Goal: Transaction & Acquisition: Book appointment/travel/reservation

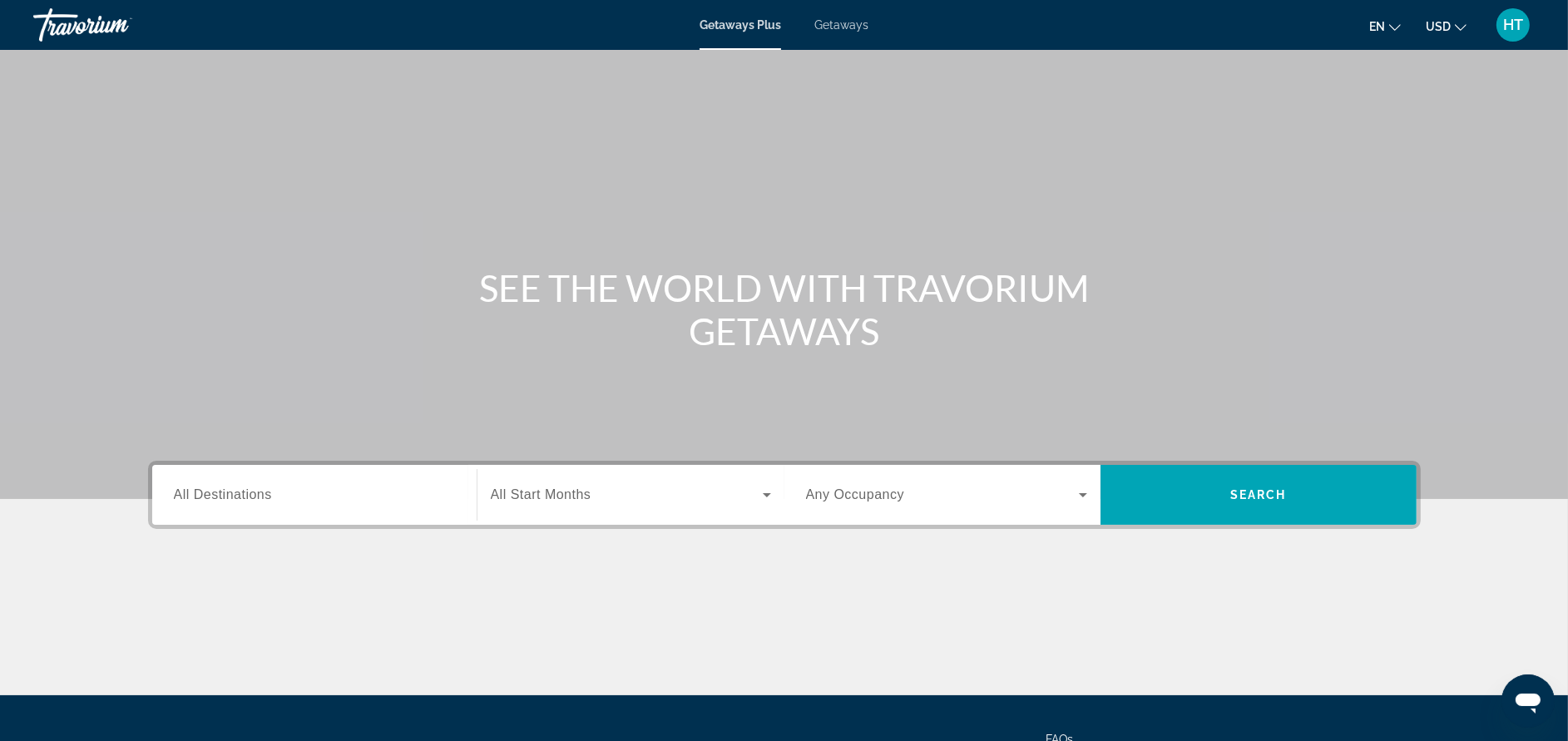
click at [871, 26] on div "Getaways Plus Getaways en English Español Français Italiano Português русский U…" at bounding box center [784, 25] width 1568 height 43
click at [862, 23] on span "Getaways" at bounding box center [841, 25] width 54 height 13
click at [407, 490] on input "Destination All Destinations" at bounding box center [314, 495] width 282 height 20
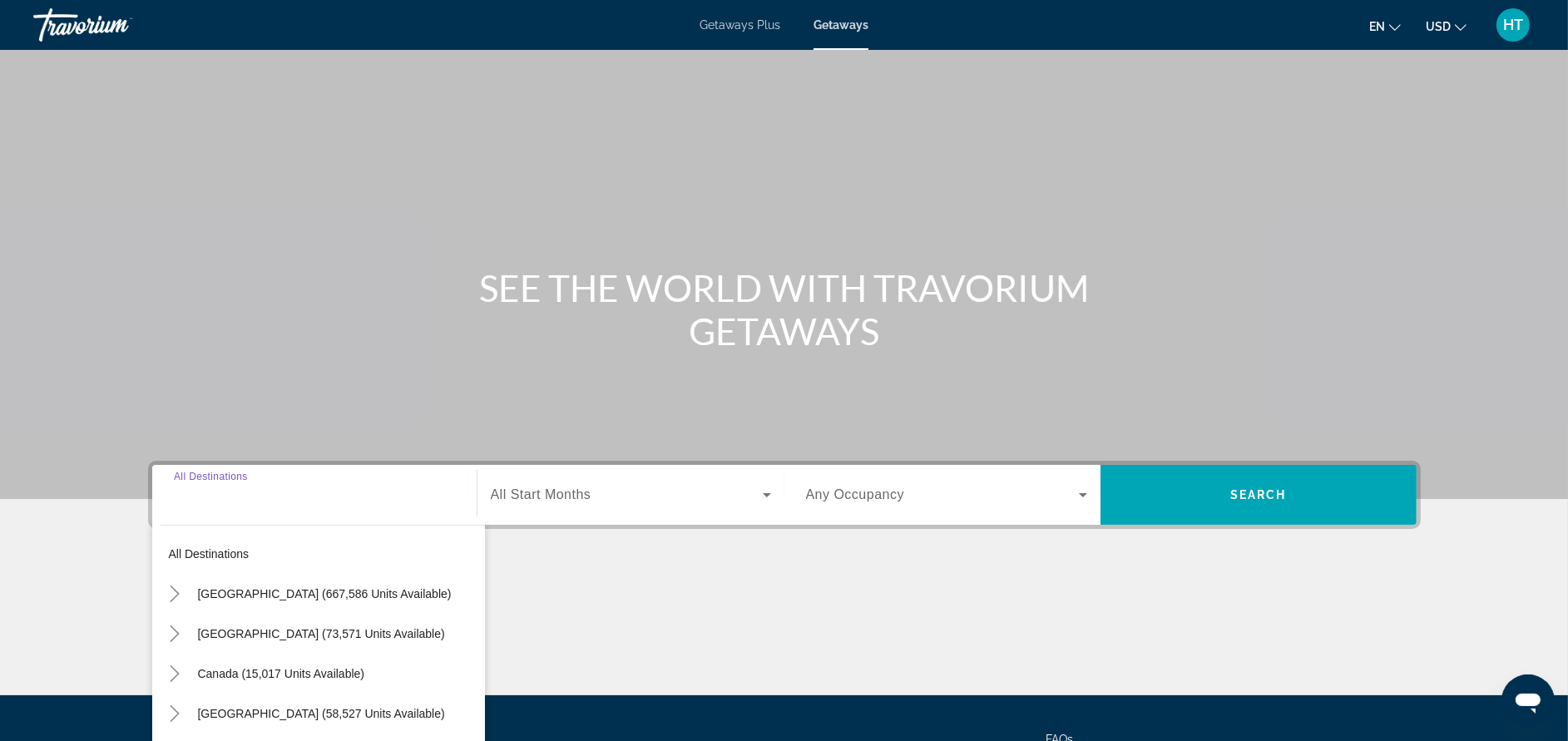
scroll to position [157, 0]
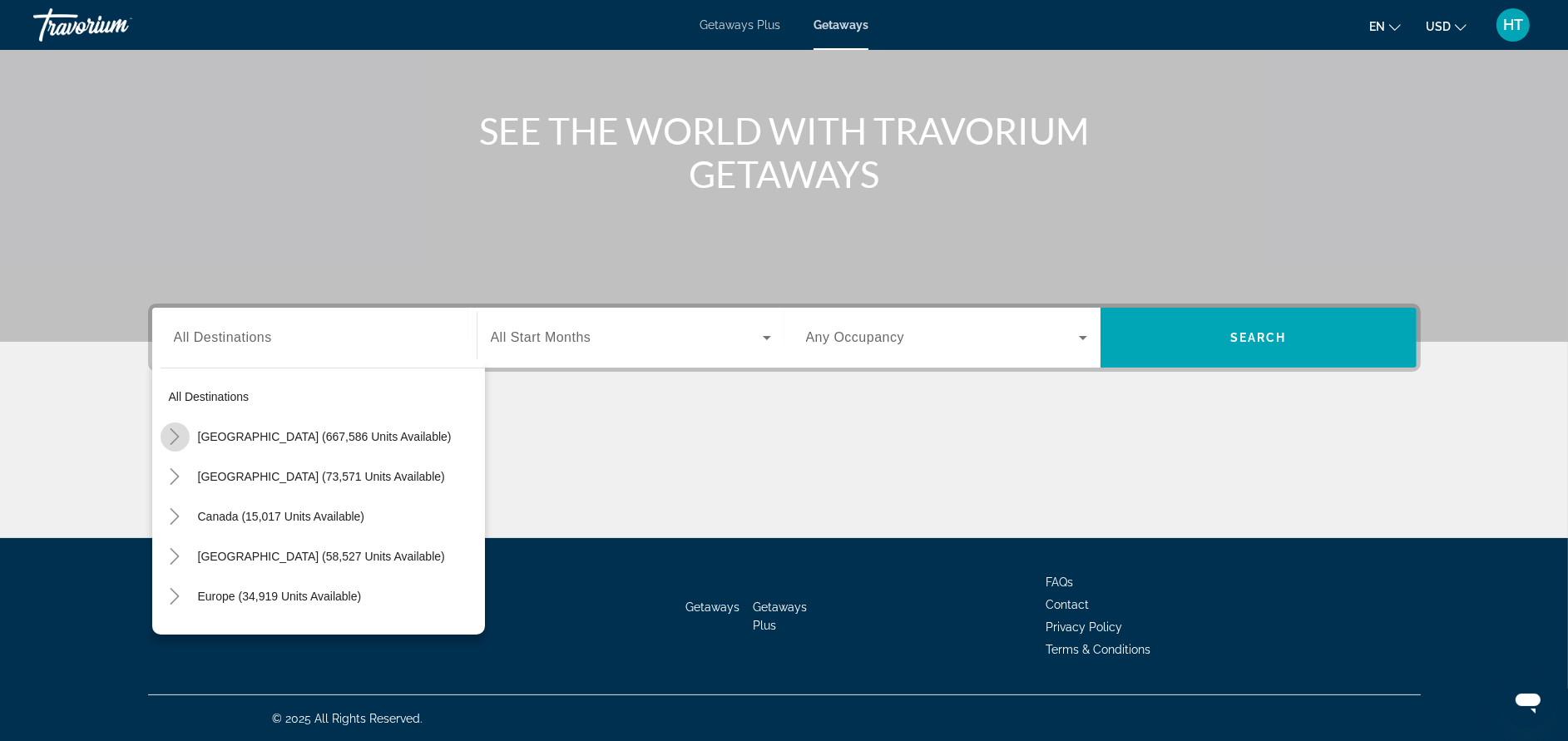
click at [182, 429] on icon "Toggle United States (667,586 units available)" at bounding box center [175, 437] width 17 height 17
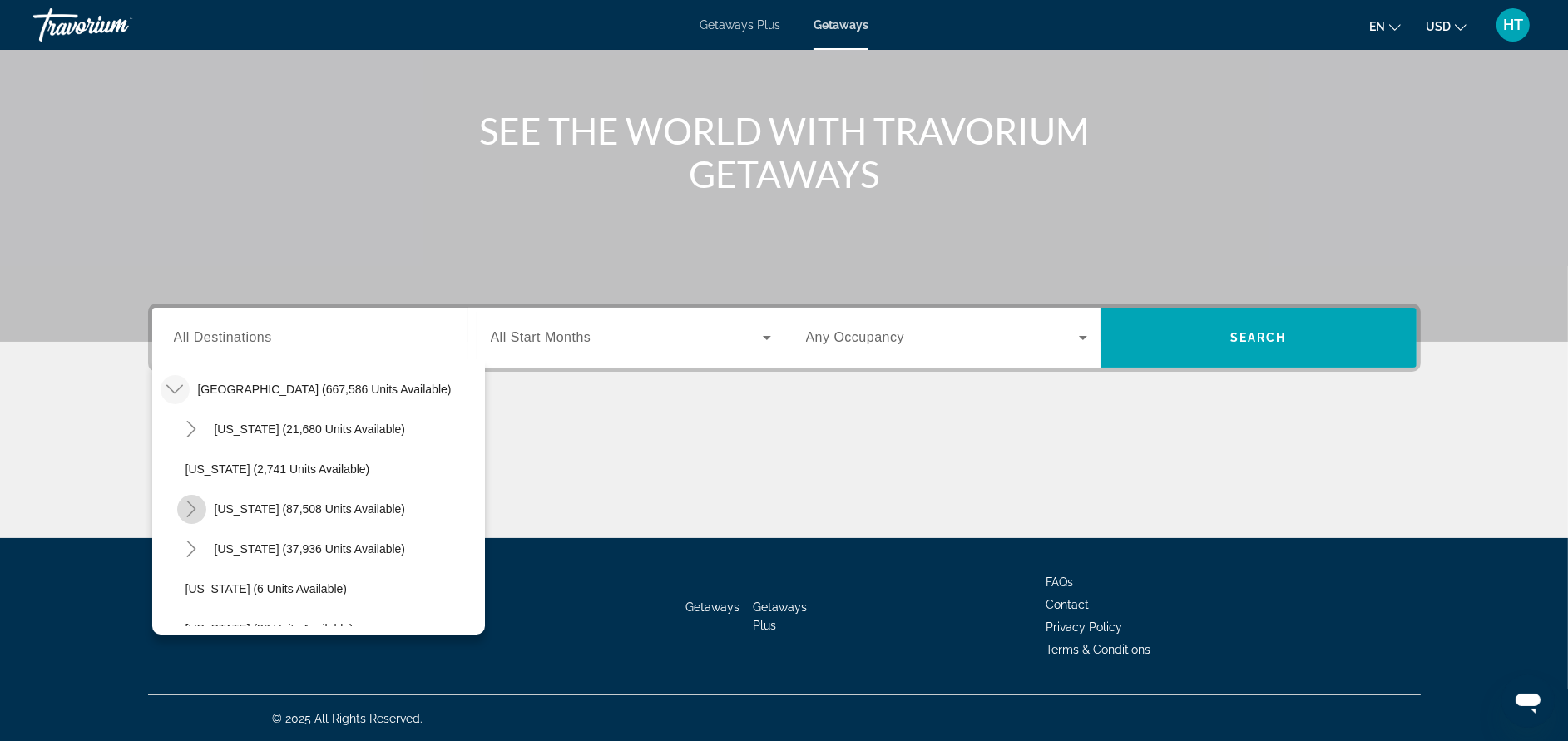
click at [191, 500] on icon "Toggle California (87,508 units available)" at bounding box center [191, 509] width 17 height 17
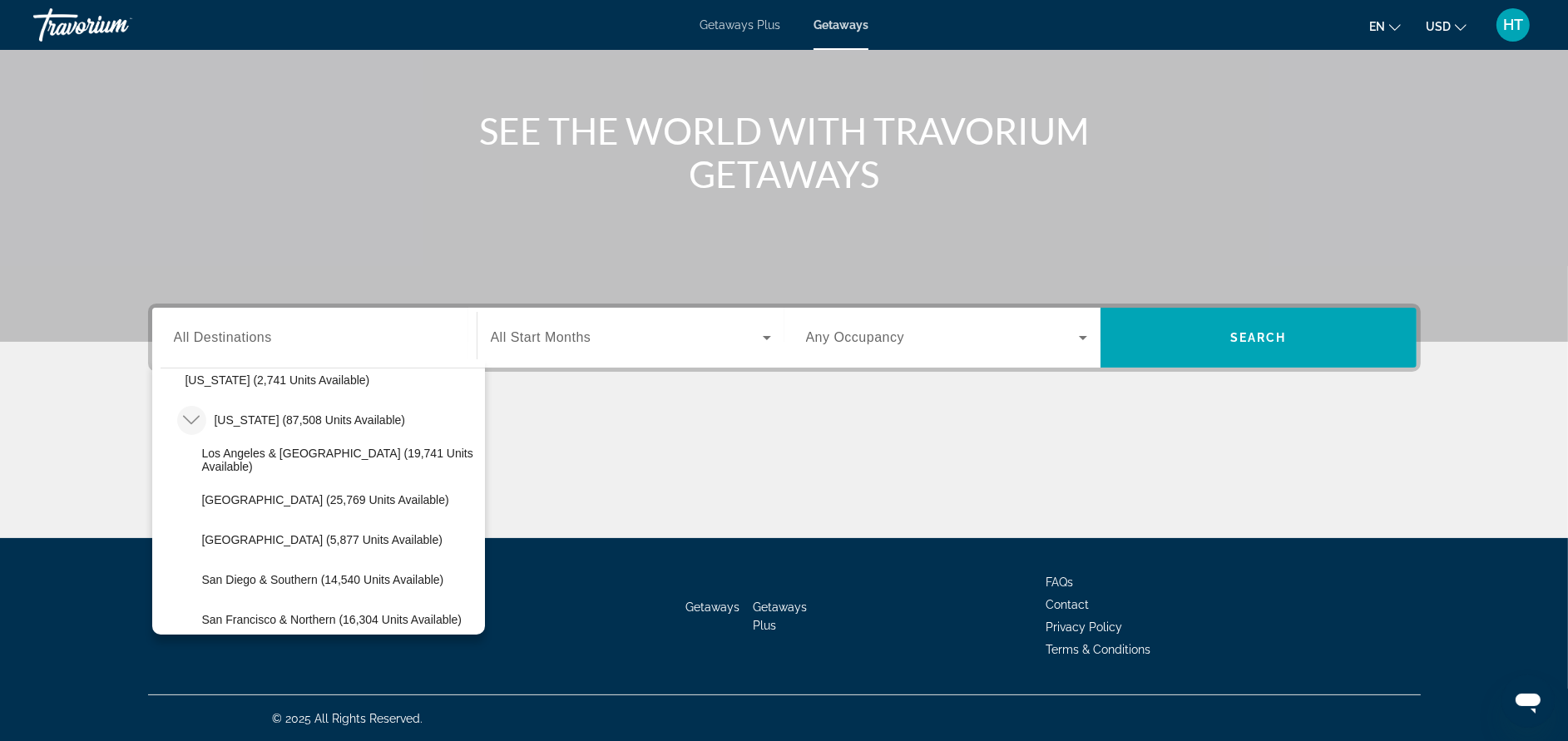
scroll to position [147, 0]
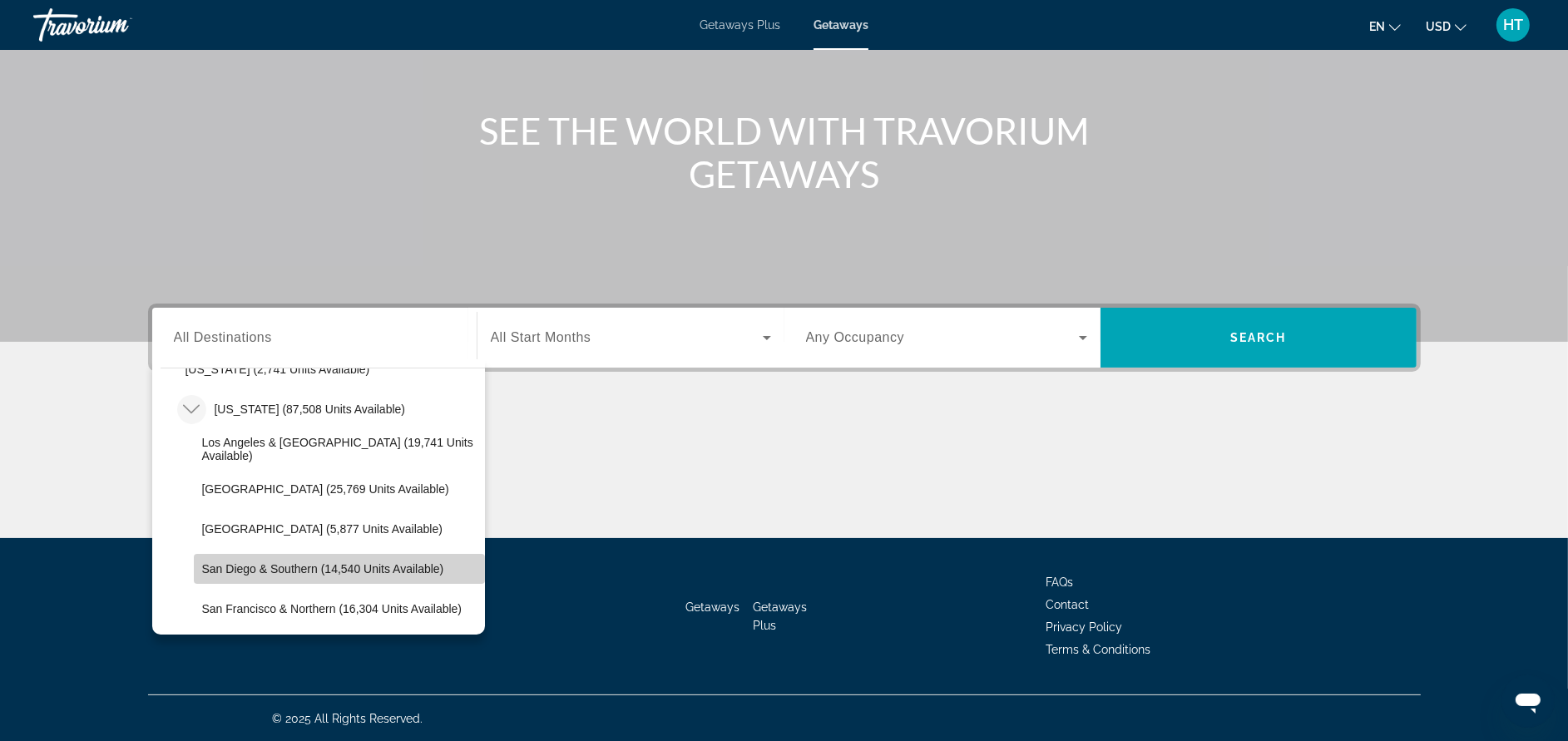
click at [406, 562] on span "San Diego & Southern (14,540 units available)" at bounding box center [323, 569] width 242 height 13
type input "**********"
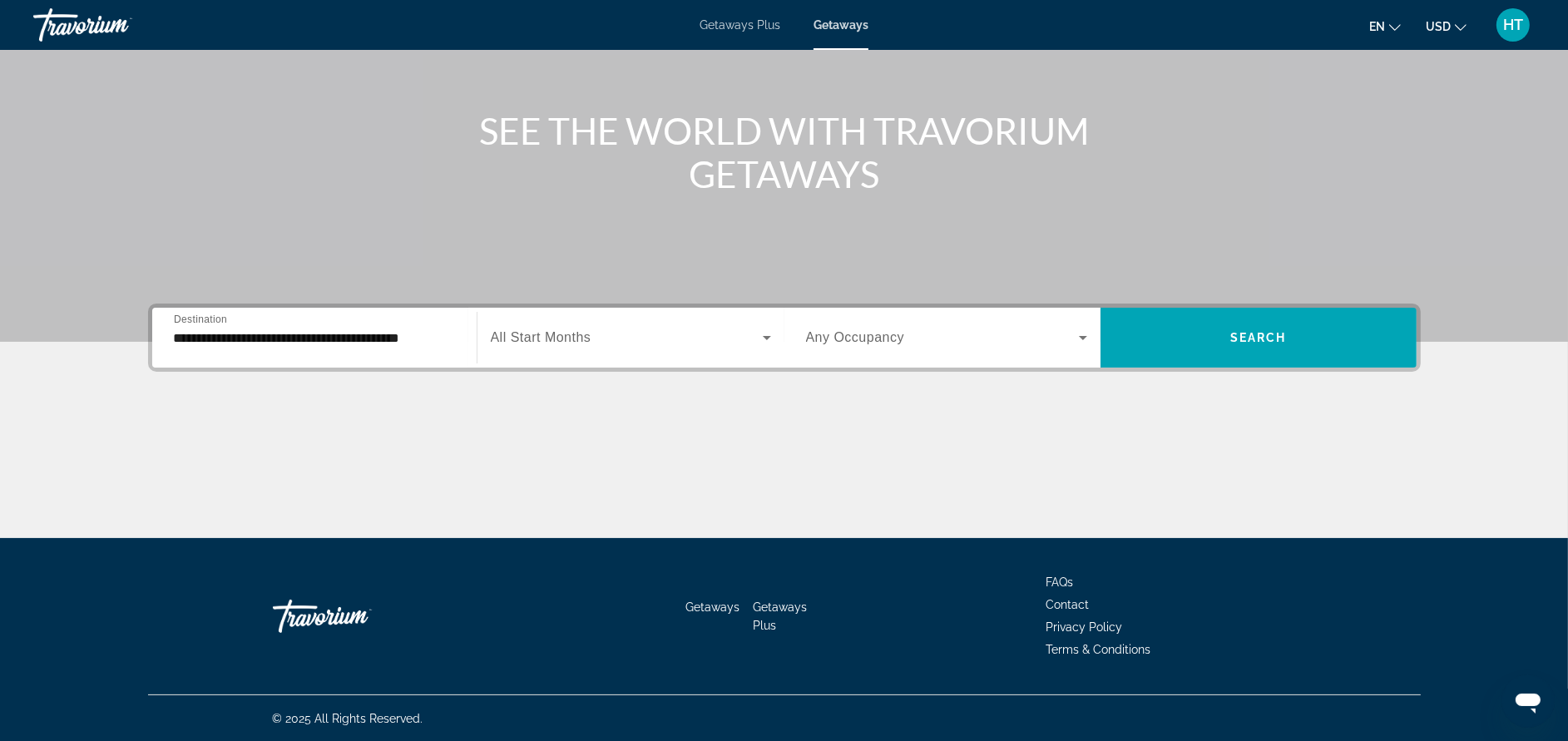
click at [565, 322] on div "Search widget" at bounding box center [631, 338] width 281 height 47
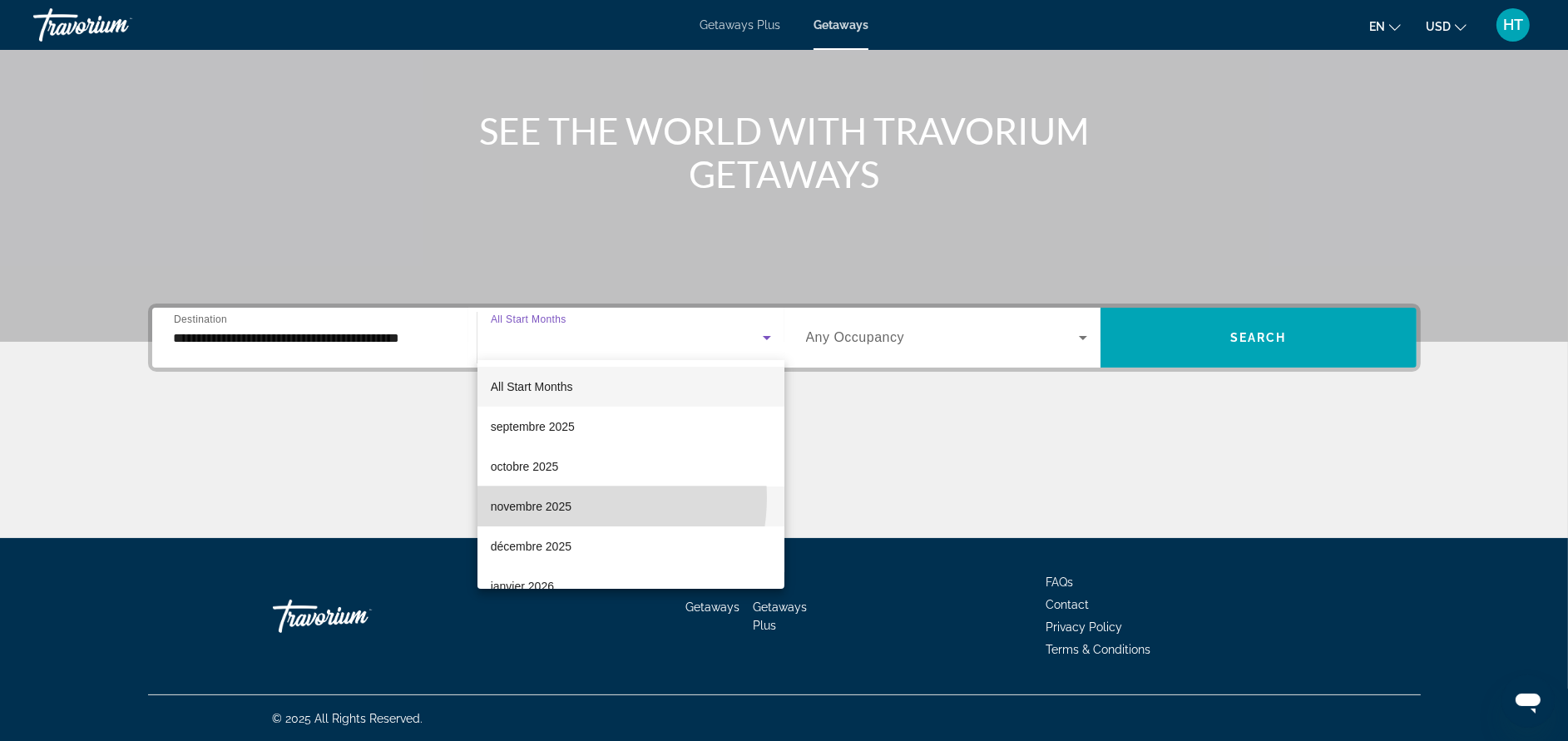
click at [567, 497] on span "novembre 2025" at bounding box center [530, 506] width 81 height 20
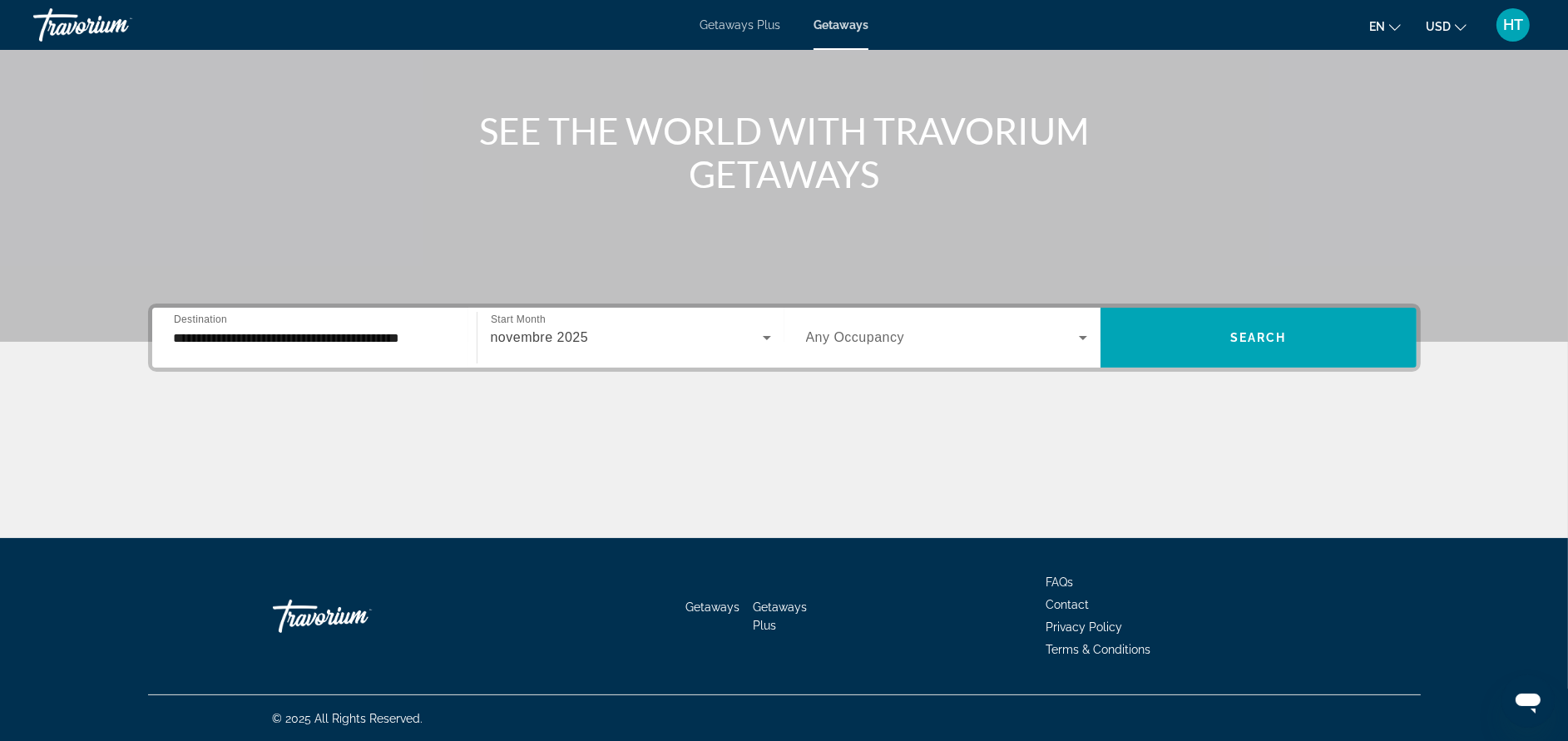
click at [899, 333] on span "Any Occupancy" at bounding box center [855, 337] width 99 height 14
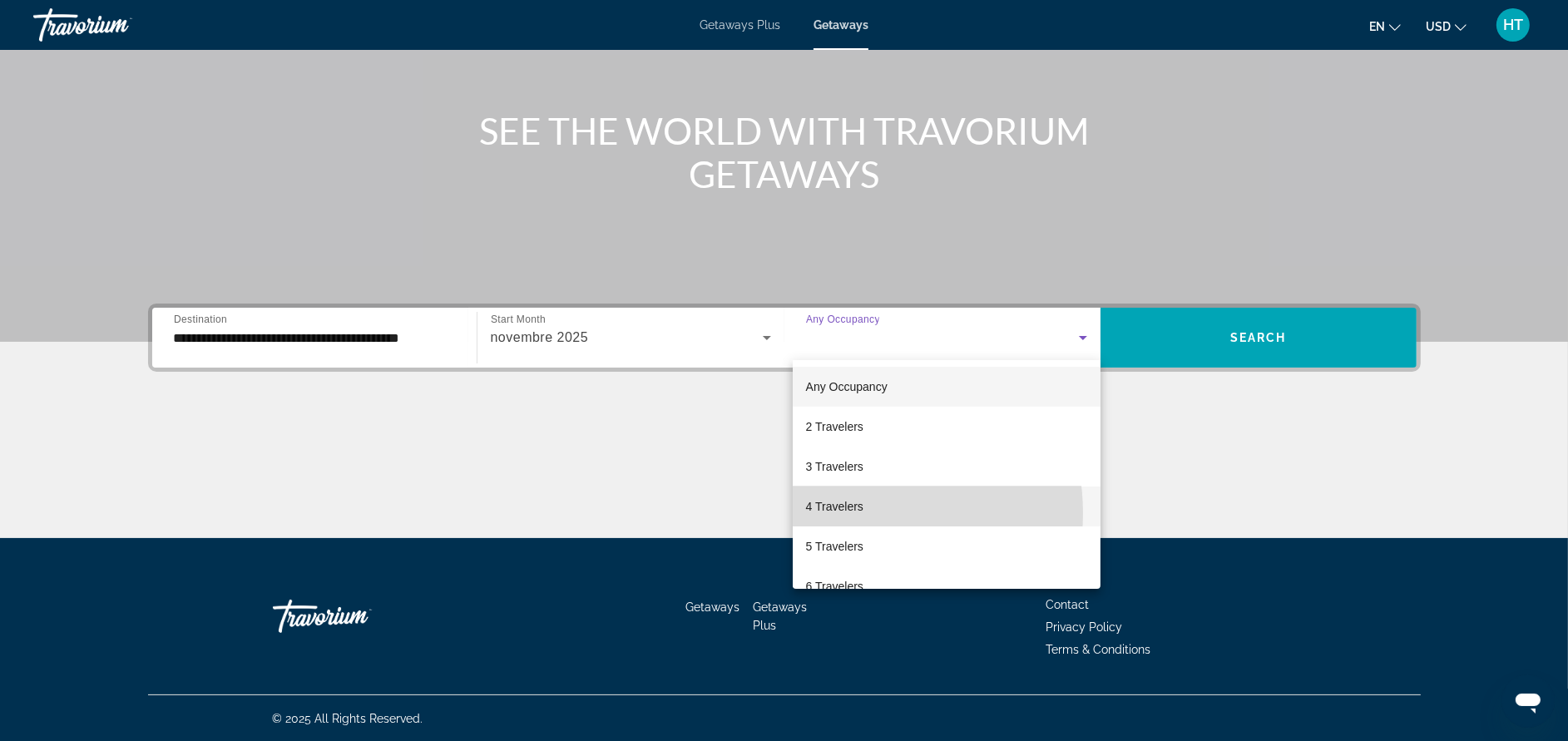
click at [850, 513] on span "4 Travelers" at bounding box center [835, 506] width 58 height 20
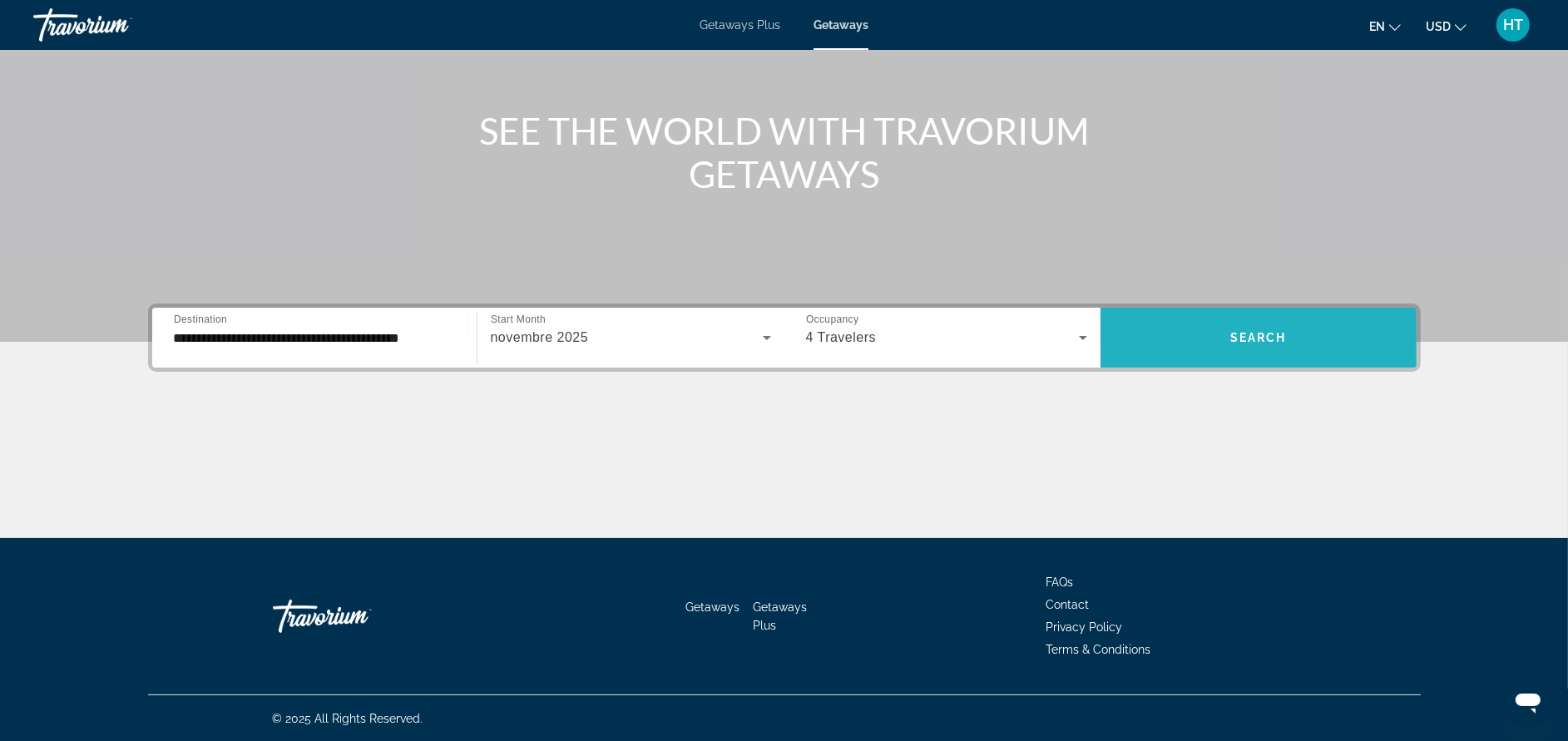
click at [1253, 334] on span "Search" at bounding box center [1259, 338] width 57 height 13
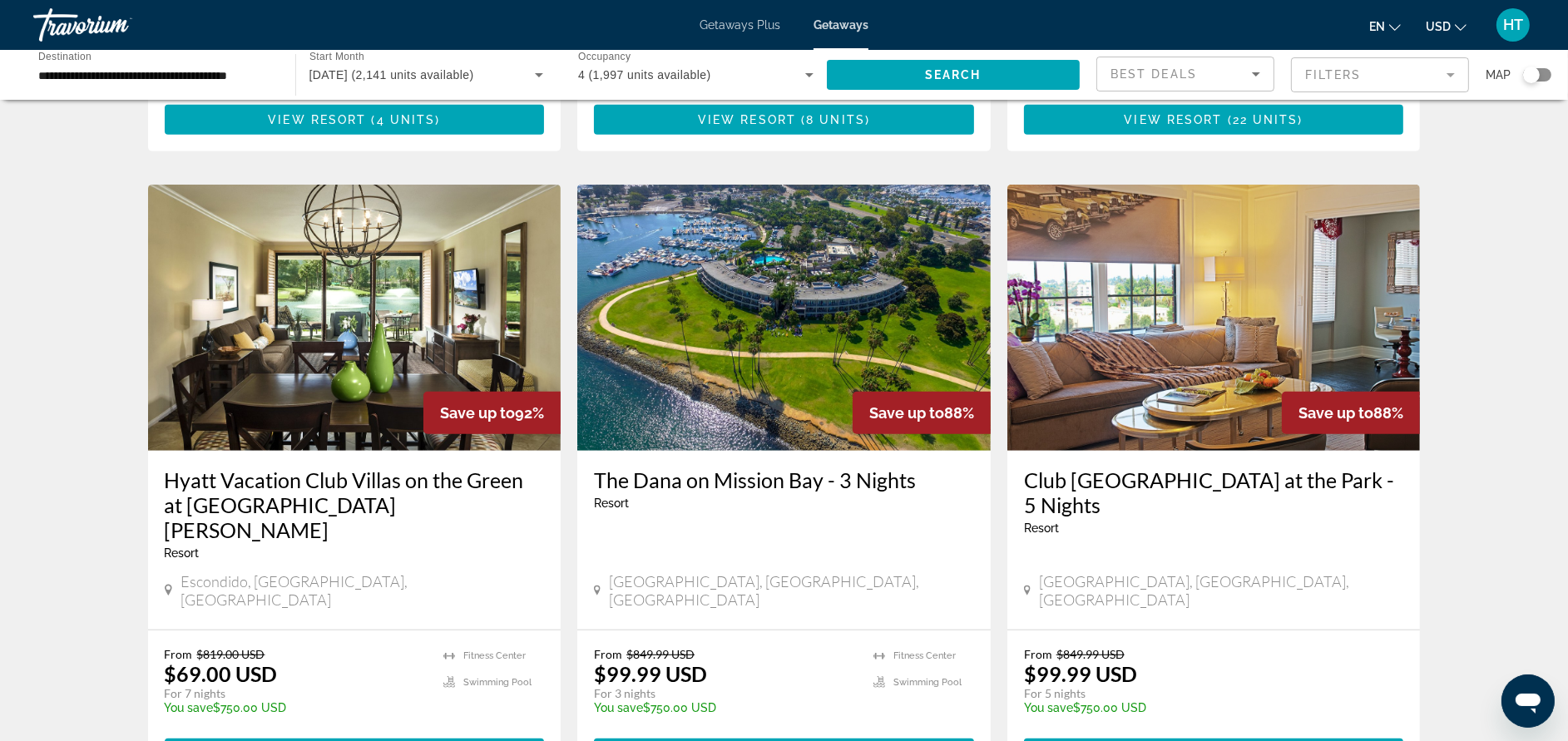
scroll to position [1246, 0]
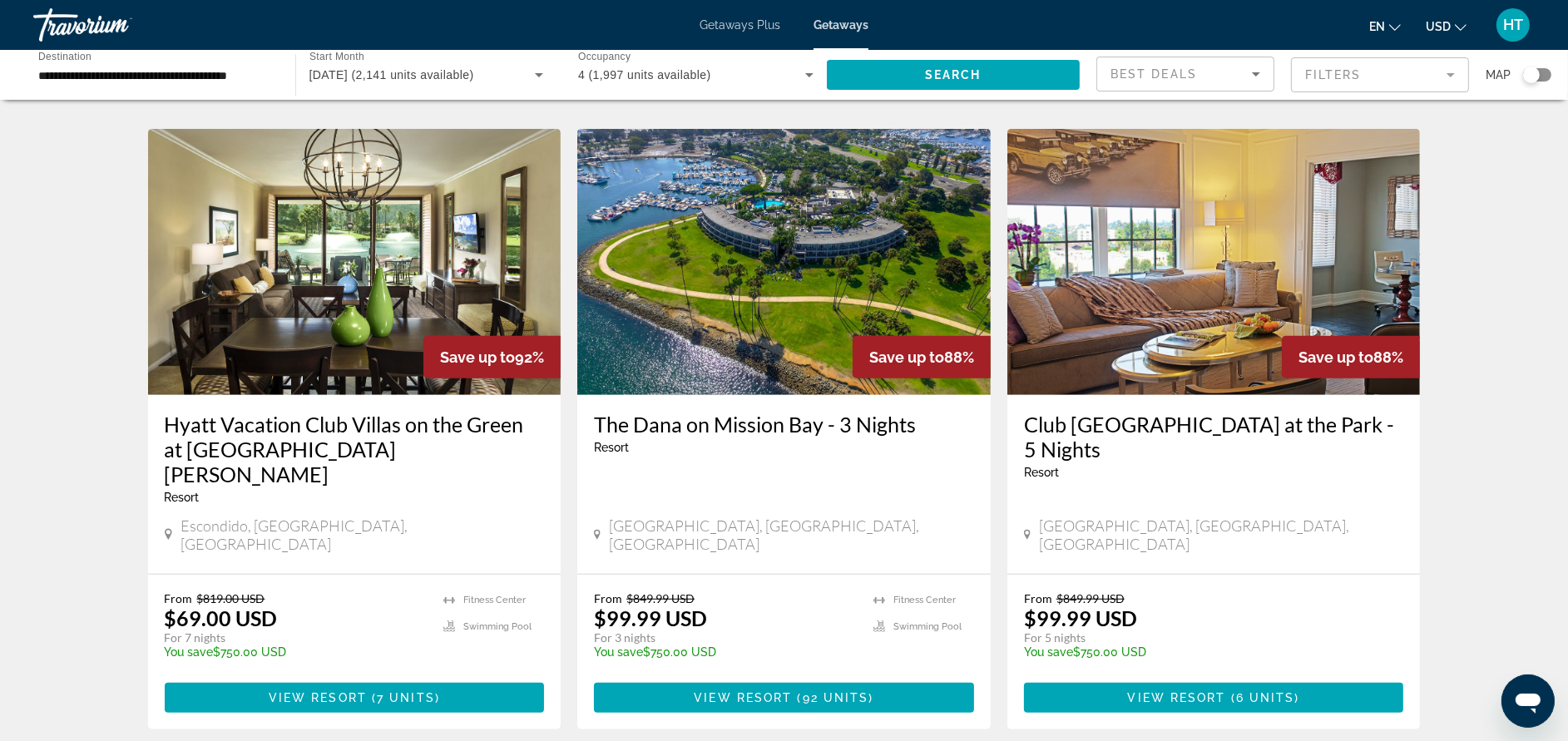
click at [498, 412] on h3 "Hyatt Vacation Club Villas on the Green at [GEOGRAPHIC_DATA][PERSON_NAME]" at bounding box center [354, 449] width 380 height 75
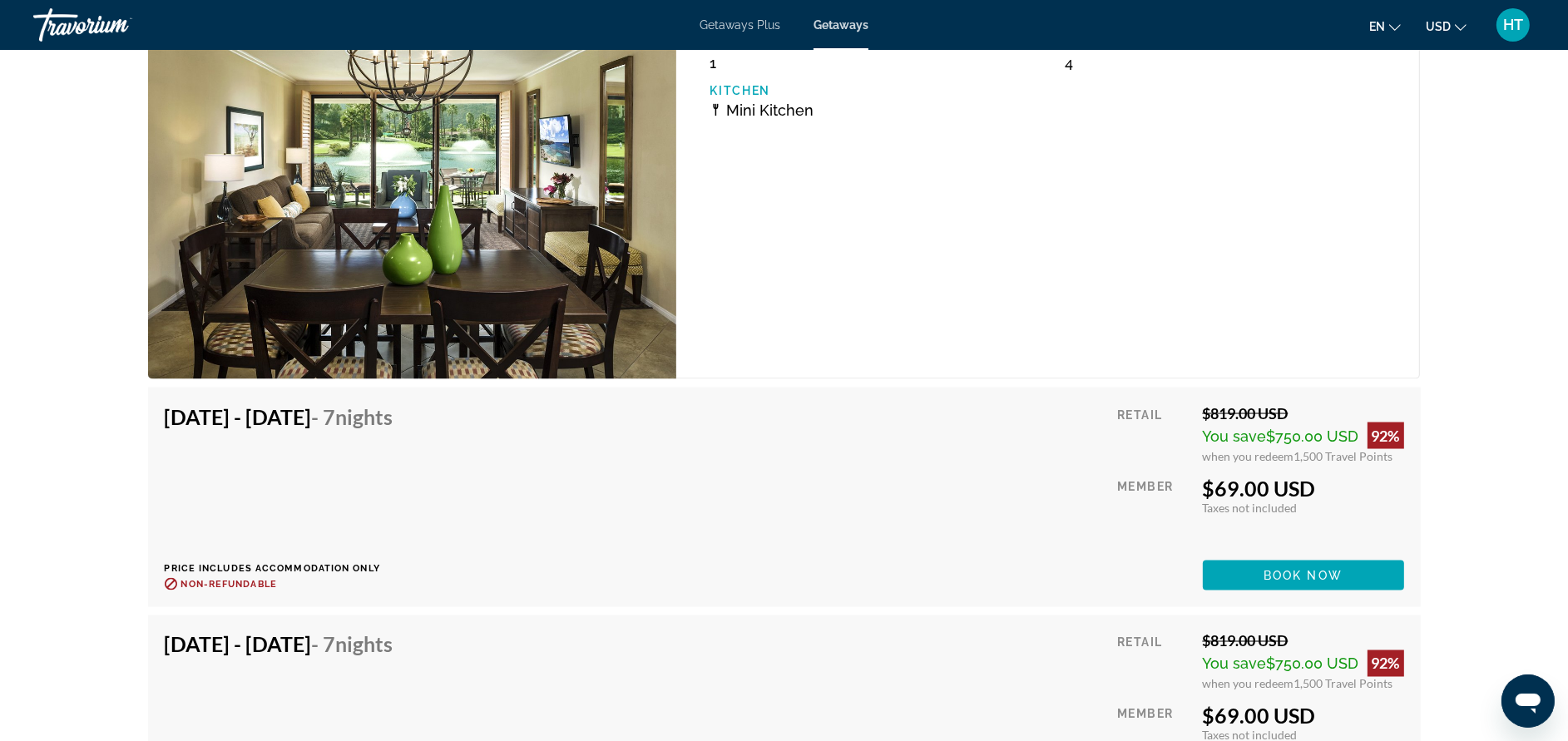
scroll to position [3342, 0]
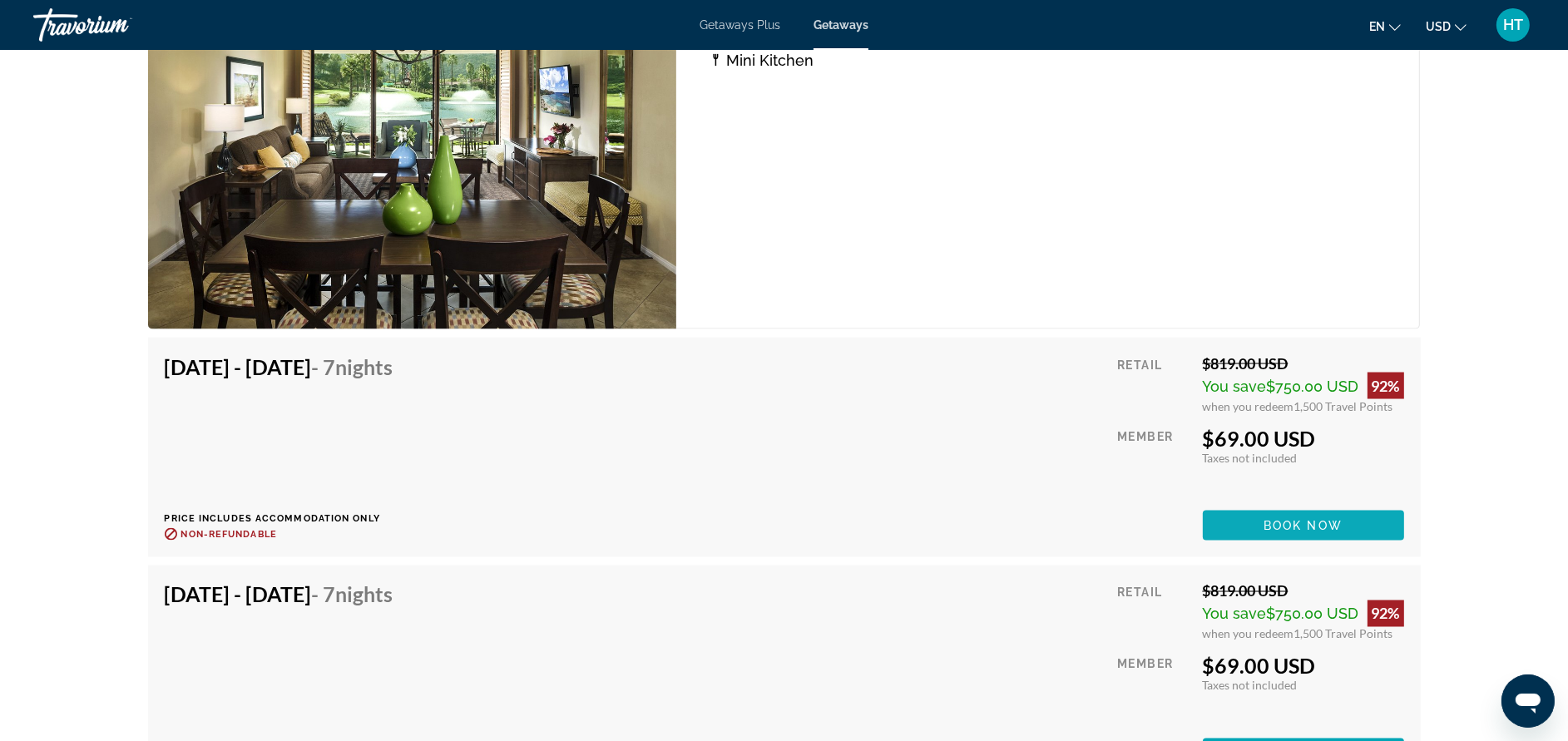
click at [1295, 520] on span "Book now" at bounding box center [1302, 525] width 79 height 13
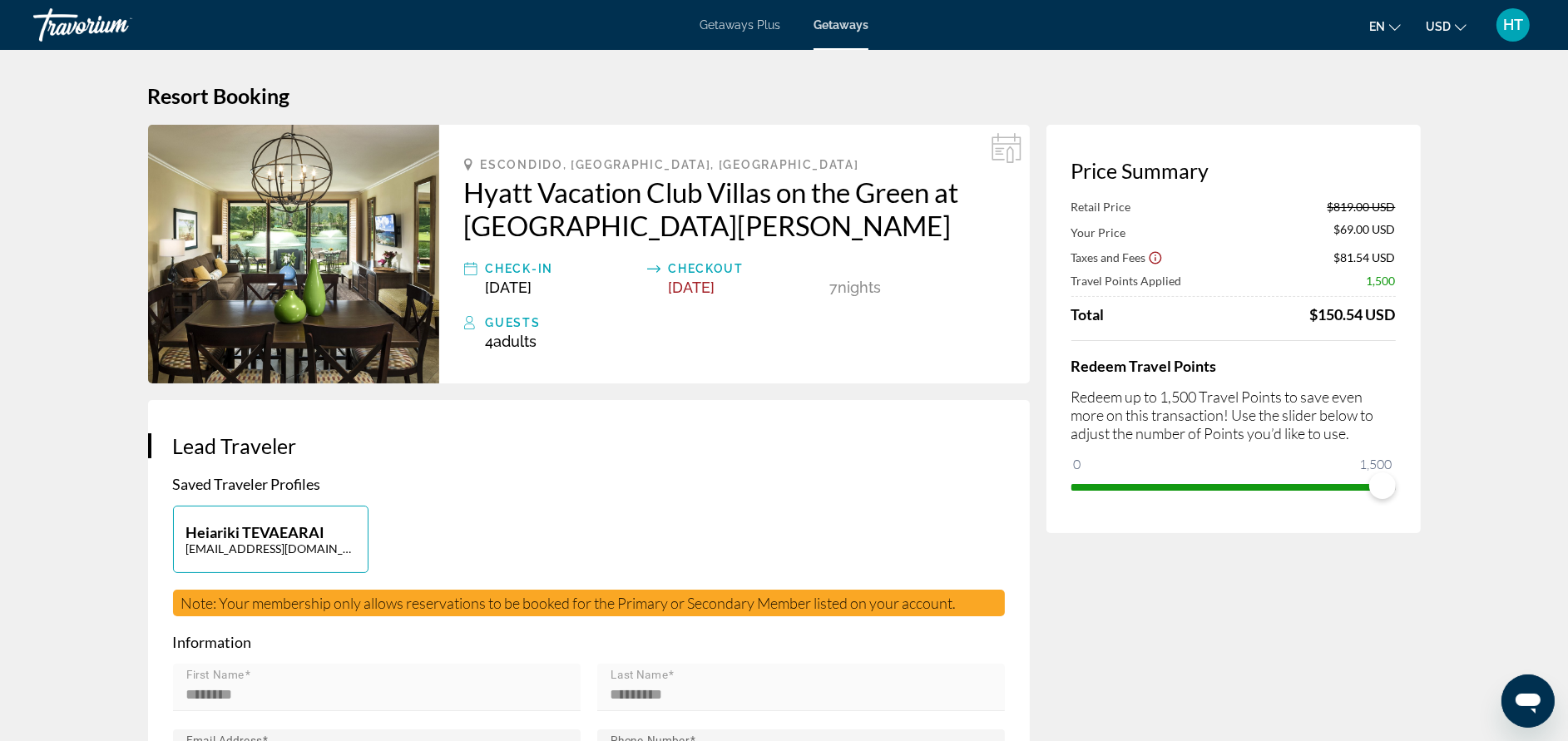
click at [741, 30] on span "Getaways Plus" at bounding box center [739, 25] width 81 height 13
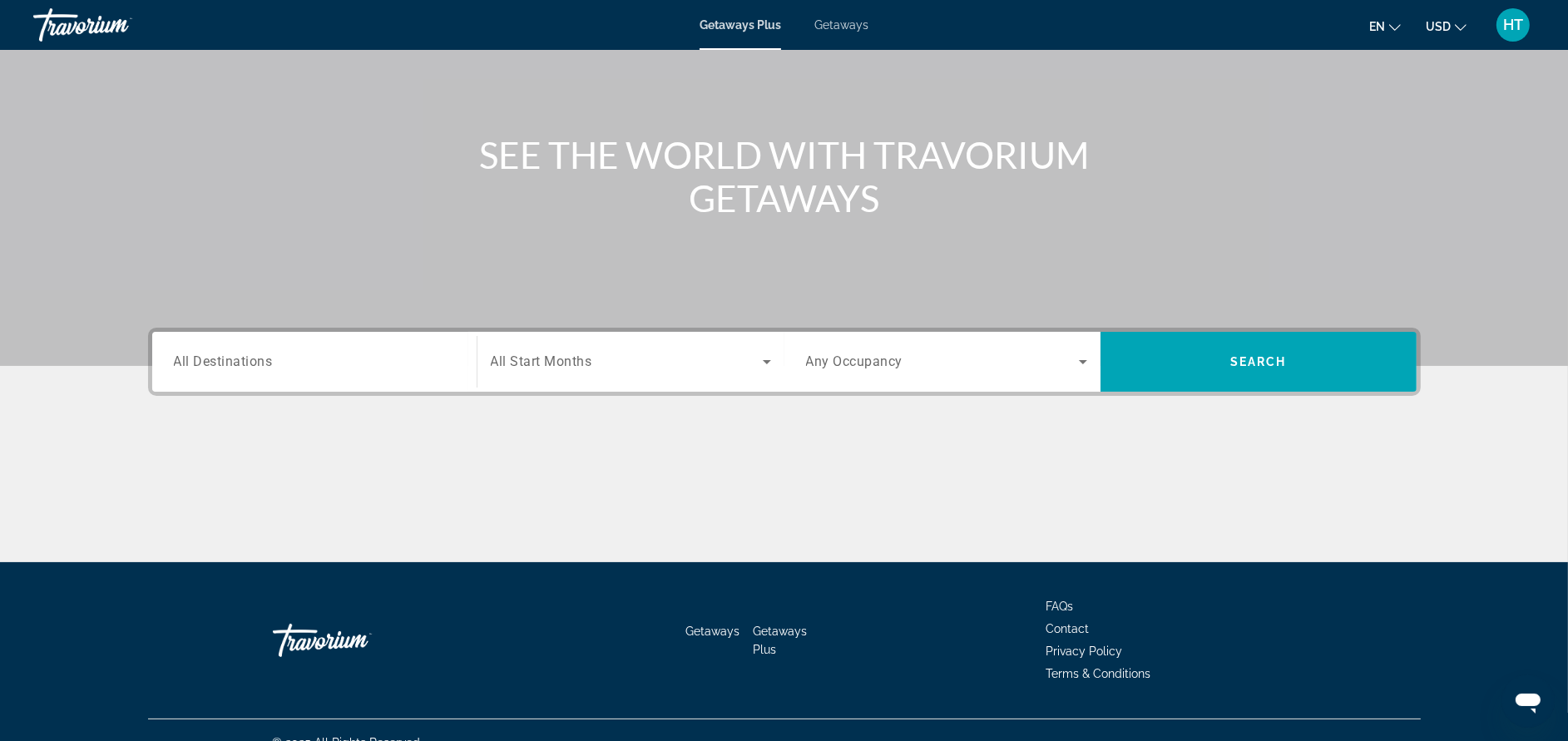
scroll to position [157, 0]
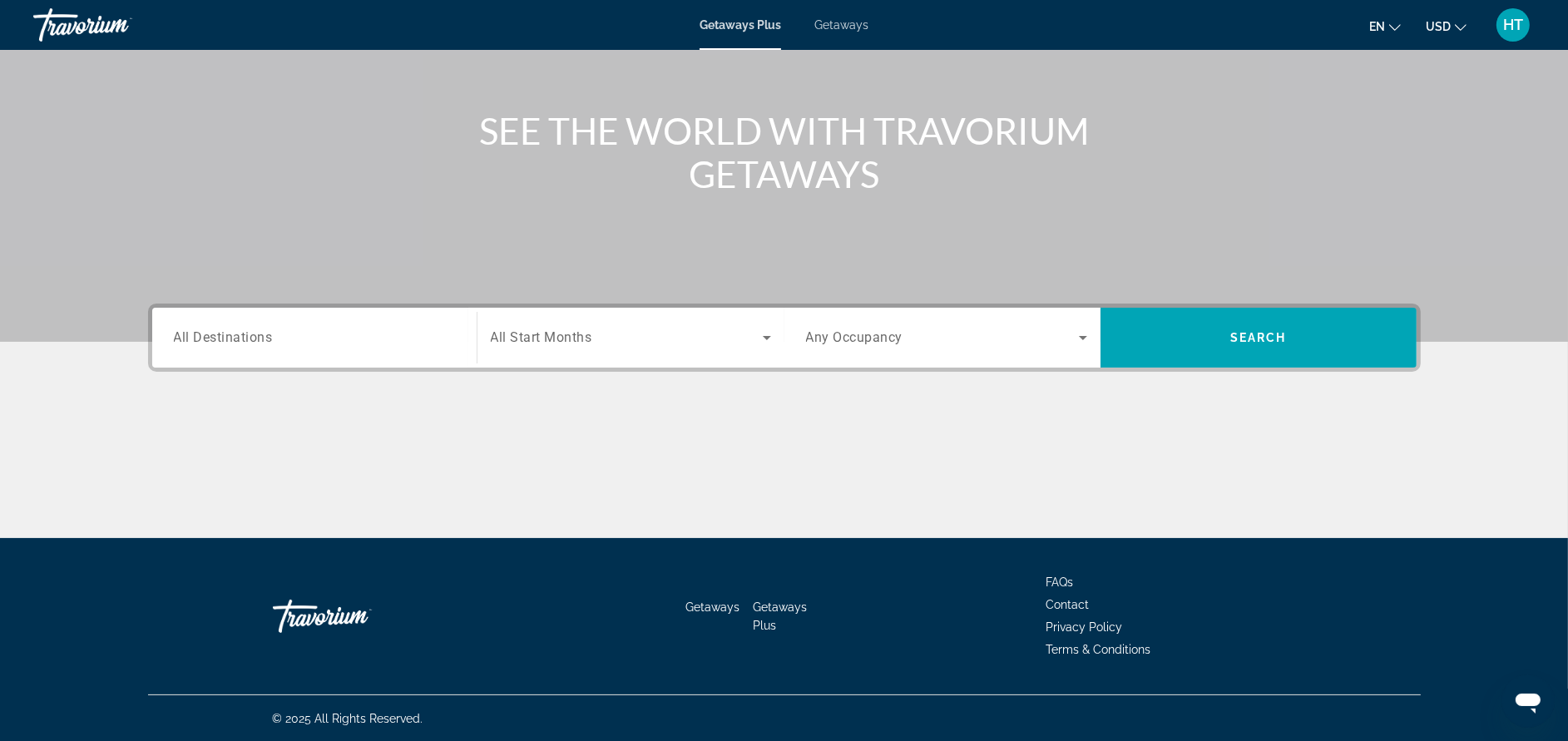
click at [372, 340] on input "Destination All Destinations" at bounding box center [314, 338] width 282 height 20
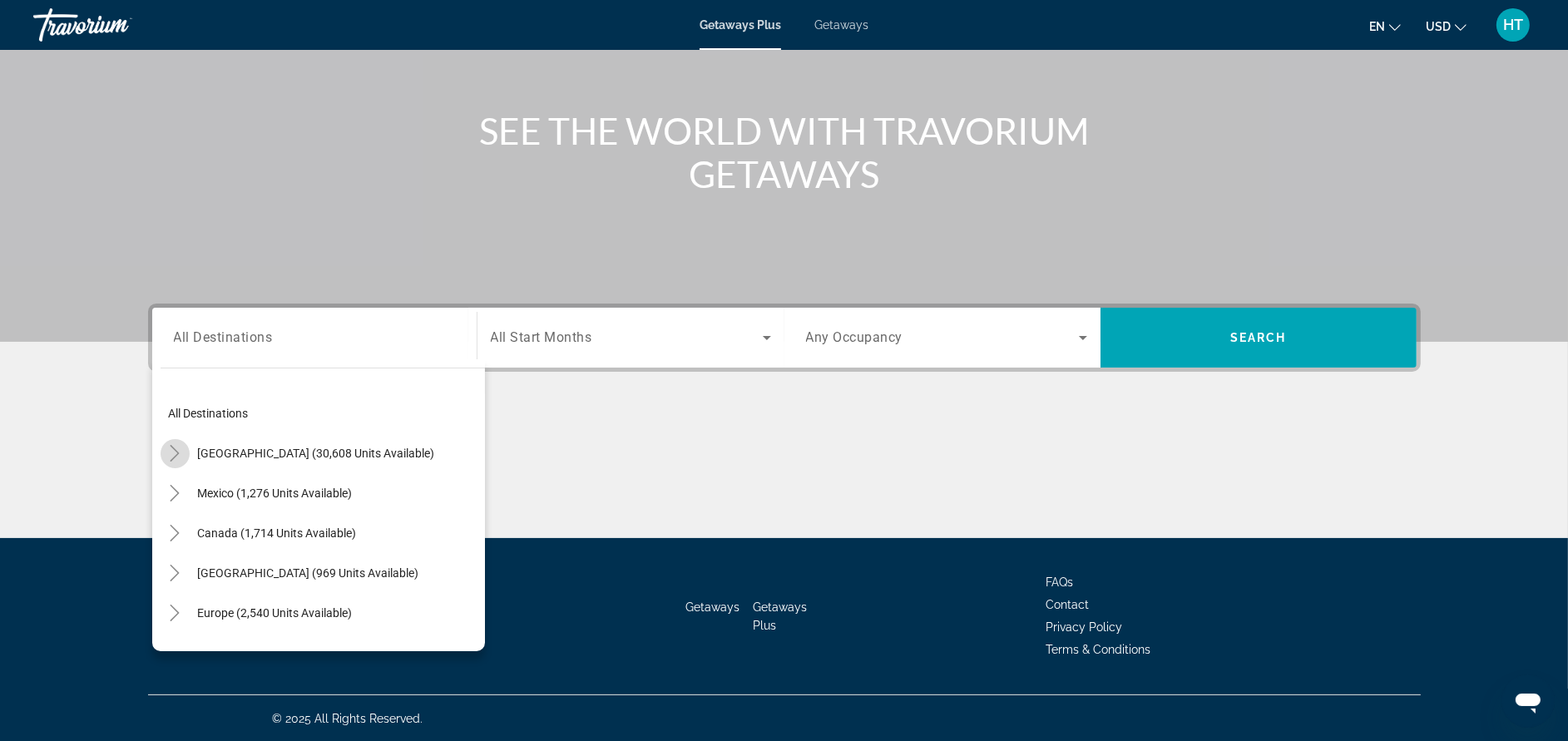
click at [184, 445] on mat-icon "Toggle United States (30,608 units available)" at bounding box center [175, 454] width 29 height 29
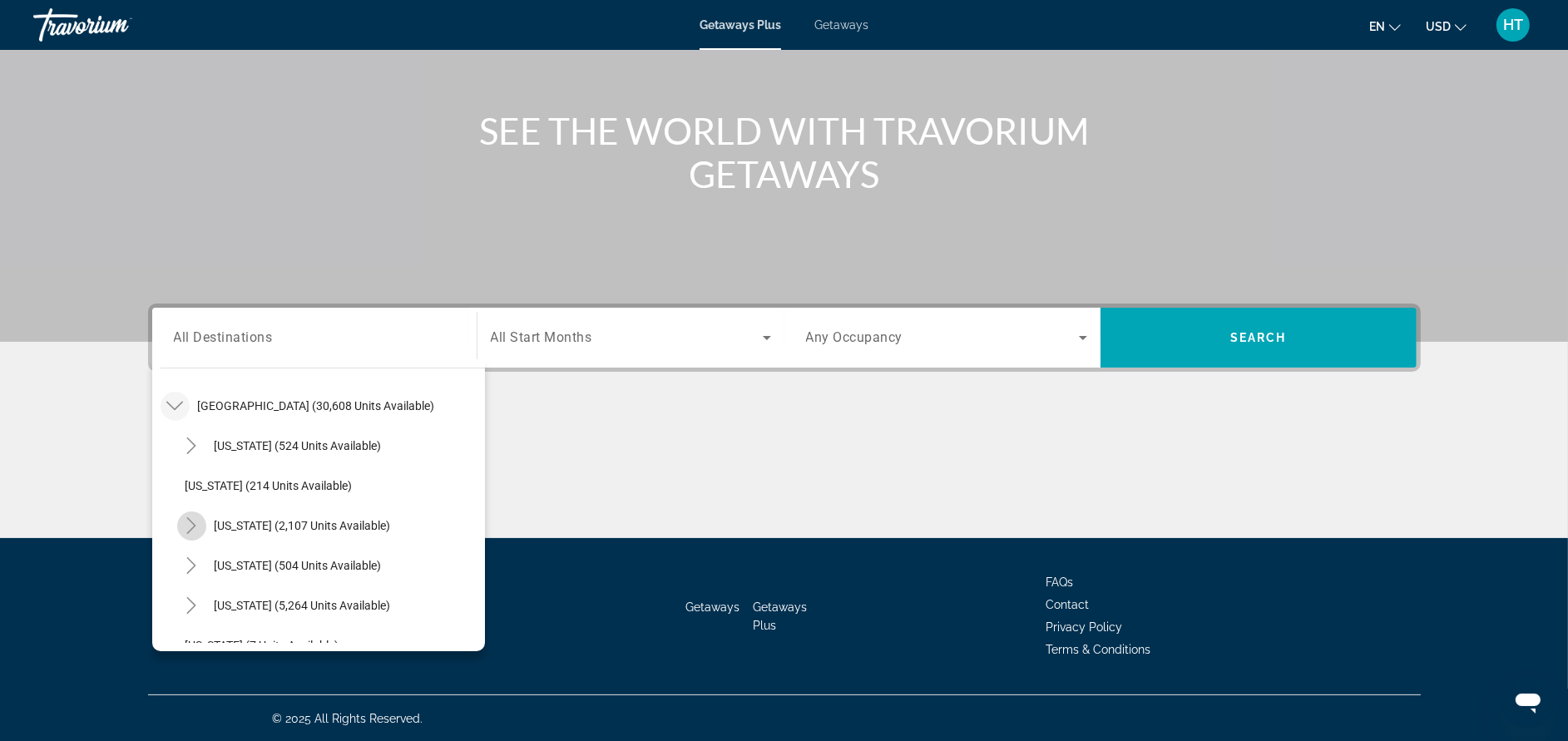
click at [195, 532] on icon "Toggle California (2,107 units available)" at bounding box center [191, 525] width 17 height 17
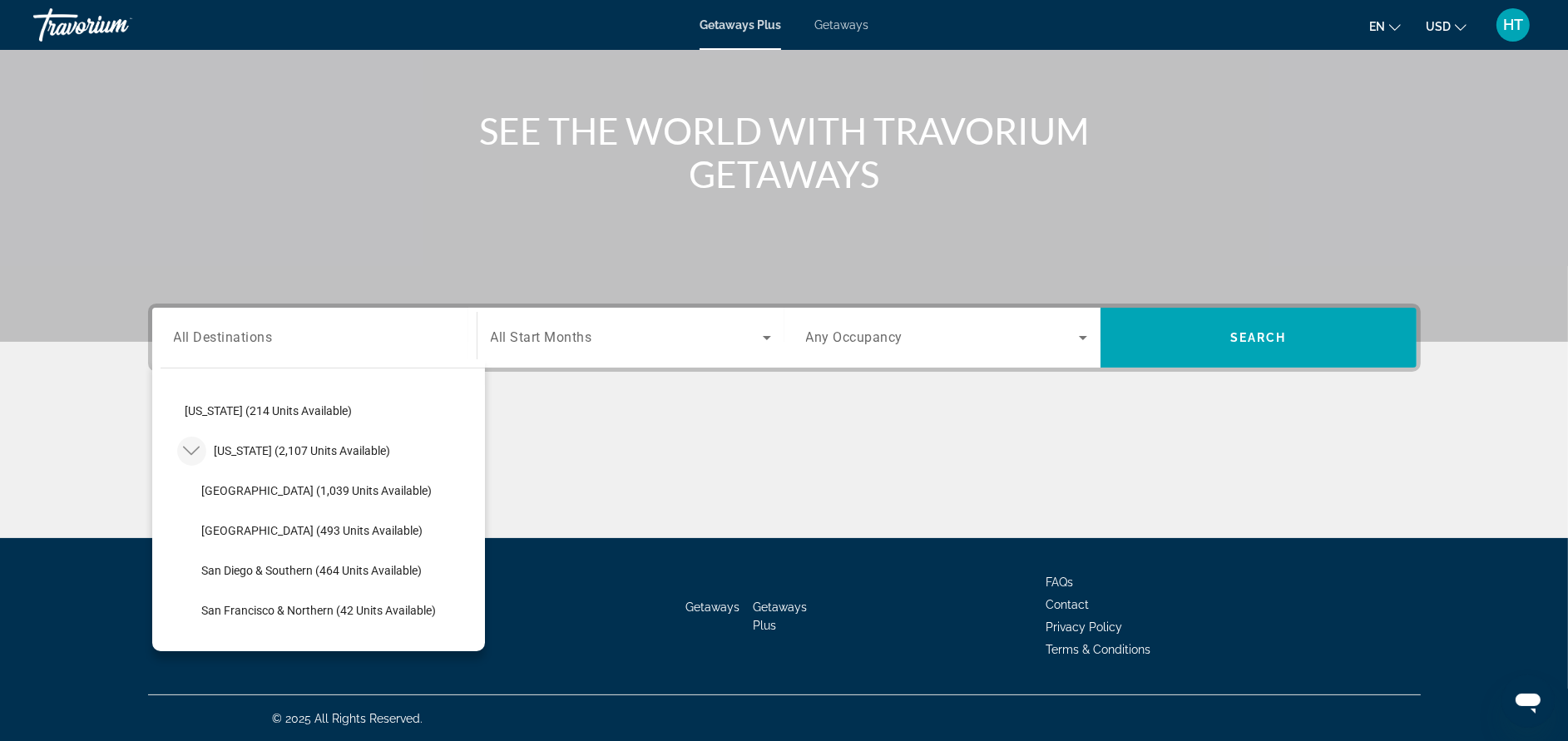
scroll to position [147, 0]
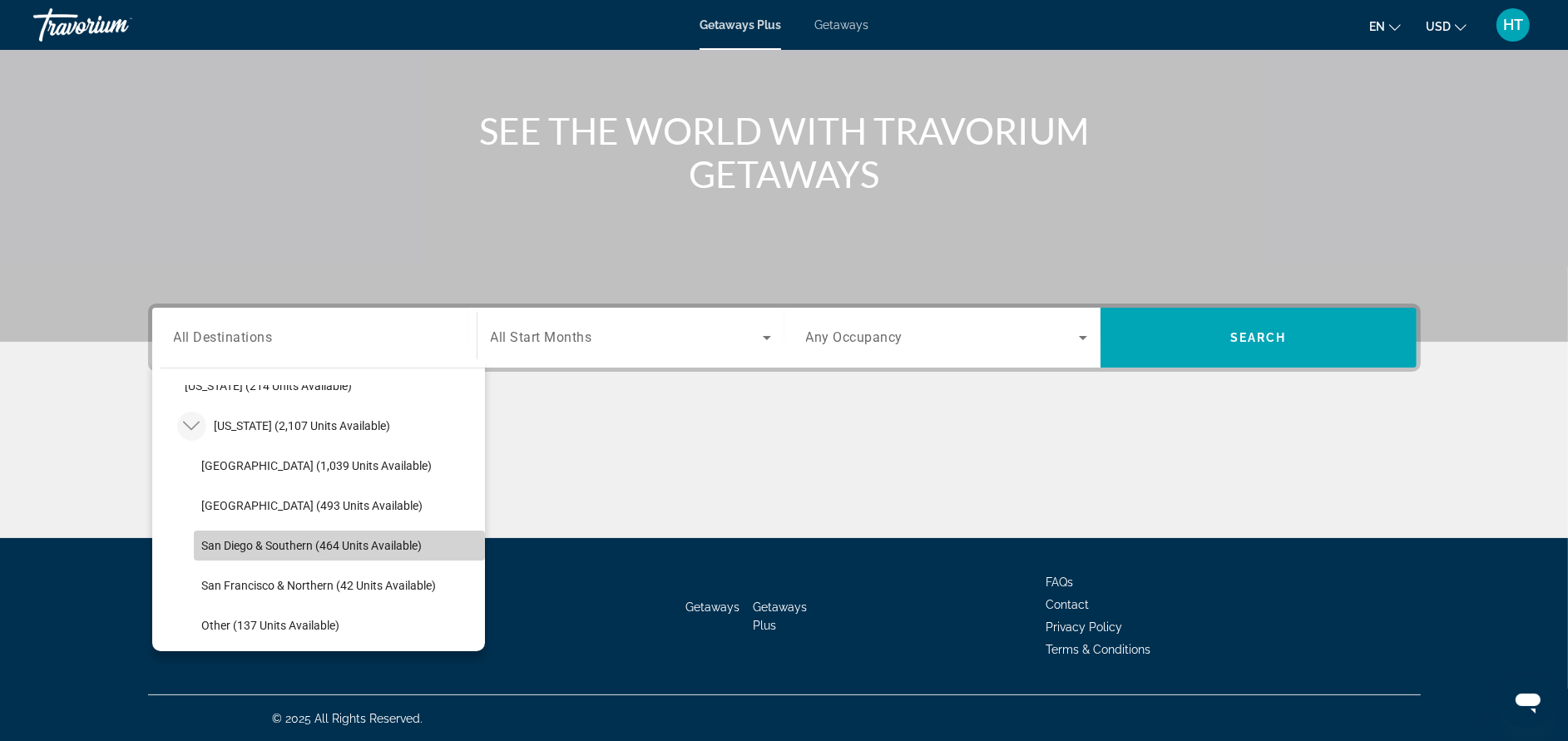
click at [395, 545] on span "San Diego & Southern (464 units available)" at bounding box center [312, 546] width 221 height 13
type input "**********"
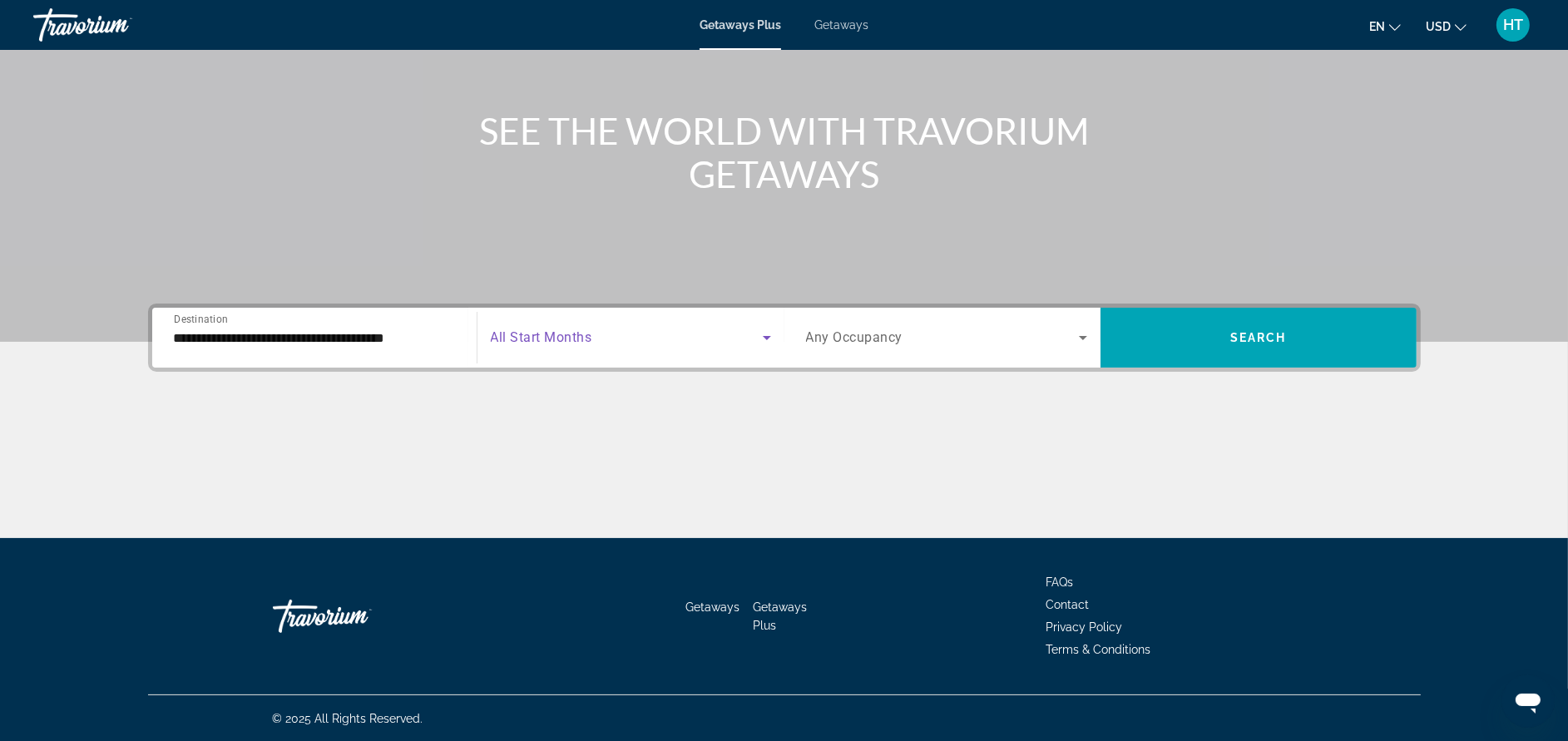
click at [616, 332] on span "Search widget" at bounding box center [627, 338] width 272 height 20
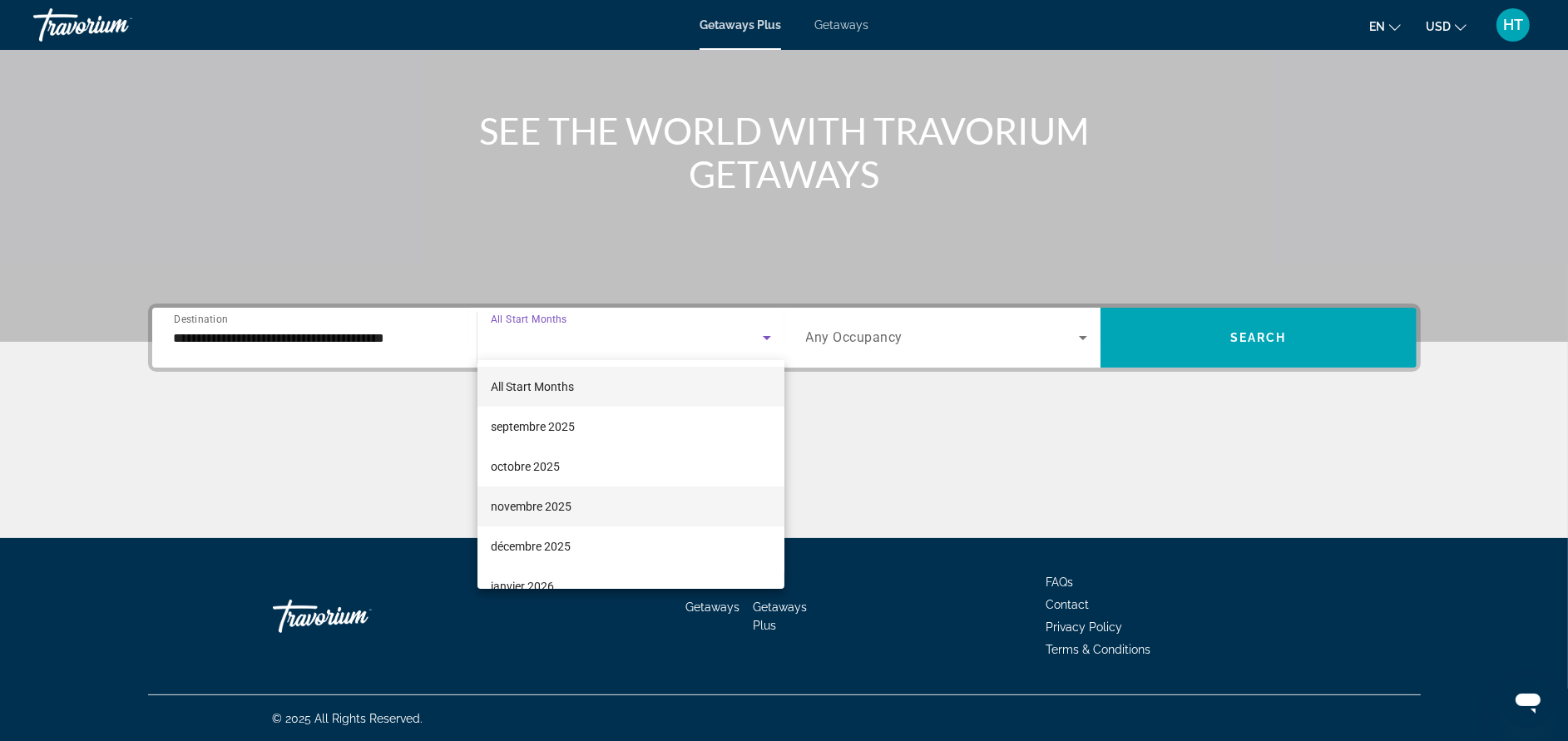
click at [563, 499] on span "novembre 2025" at bounding box center [530, 506] width 81 height 20
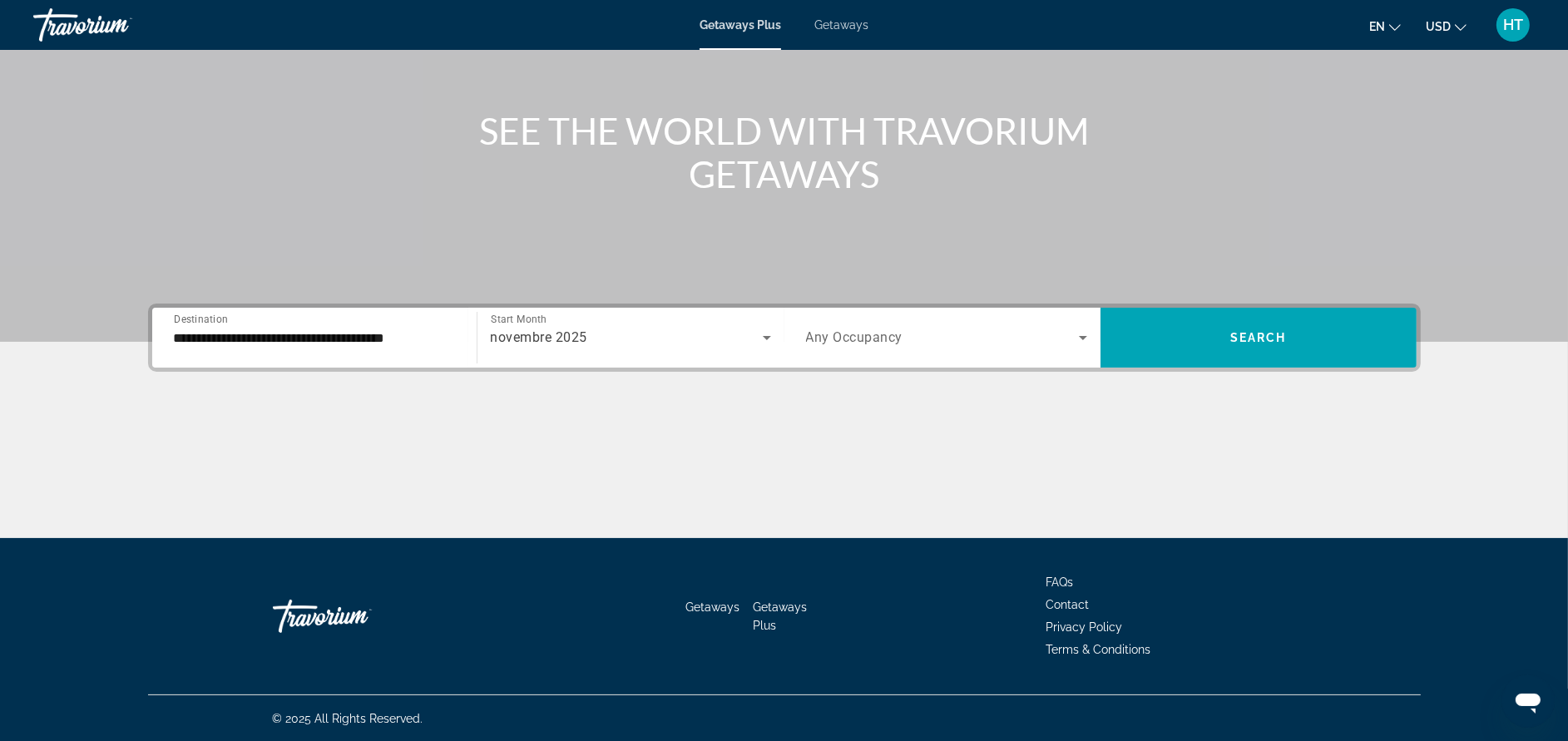
click at [886, 335] on span "Any Occupancy" at bounding box center [855, 338] width 97 height 16
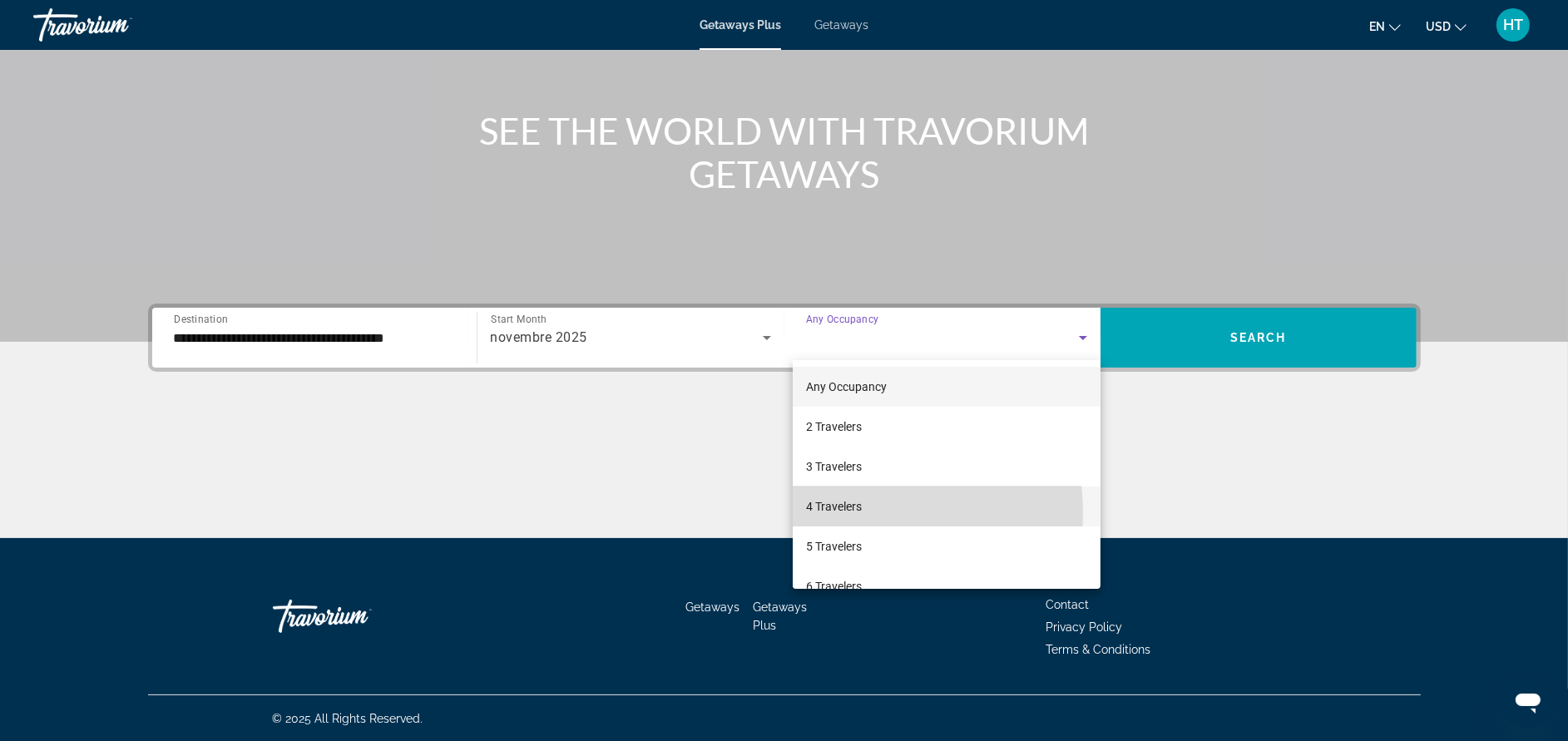
click at [848, 513] on span "4 Travelers" at bounding box center [834, 506] width 56 height 20
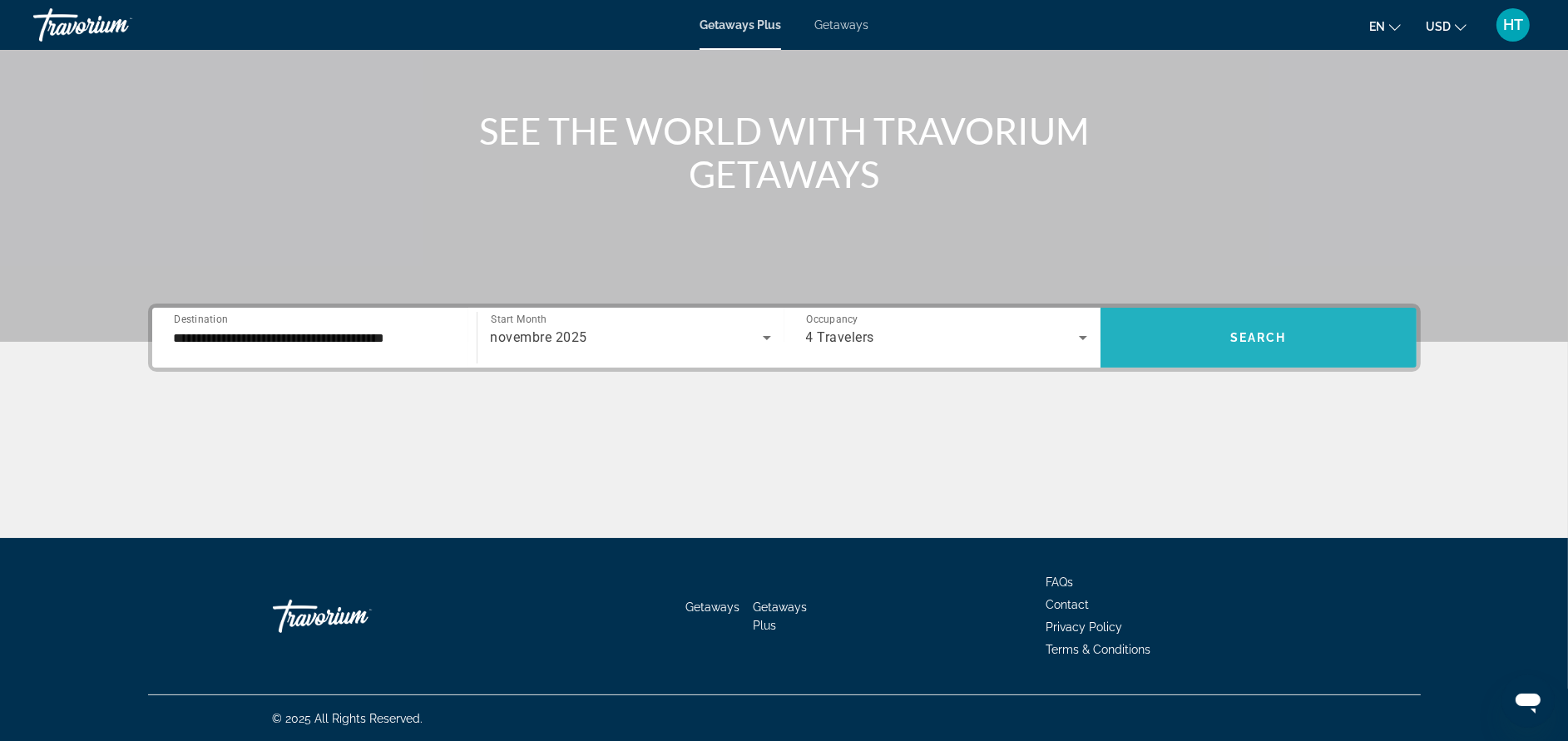
click at [1261, 343] on span "Search widget" at bounding box center [1258, 338] width 316 height 40
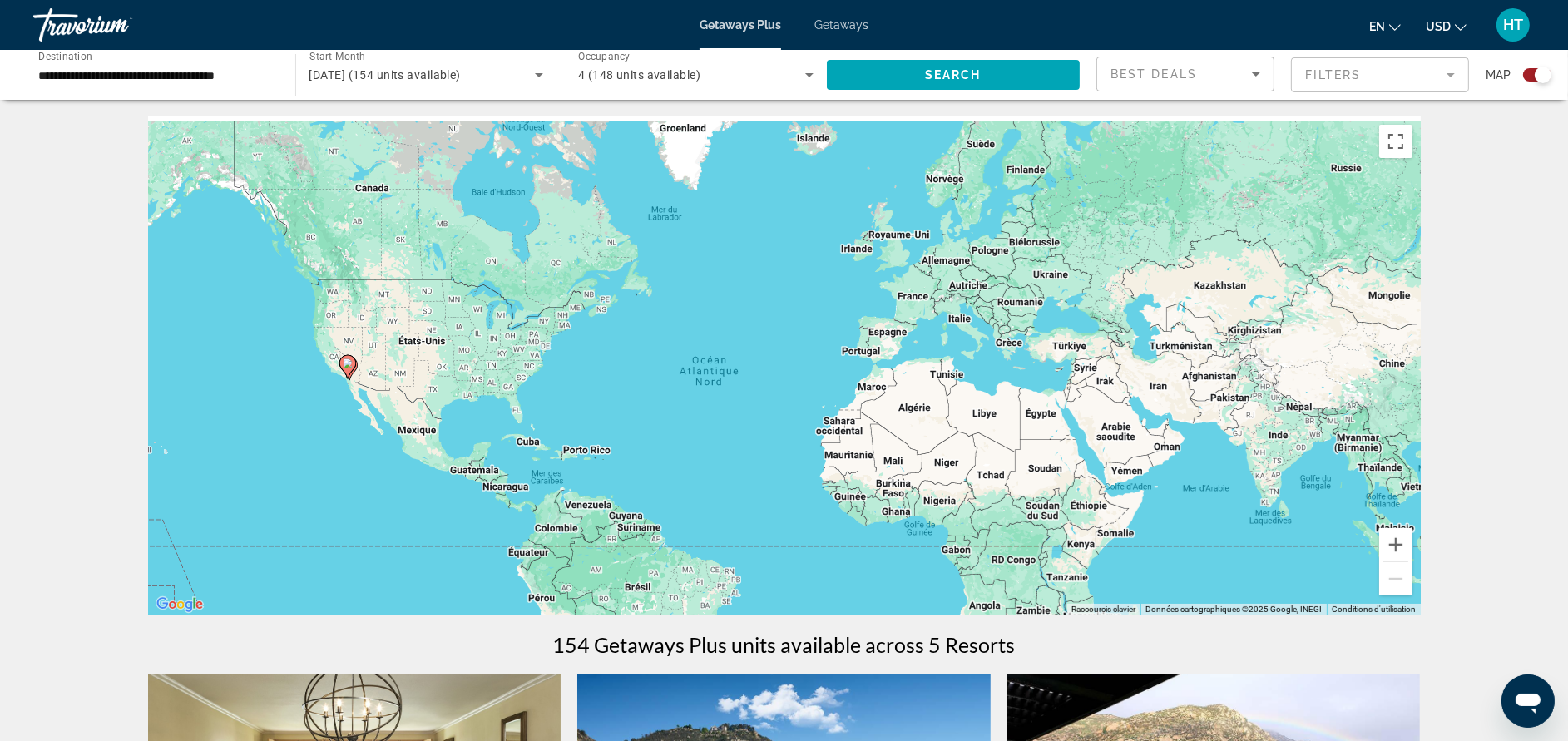
drag, startPoint x: 1406, startPoint y: 386, endPoint x: 1374, endPoint y: 448, distance: 69.8
click at [1374, 448] on div "Pour activer le glissement avec le clavier, appuyez sur Alt+Entrée. Une fois ce…" at bounding box center [784, 365] width 1272 height 499
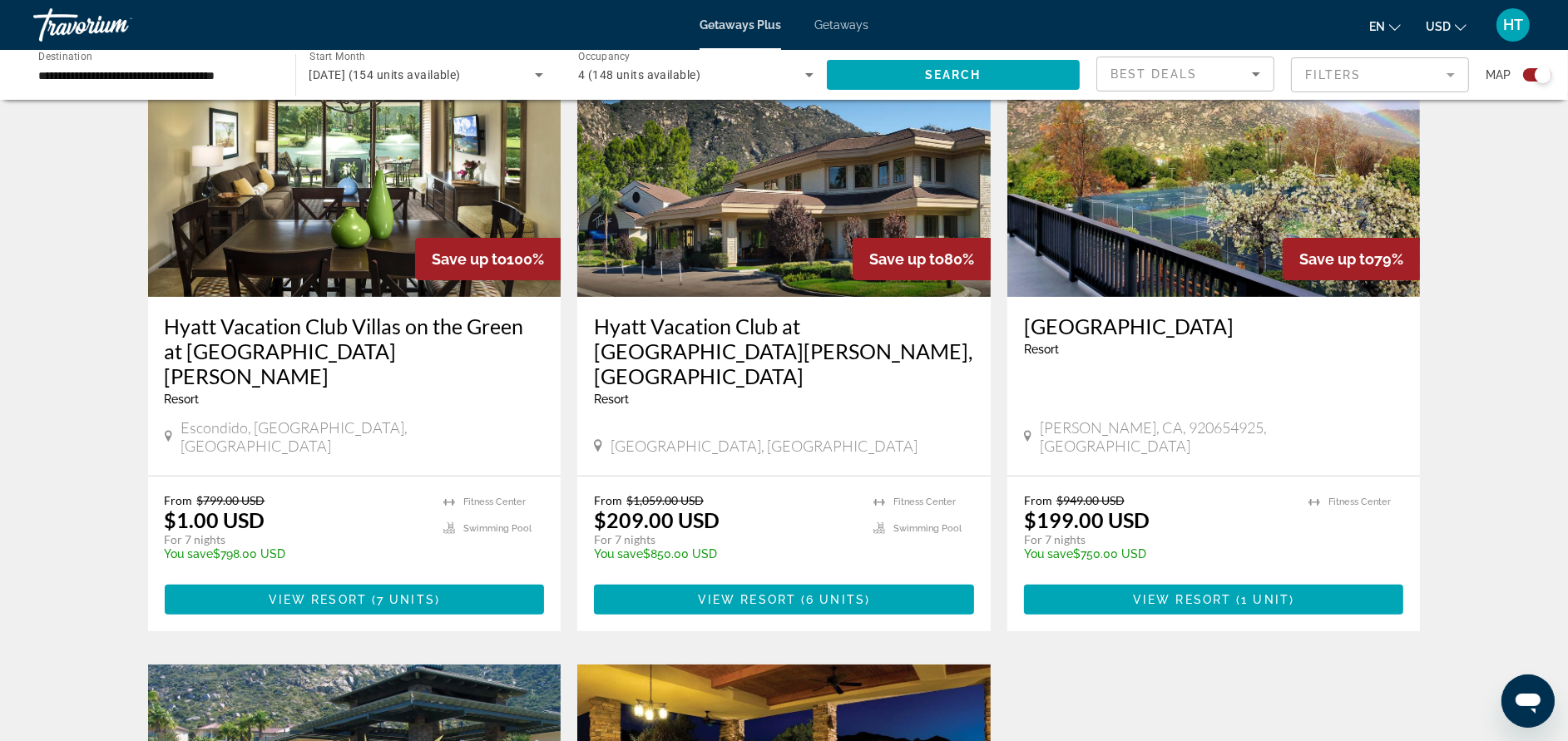
scroll to position [578, 0]
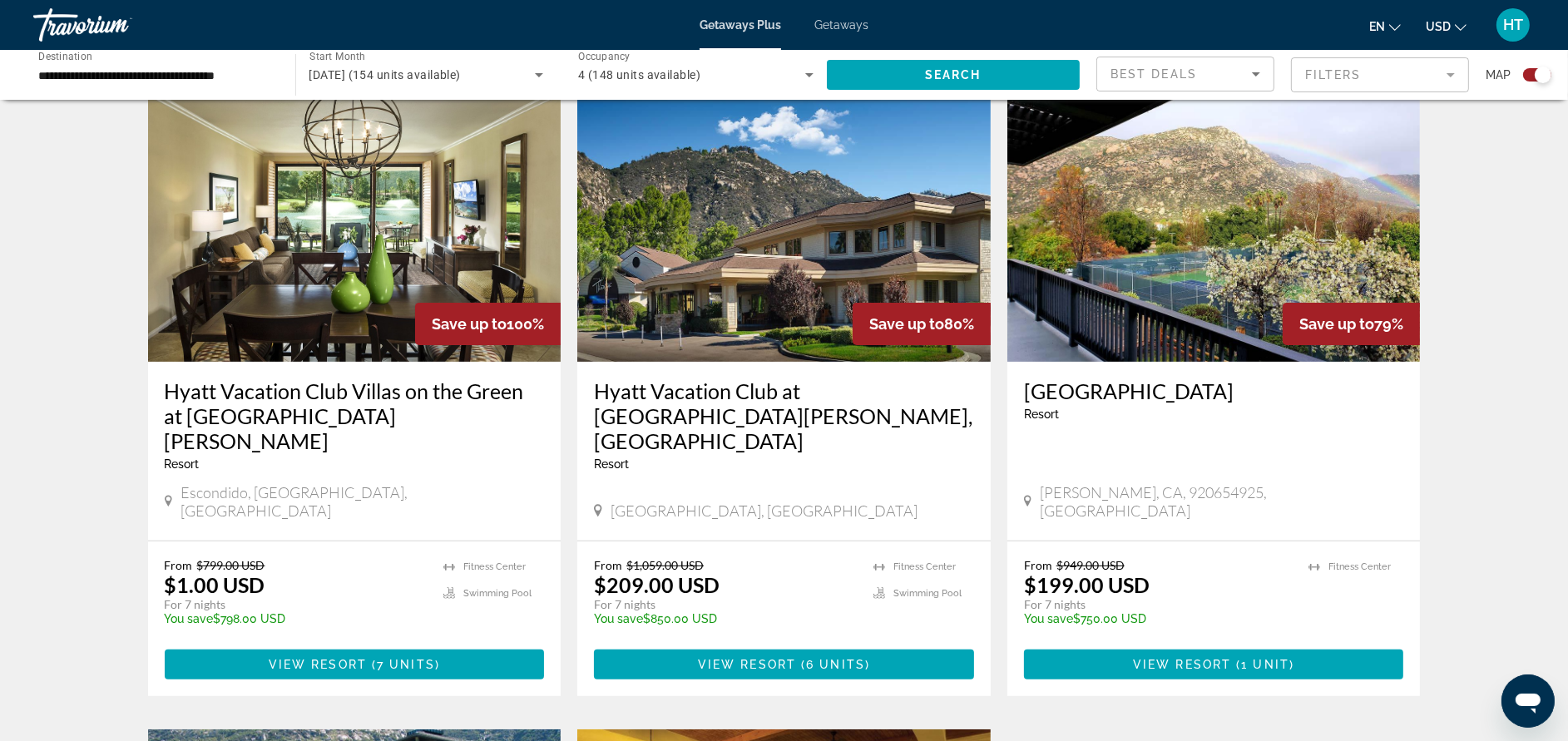
click at [366, 395] on h3 "Hyatt Vacation Club Villas on the Green at [GEOGRAPHIC_DATA][PERSON_NAME]" at bounding box center [354, 416] width 380 height 75
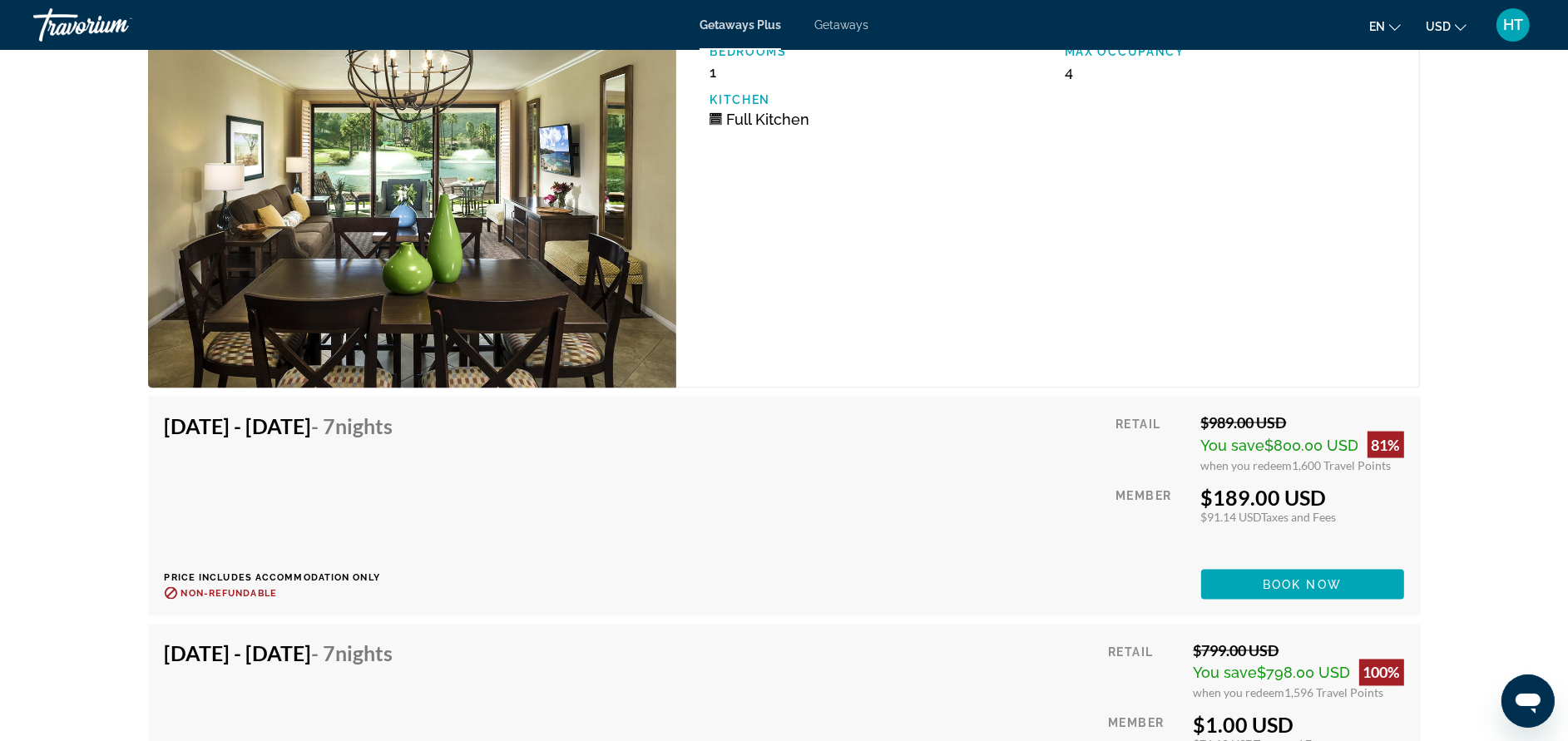
scroll to position [3136, 0]
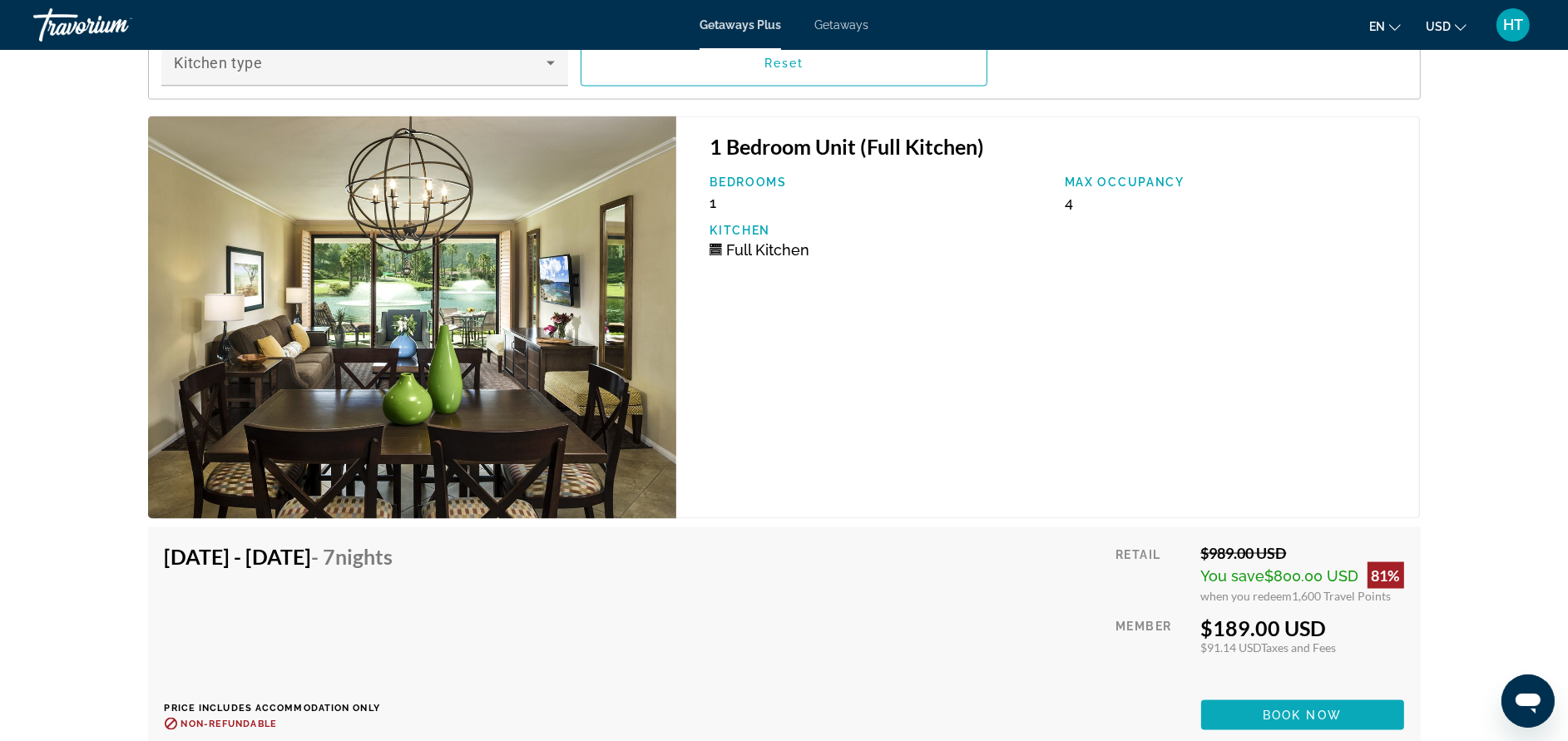
click at [1260, 709] on span "Main content" at bounding box center [1302, 715] width 203 height 40
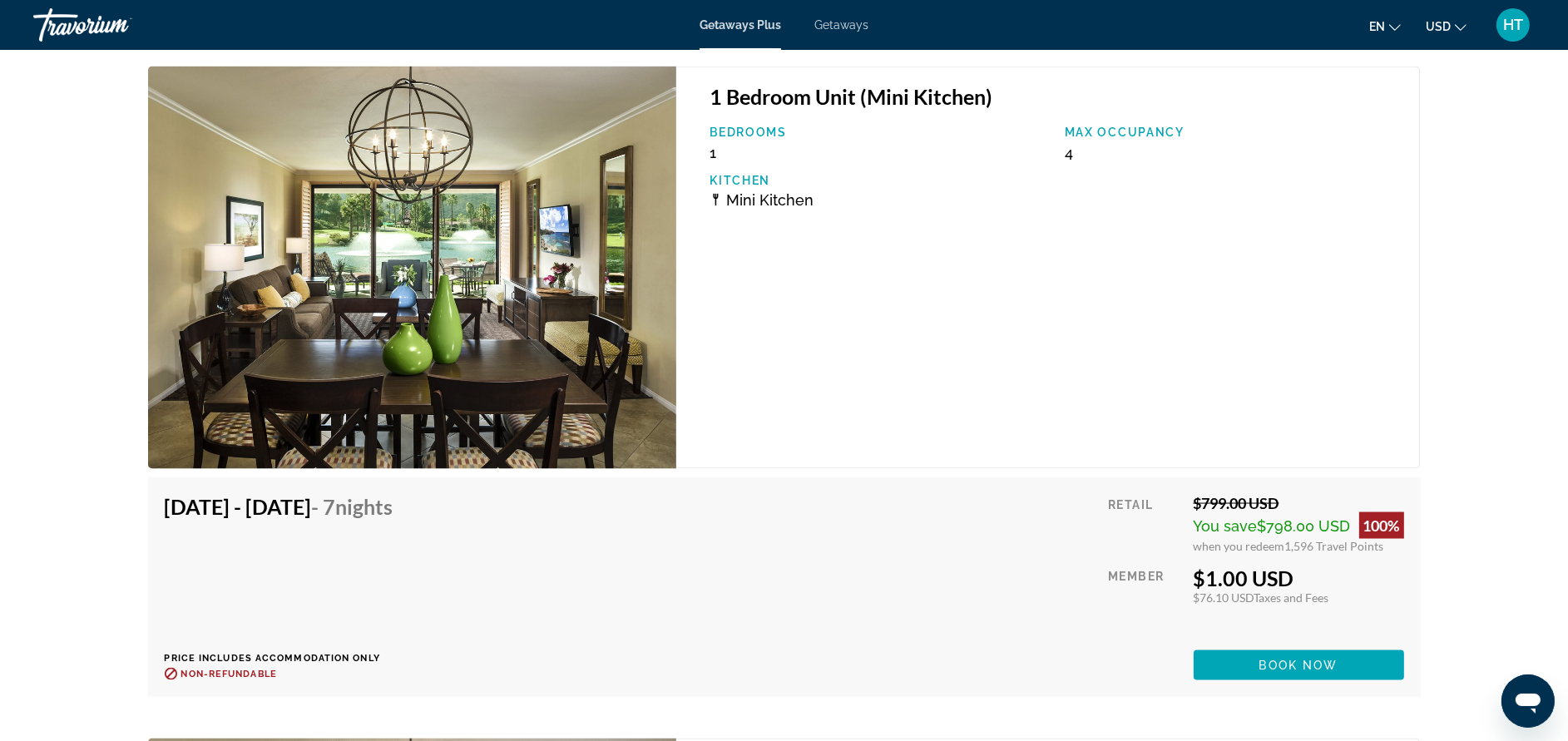
scroll to position [3193, 0]
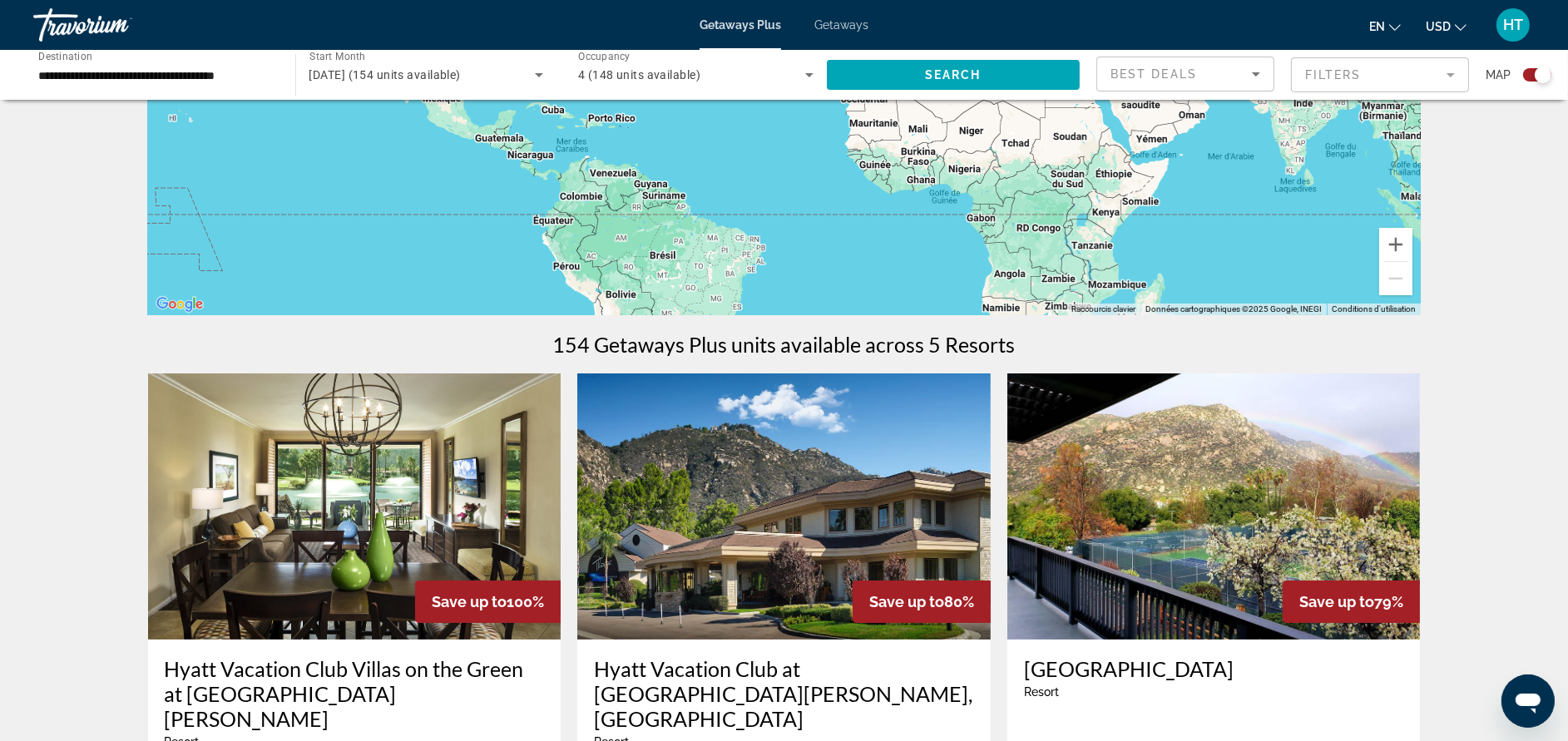
scroll to position [648, 0]
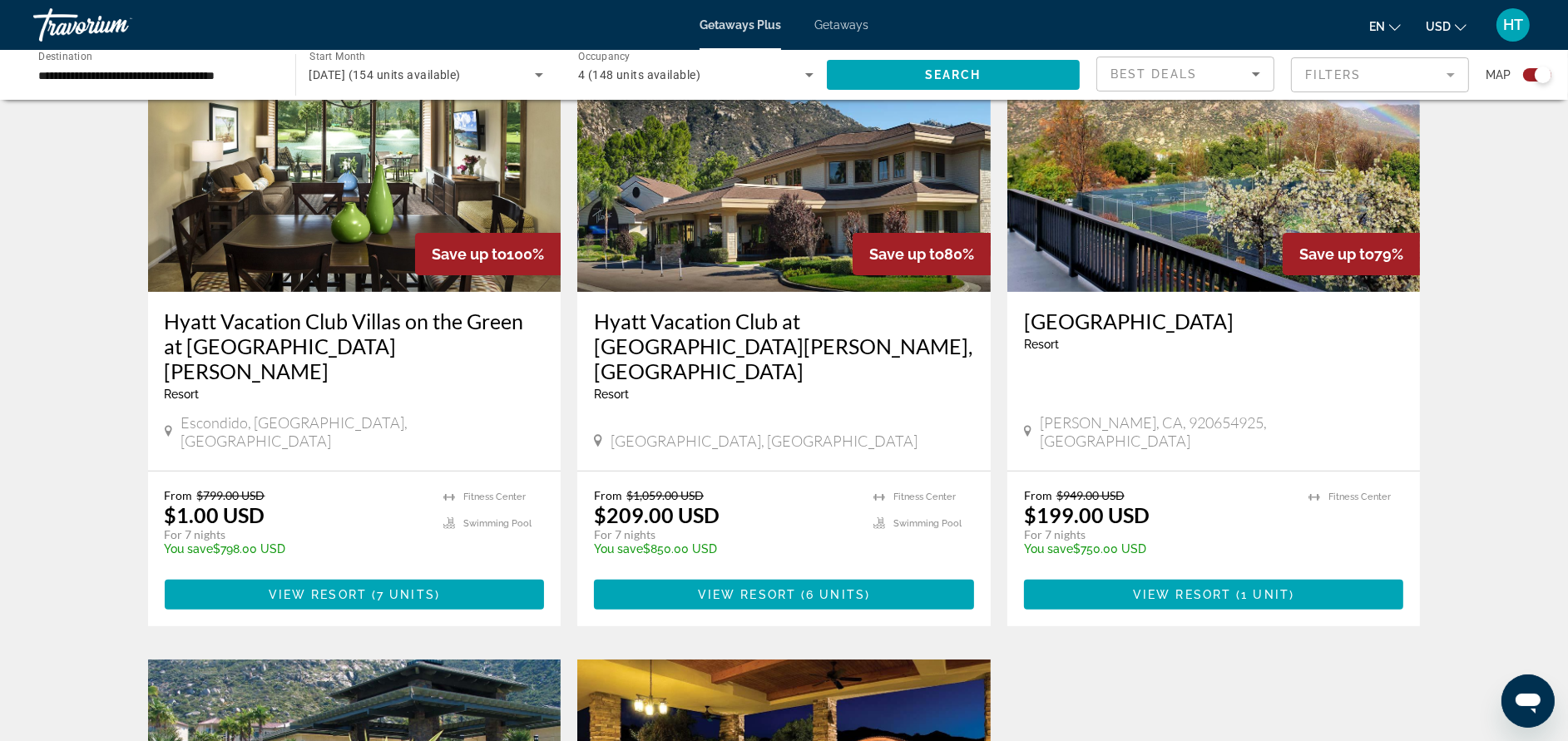
click at [939, 324] on h3 "Hyatt Vacation Club at [GEOGRAPHIC_DATA][PERSON_NAME], [GEOGRAPHIC_DATA]" at bounding box center [784, 346] width 380 height 75
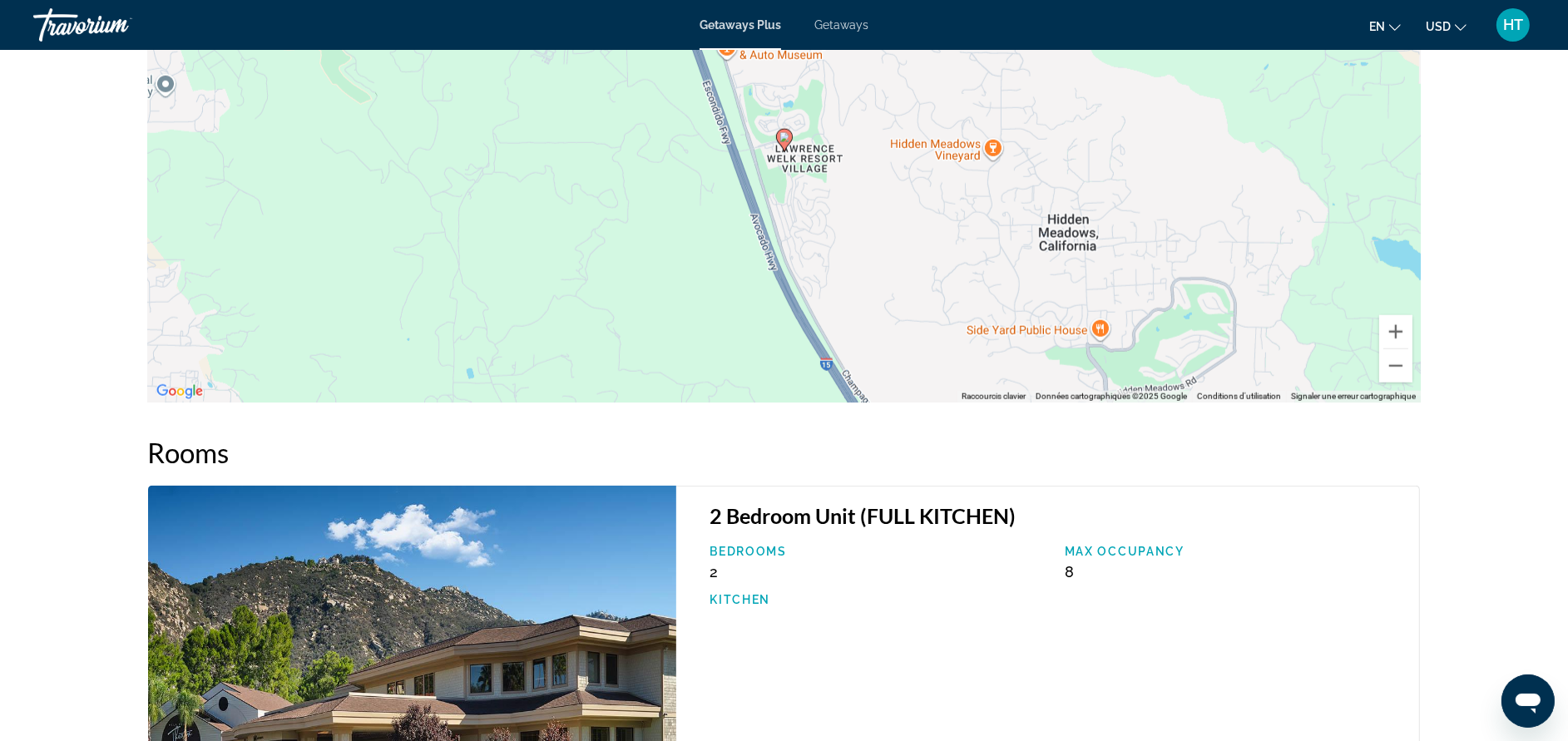
scroll to position [2215, 0]
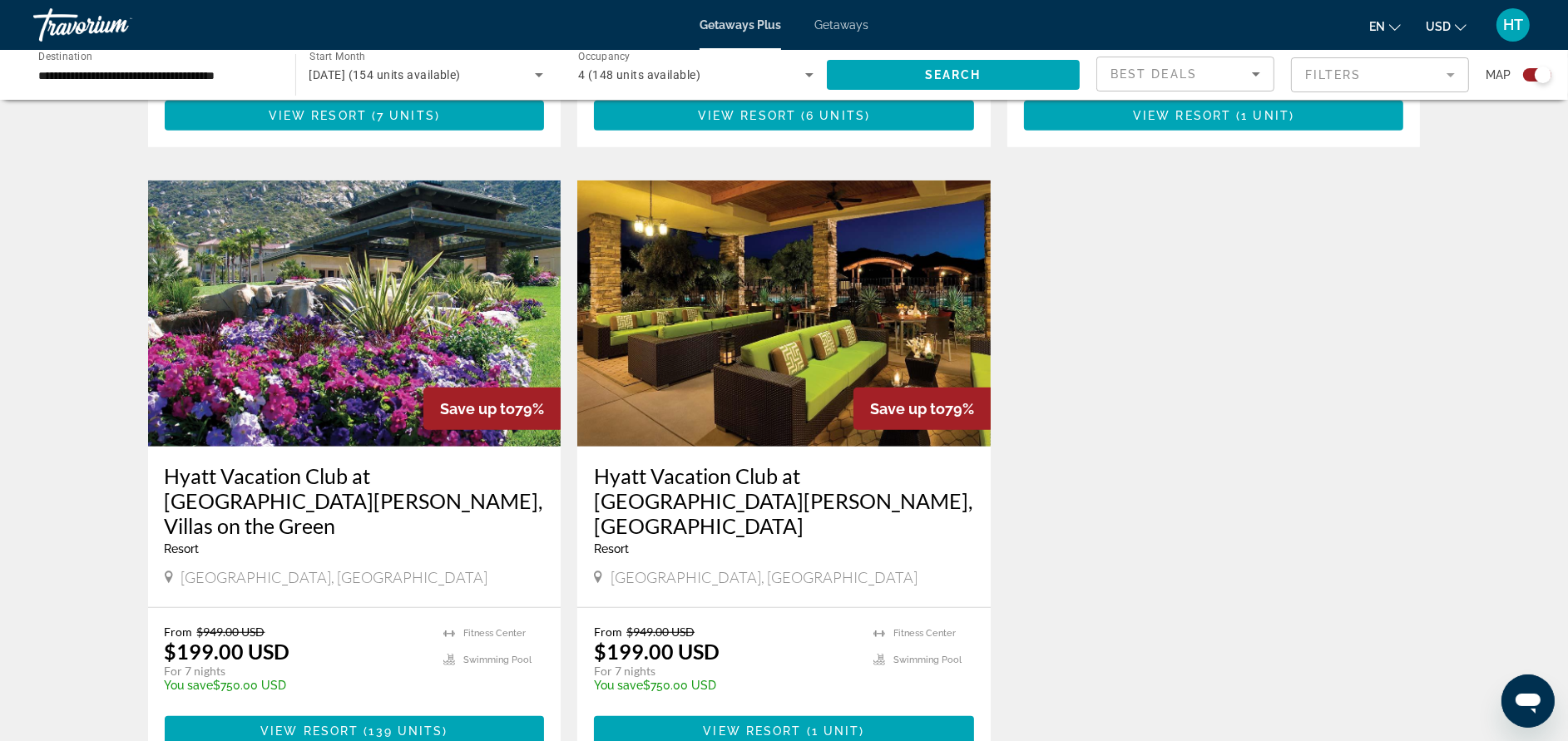
scroll to position [1383, 0]
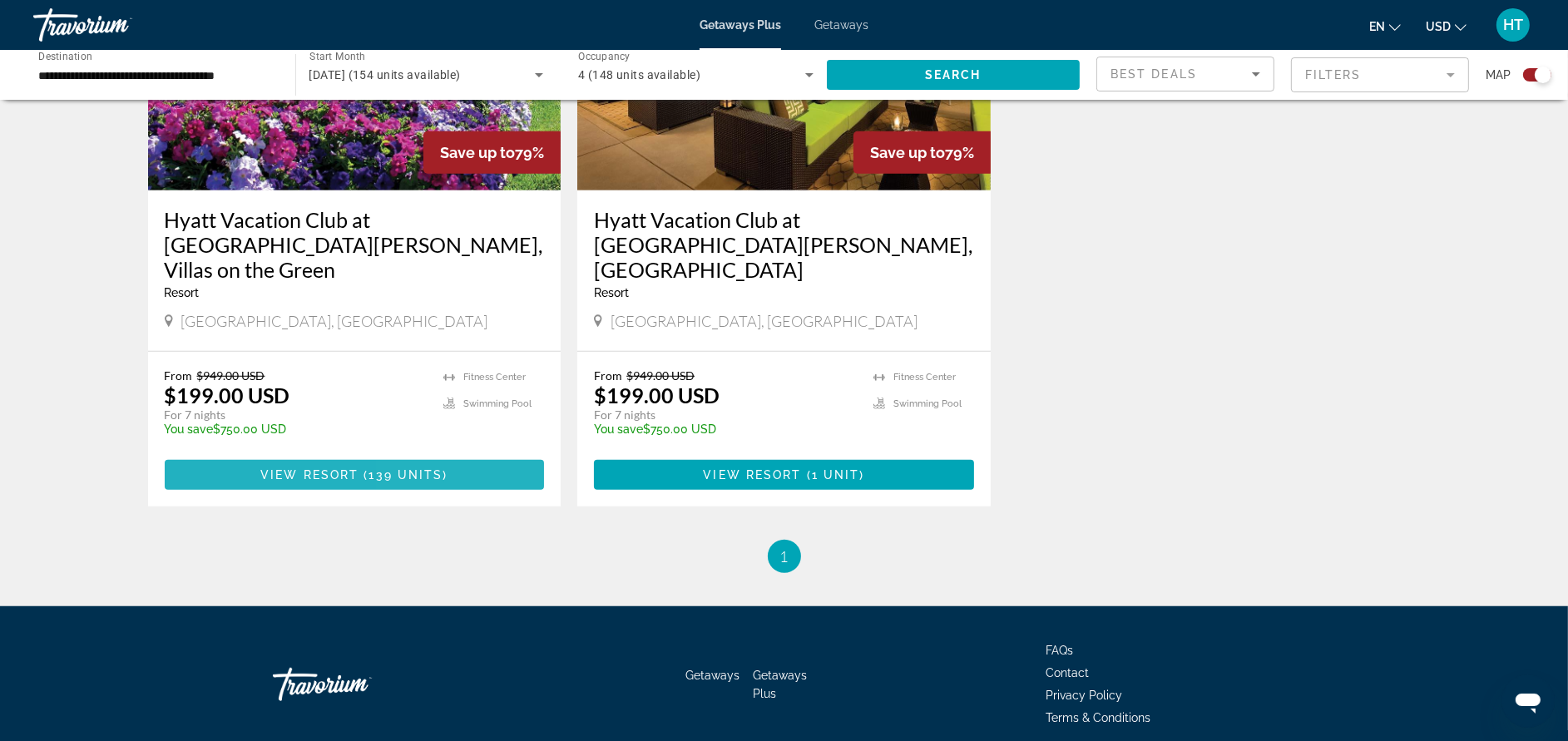
click at [500, 455] on span "Main content" at bounding box center [354, 475] width 380 height 40
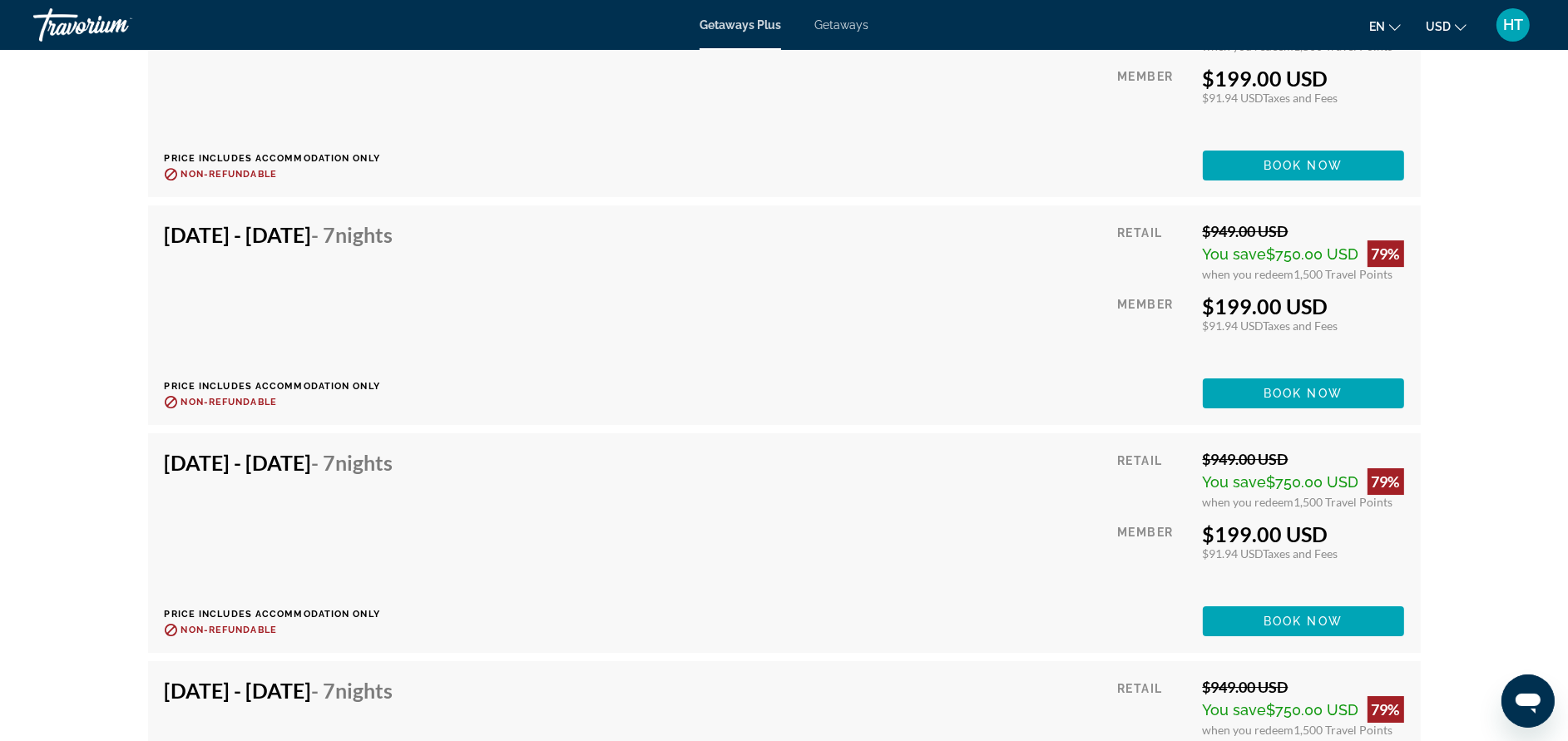
scroll to position [6837, 0]
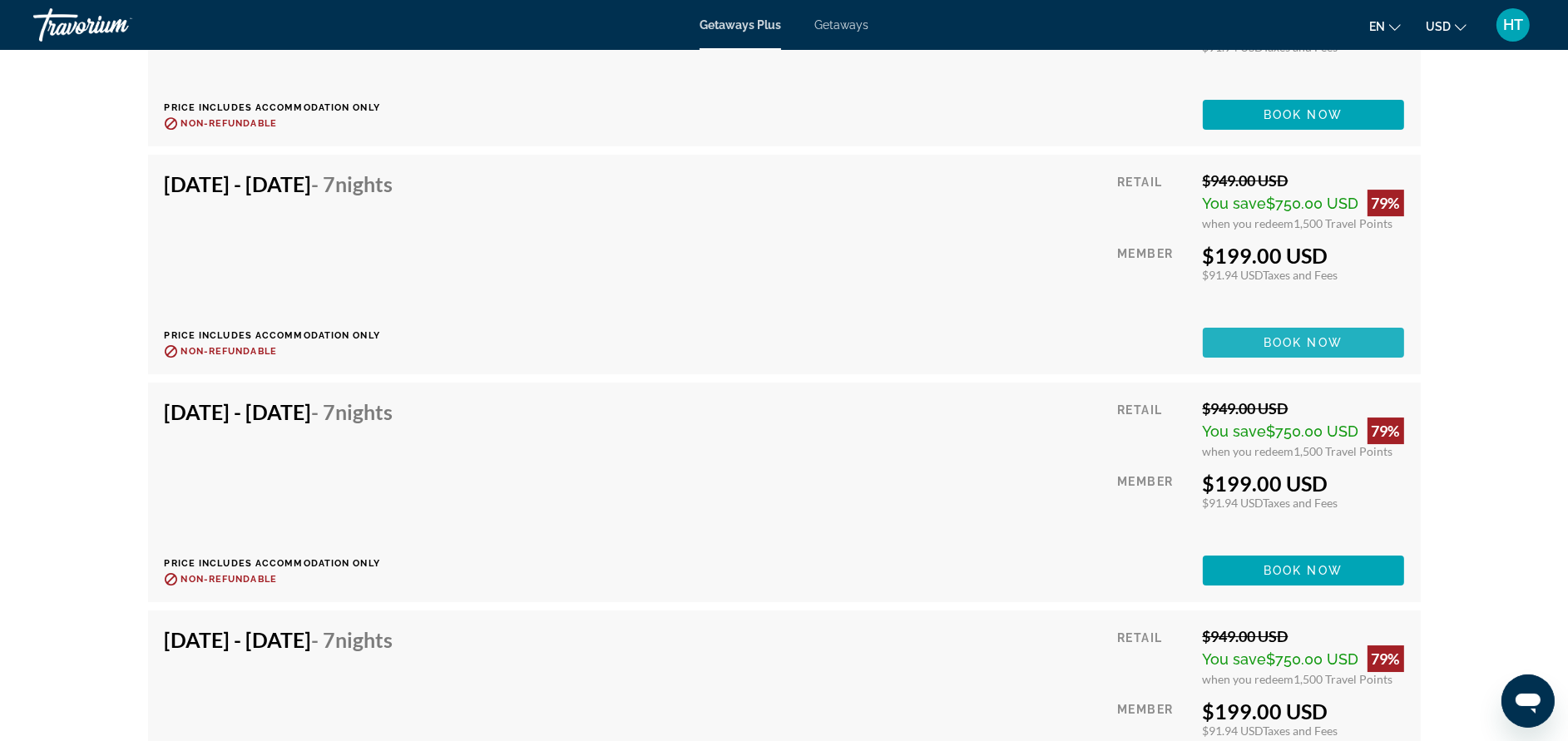
click at [1274, 322] on span "Main content" at bounding box center [1303, 343] width 201 height 40
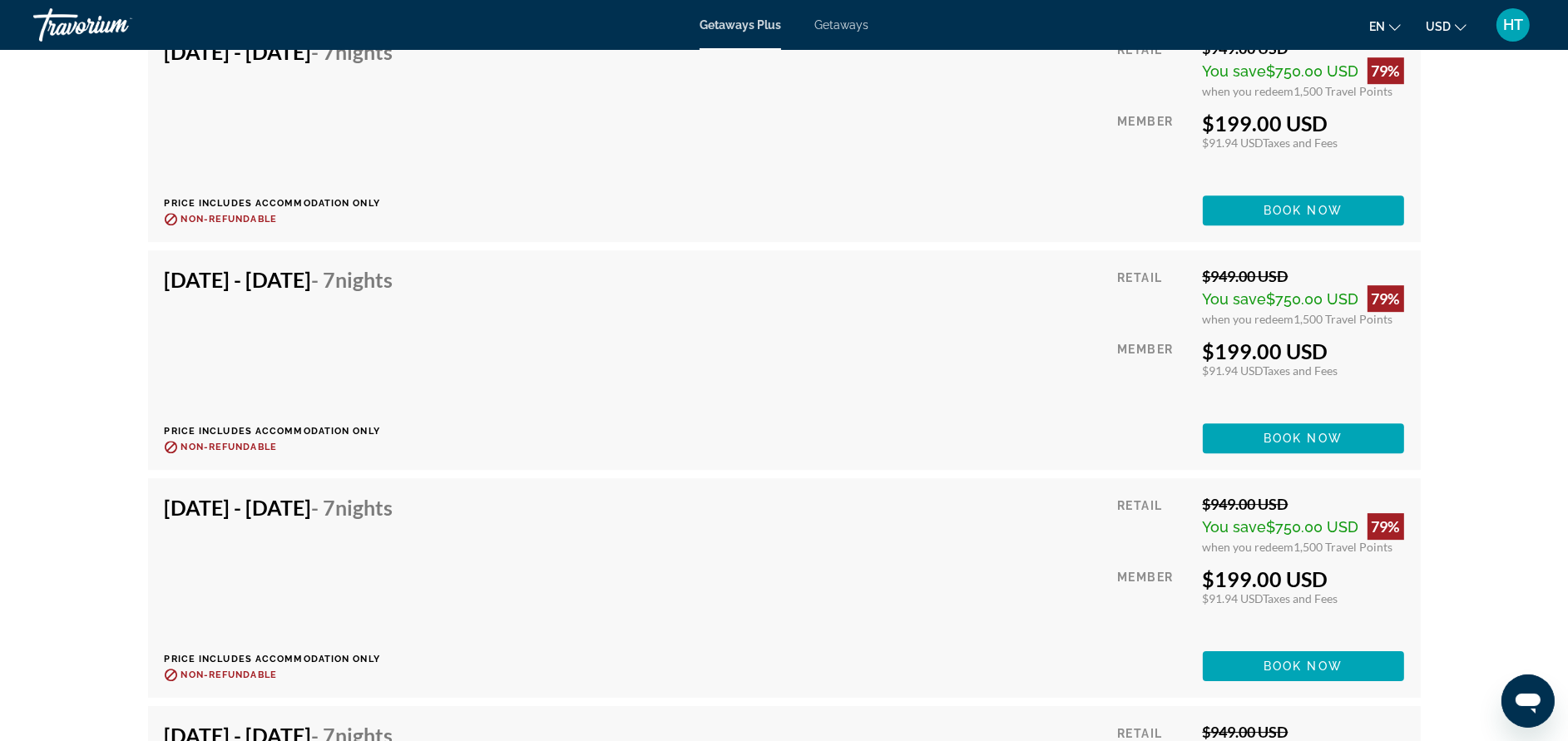
scroll to position [6287, 0]
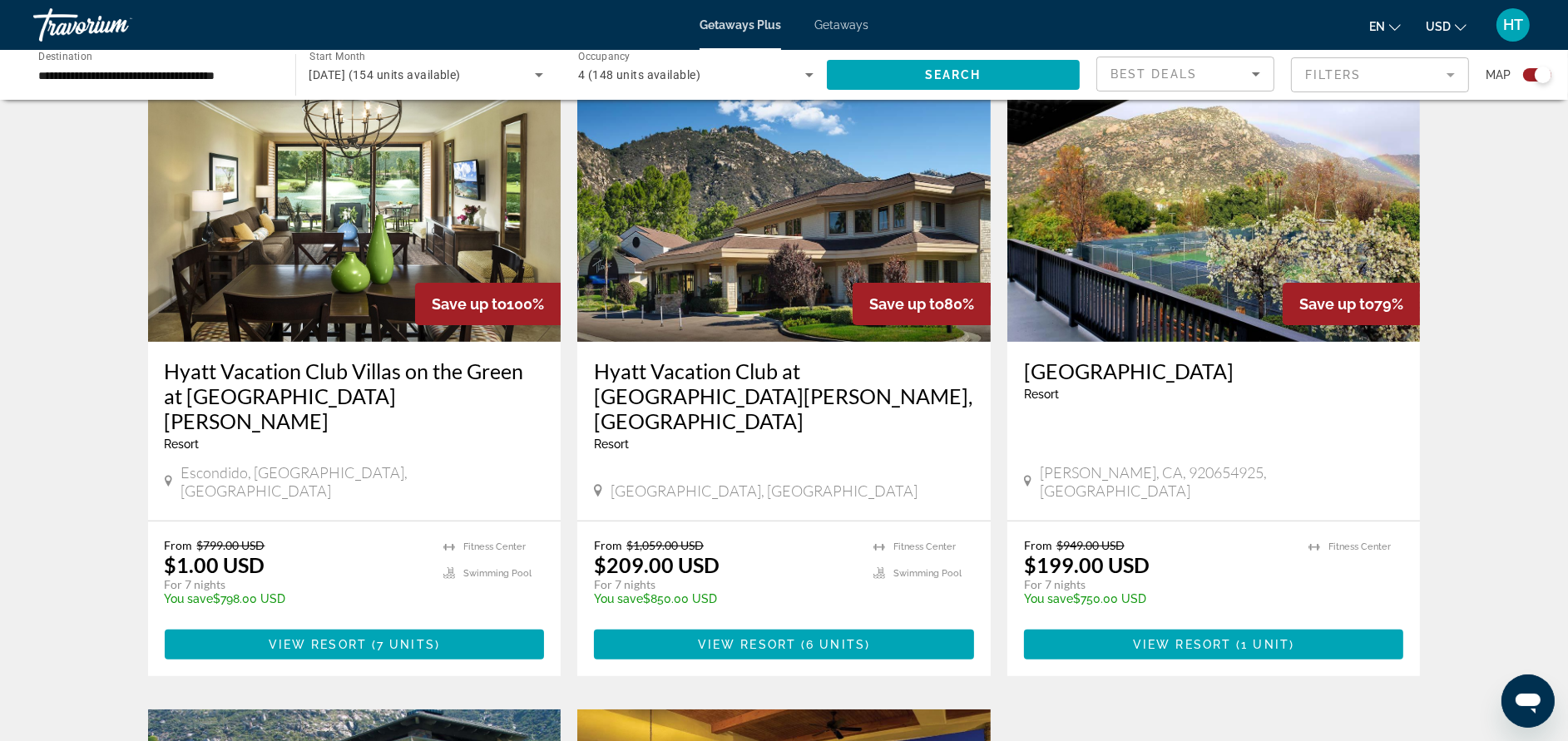
scroll to position [648, 0]
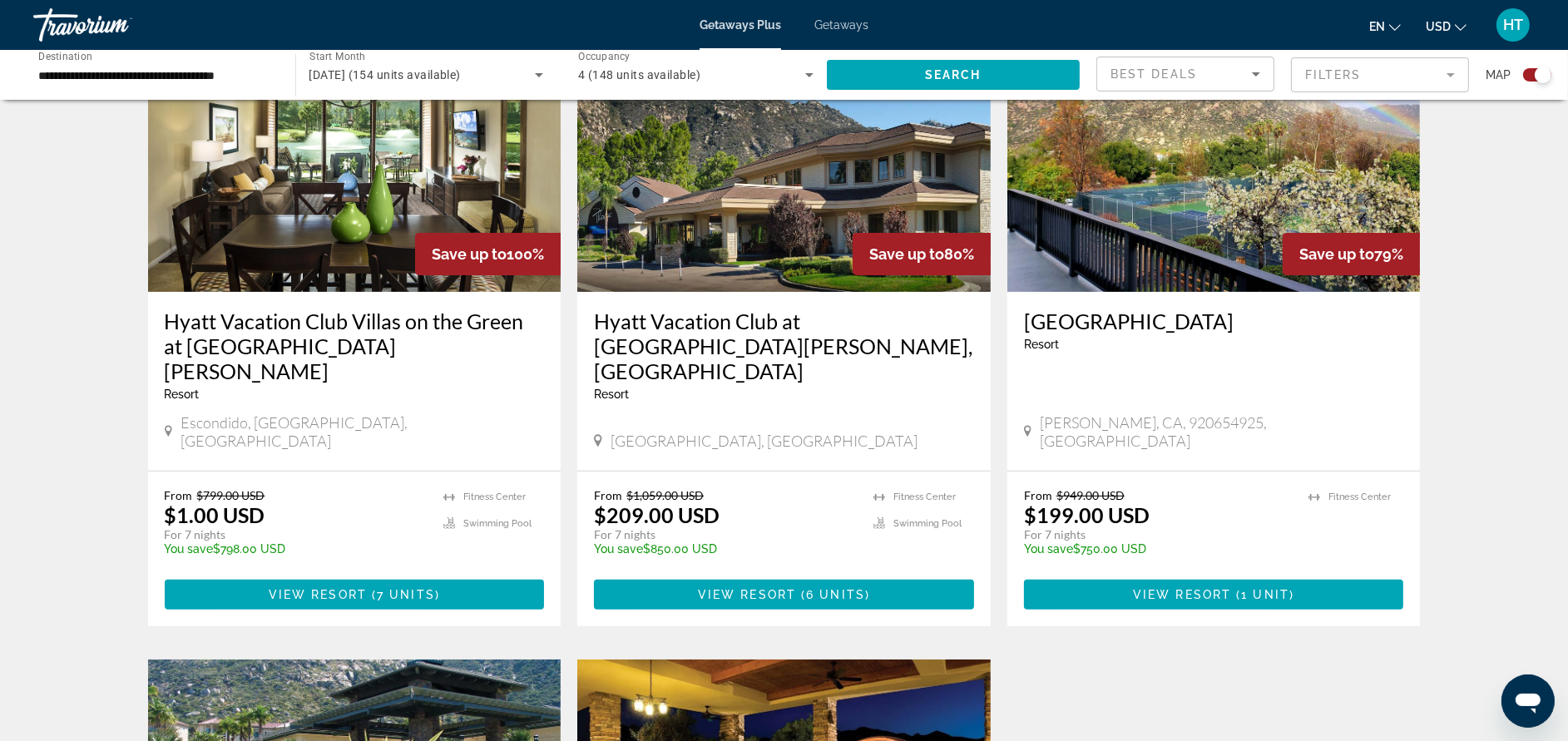
click at [686, 350] on h3 "Hyatt Vacation Club at [GEOGRAPHIC_DATA][PERSON_NAME], [GEOGRAPHIC_DATA]" at bounding box center [784, 346] width 380 height 75
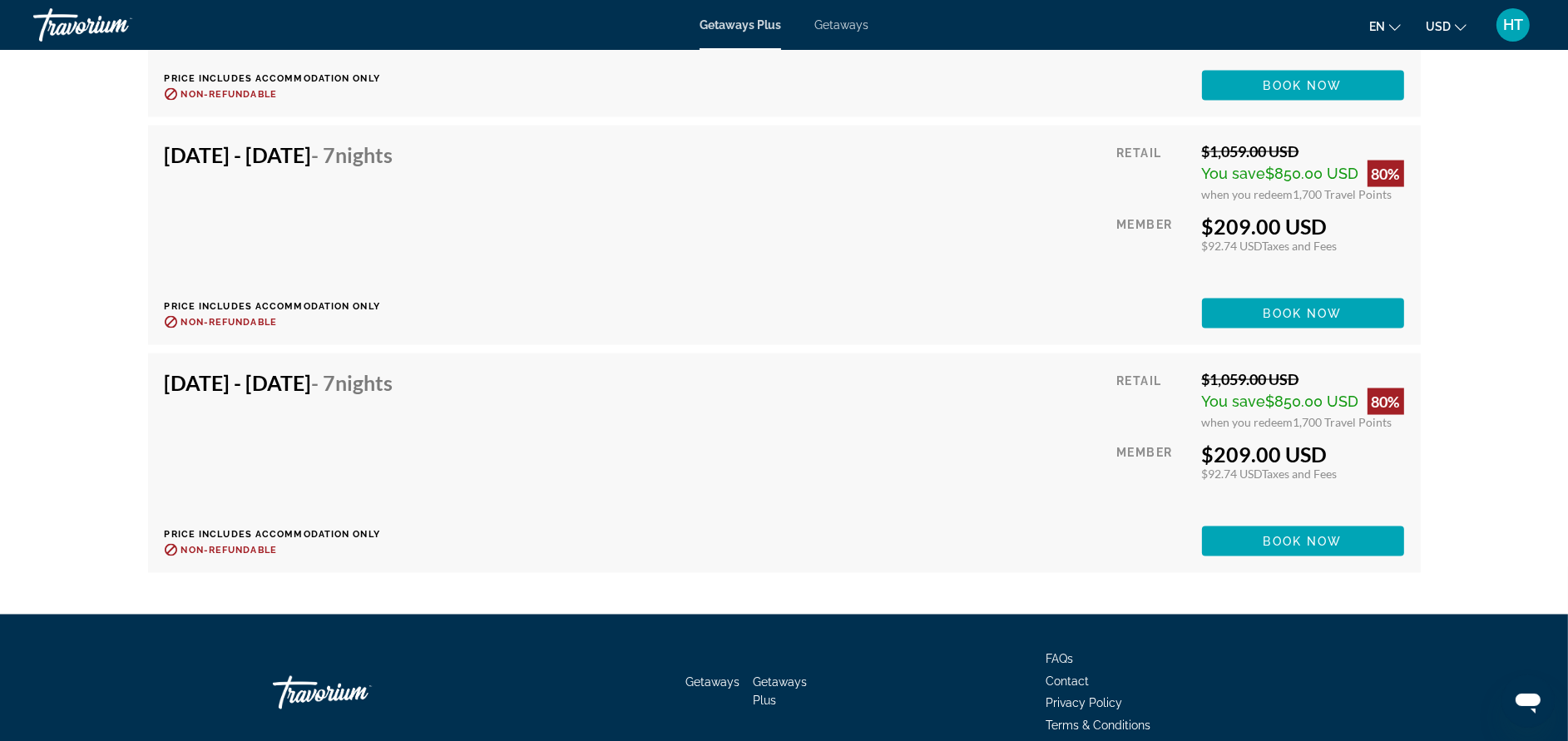
scroll to position [3243, 0]
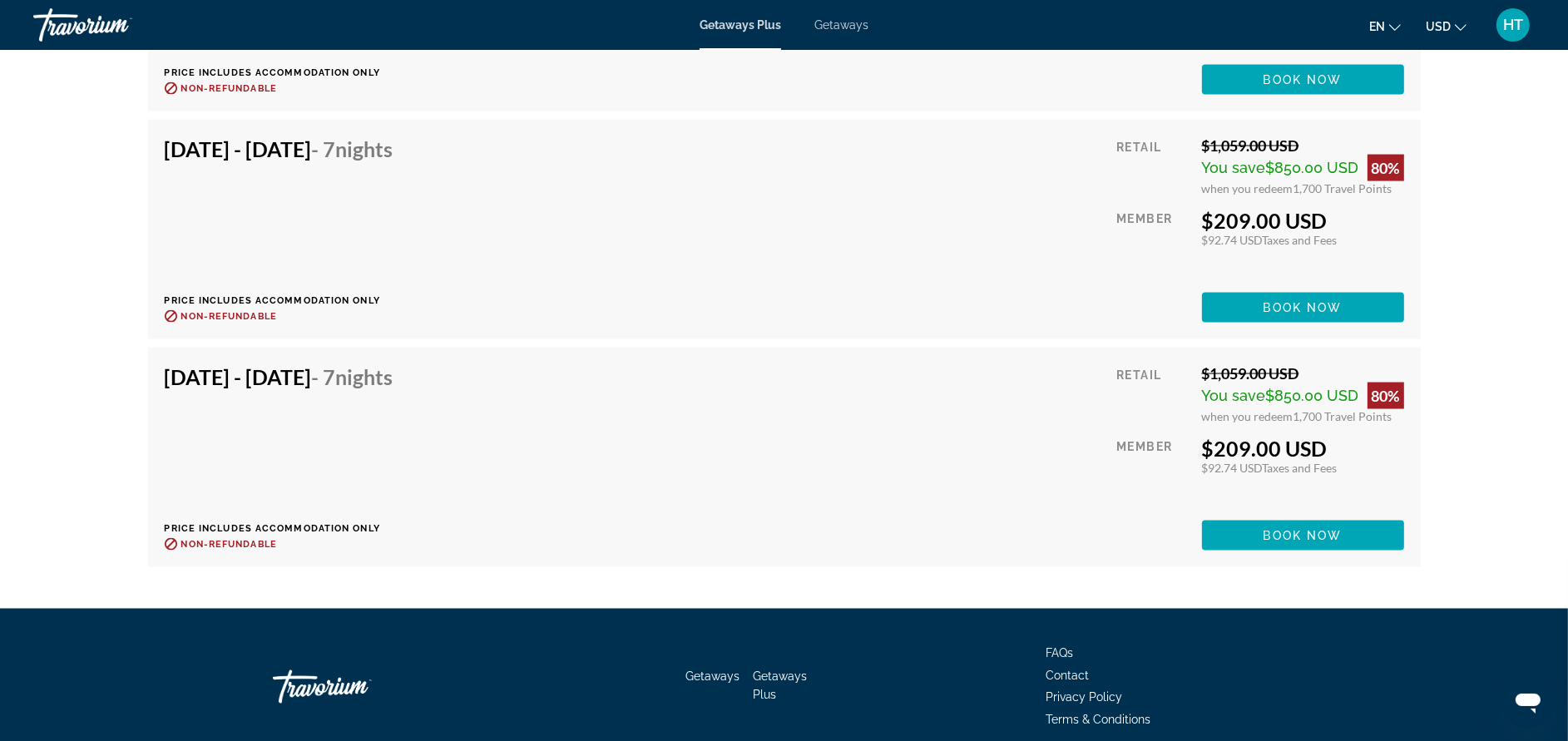
click at [686, 350] on div "[DATE] - [DATE] - 7 Nights Price includes accommodation only Refundable until :…" at bounding box center [784, 457] width 1272 height 220
click at [1276, 515] on span "Main content" at bounding box center [1303, 535] width 202 height 40
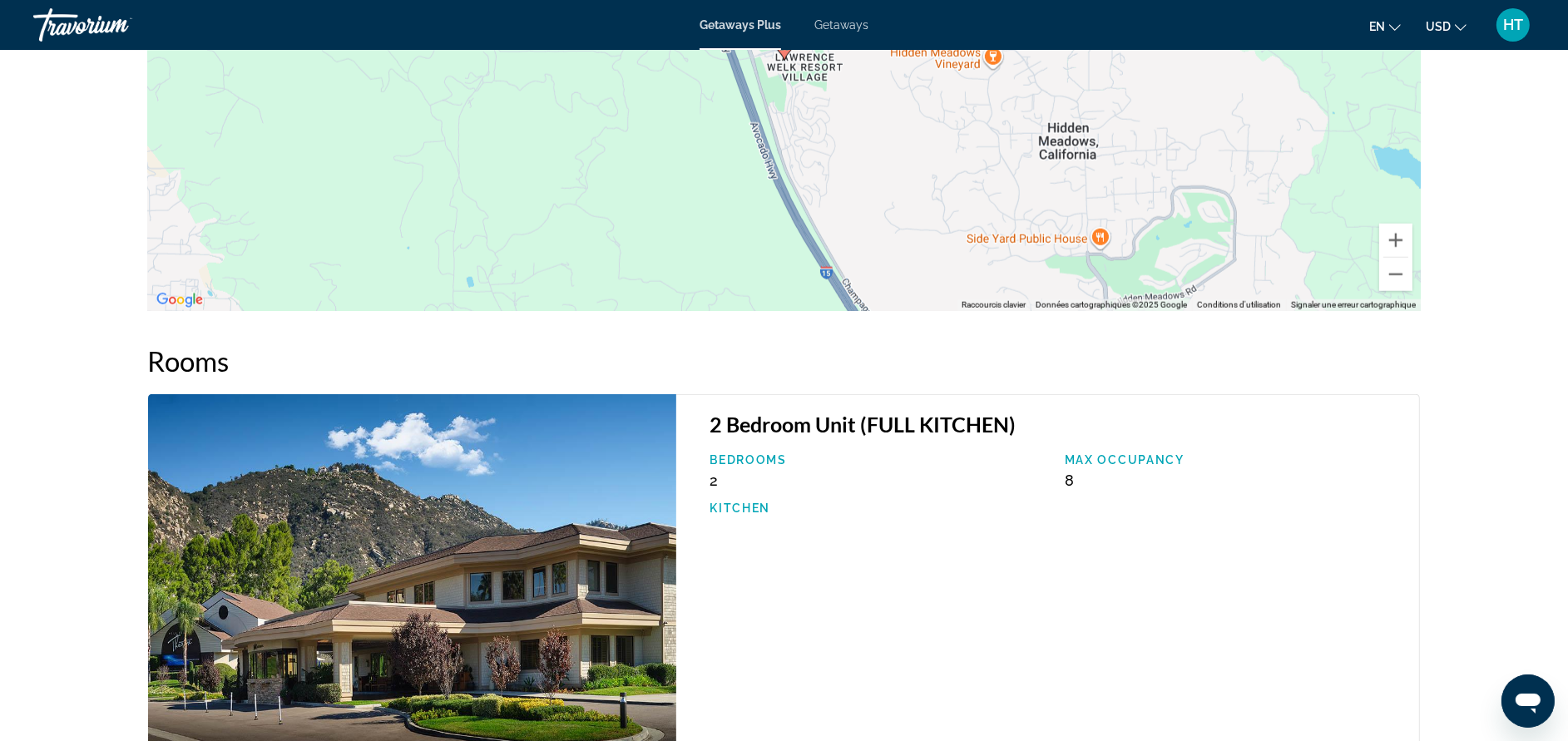
scroll to position [2365, 0]
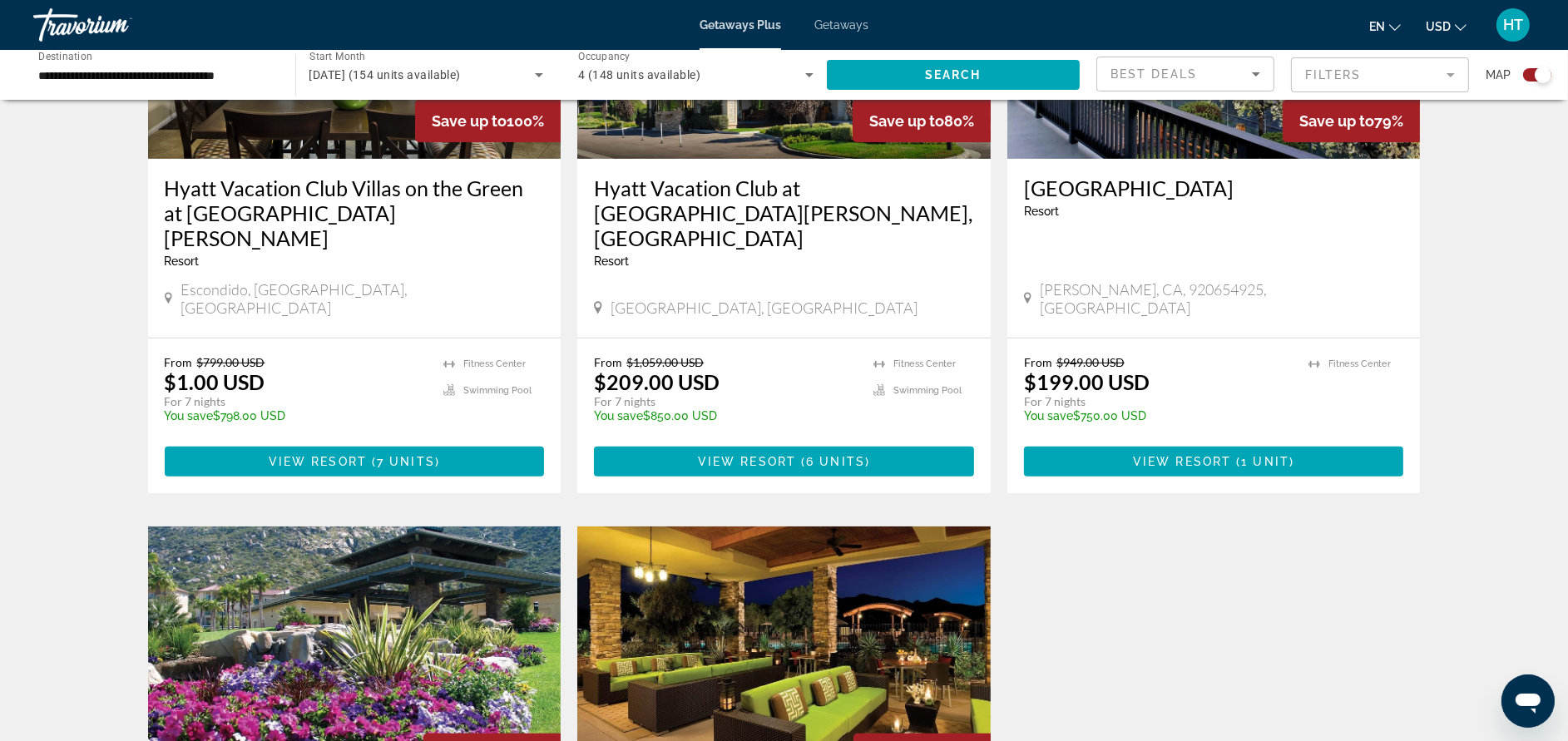
scroll to position [698, 0]
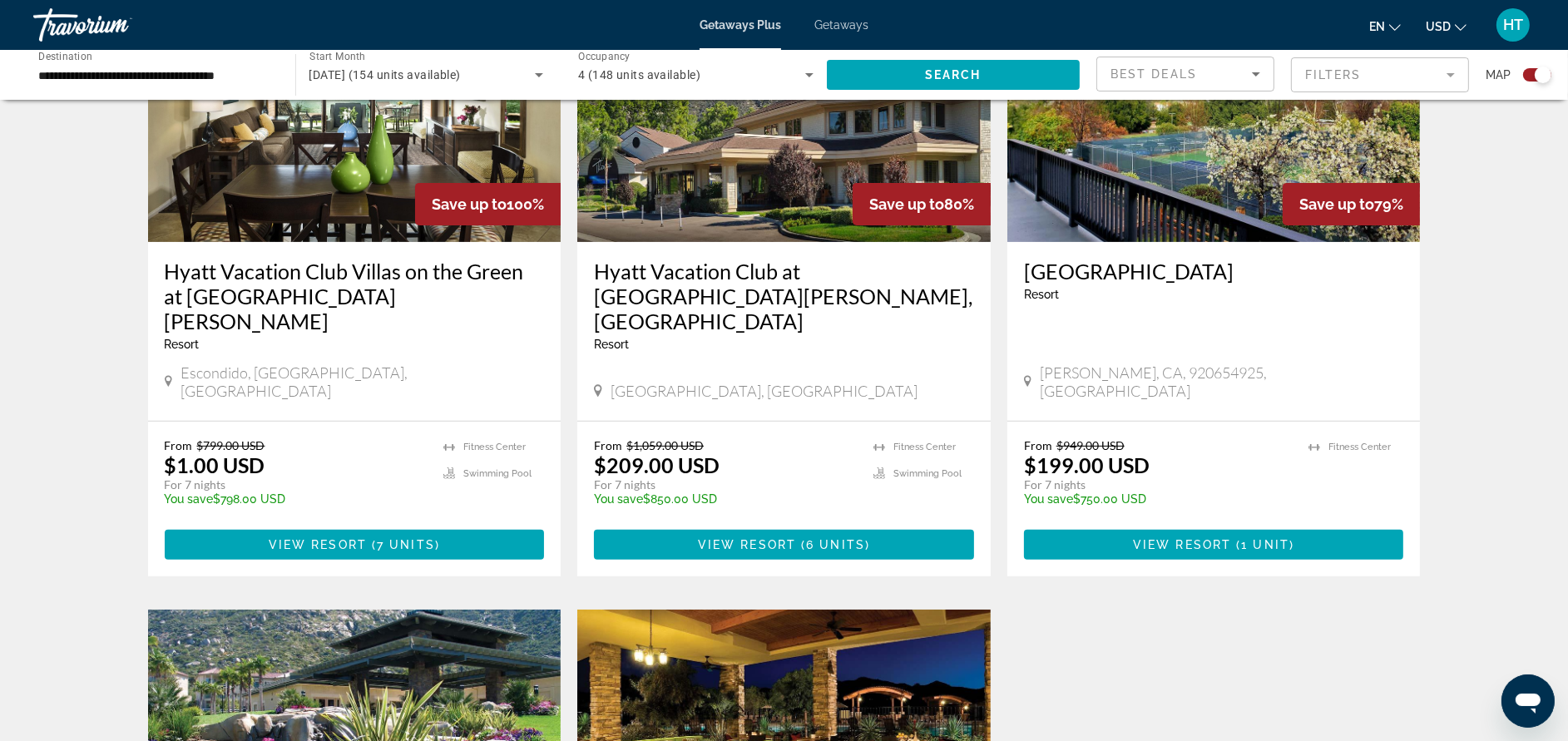
click at [470, 168] on img "Main content" at bounding box center [354, 109] width 414 height 266
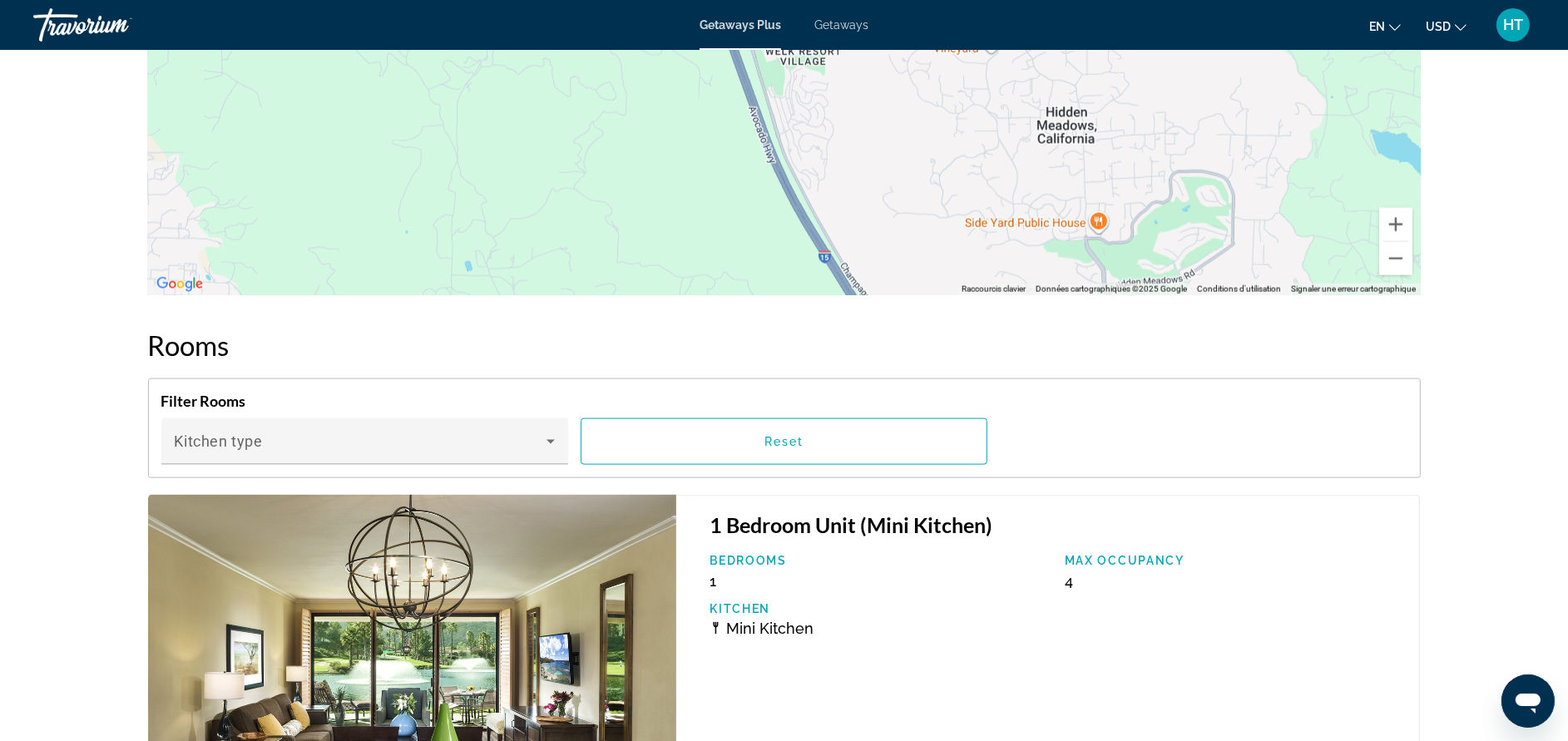
scroll to position [2708, 0]
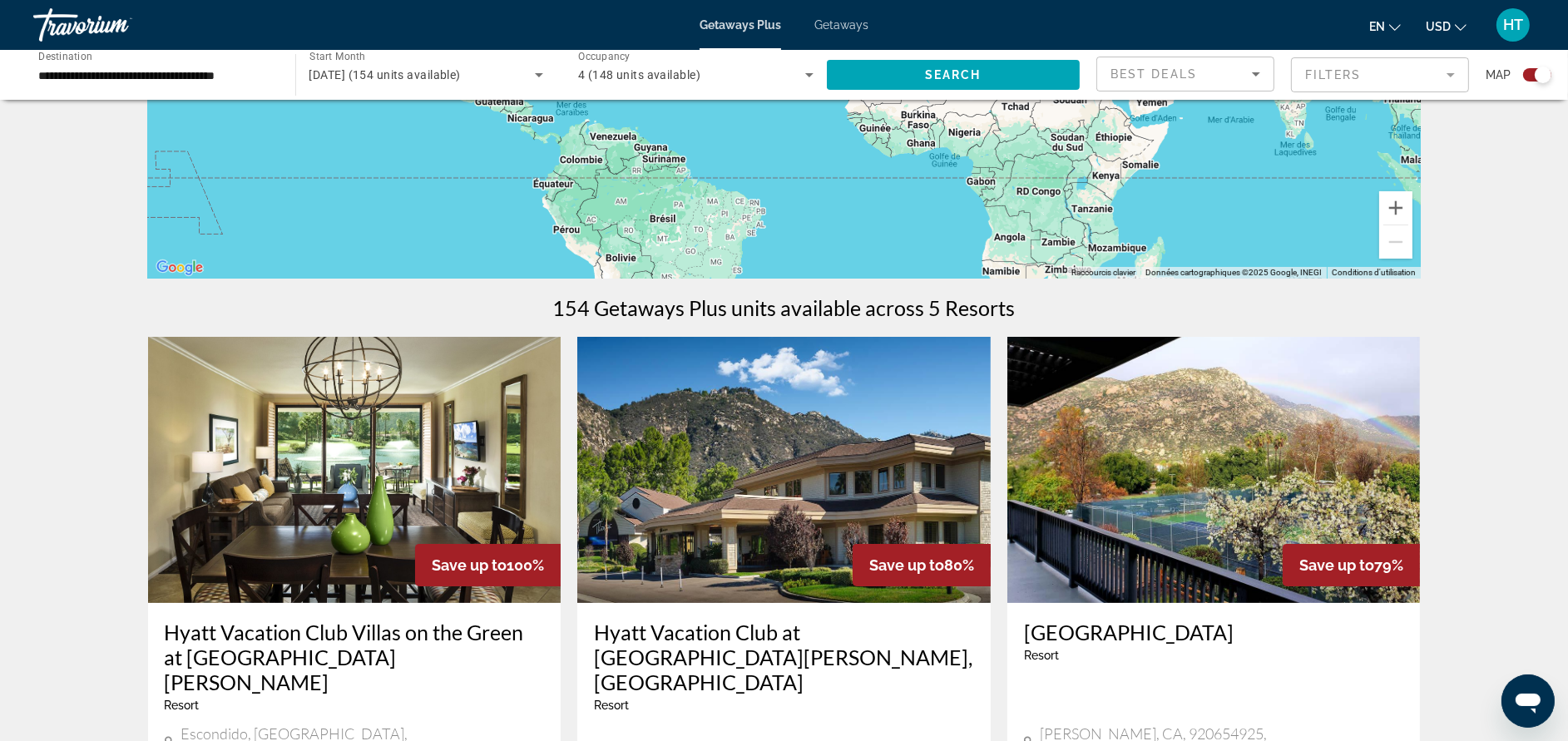
scroll to position [449, 0]
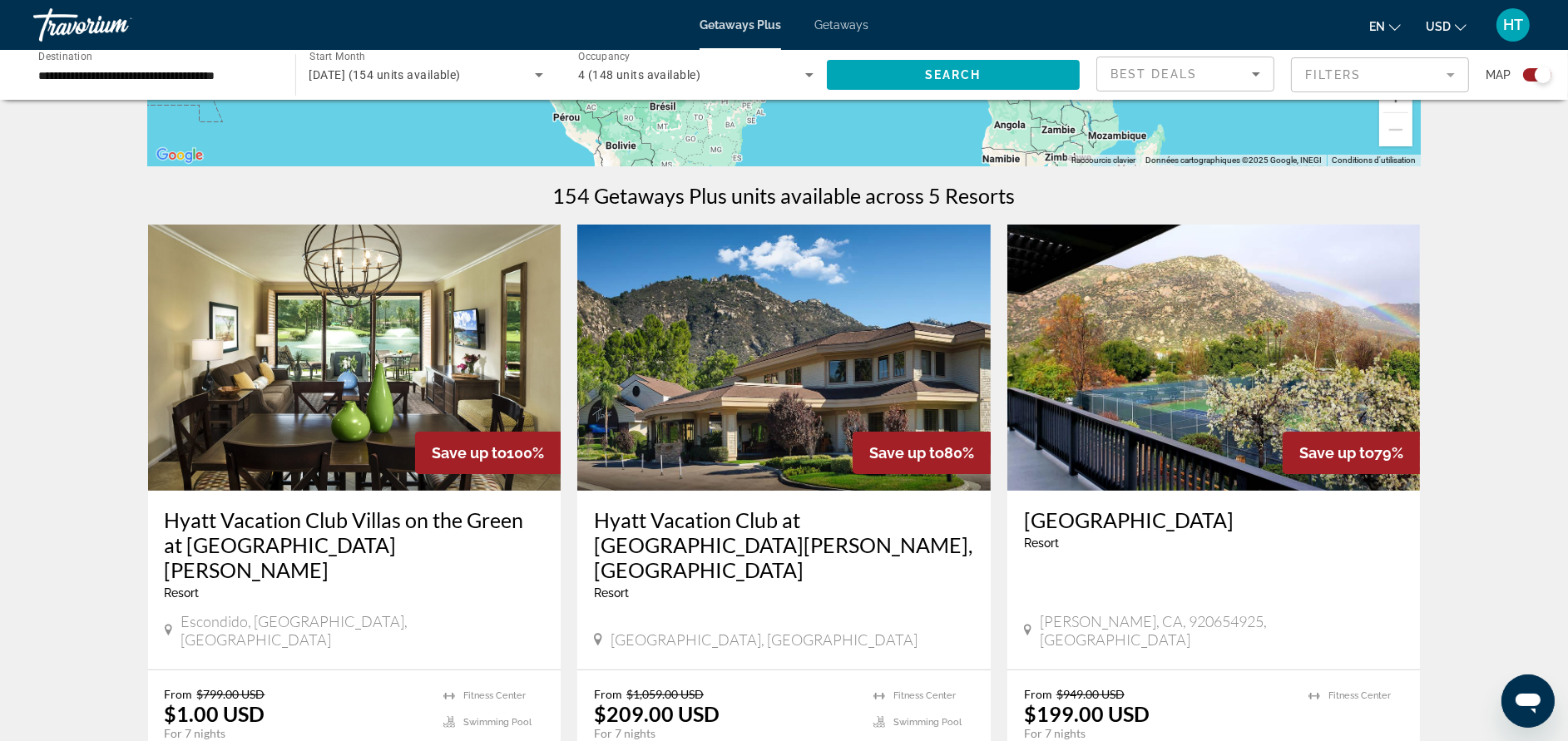
click at [462, 409] on img "Main content" at bounding box center [354, 358] width 414 height 266
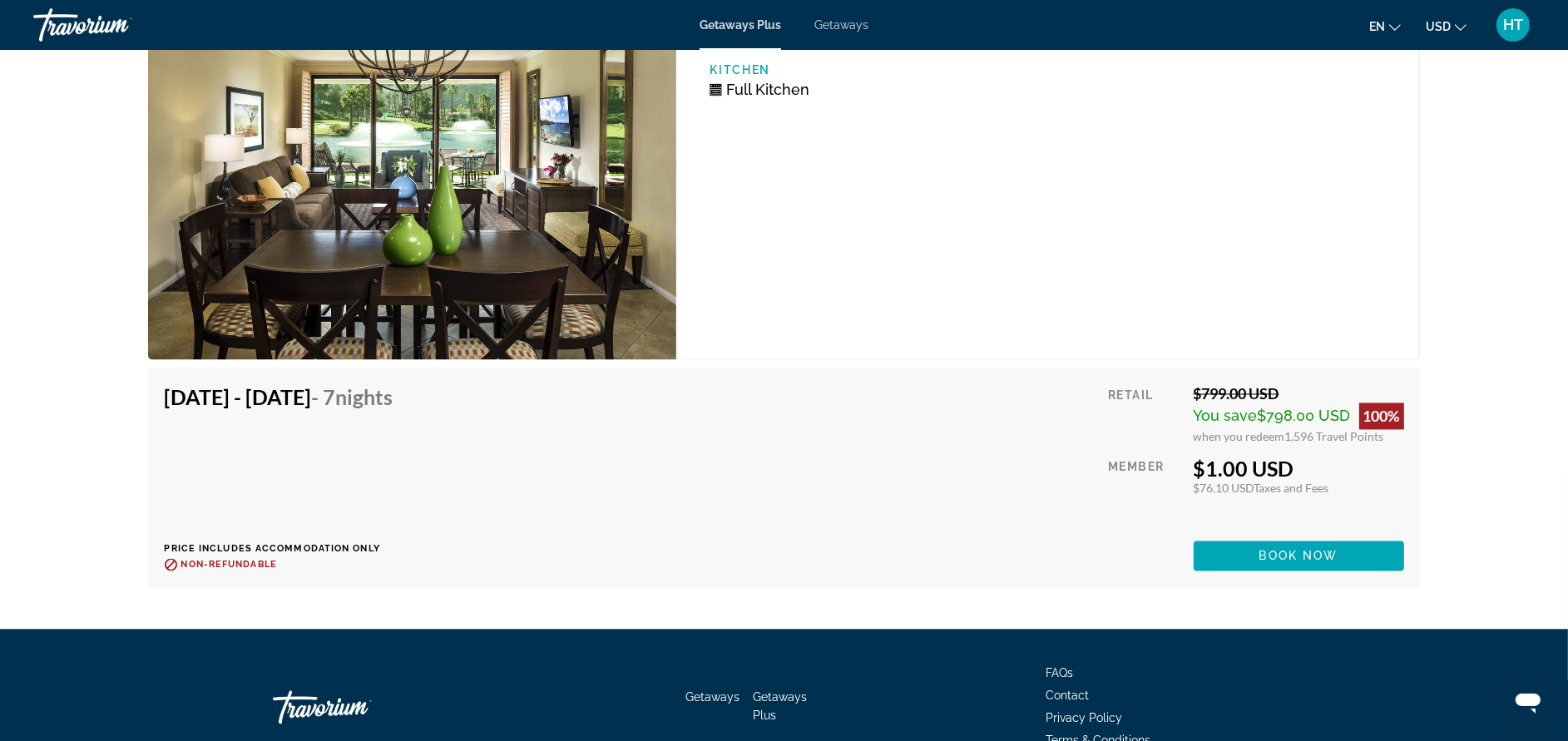
scroll to position [4043, 0]
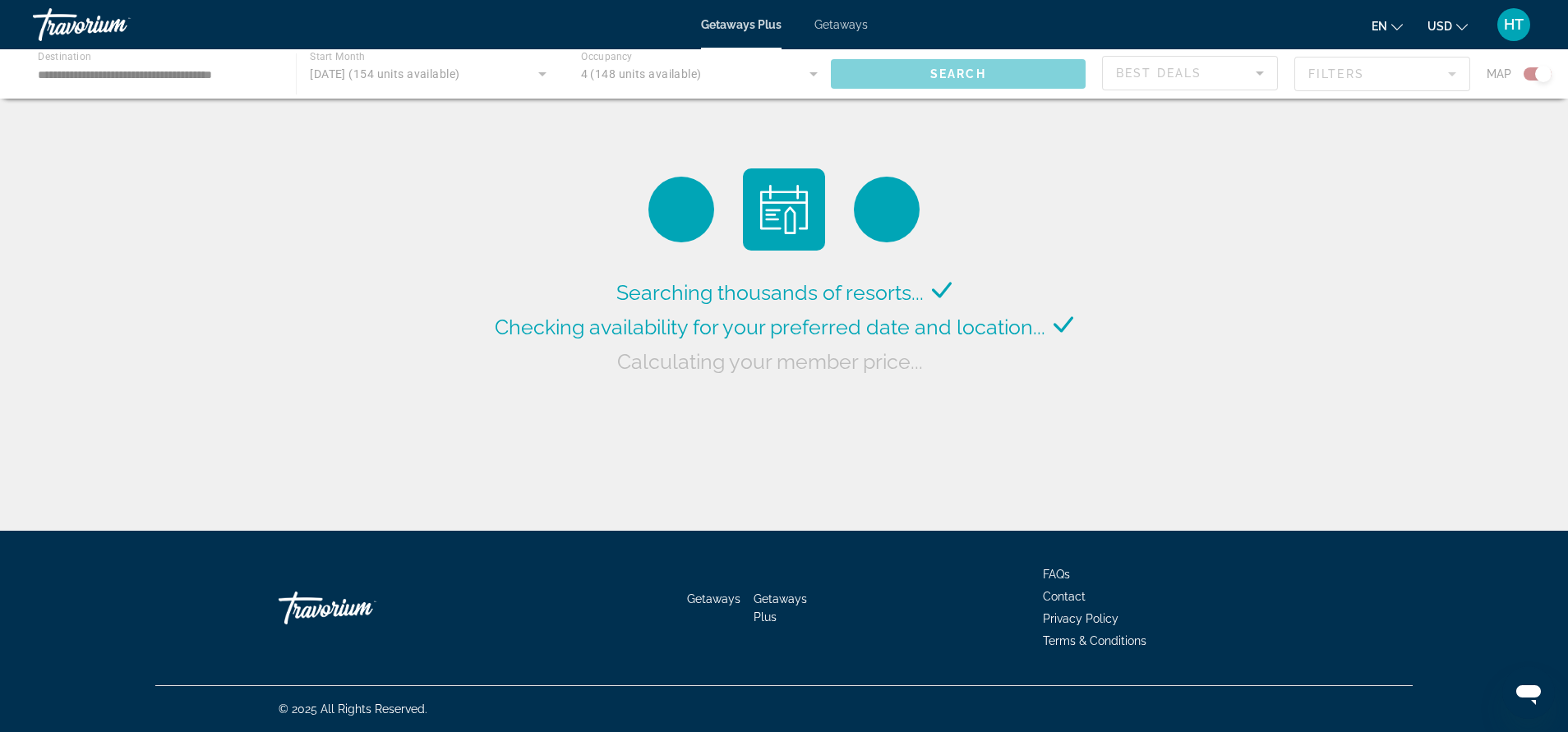
click at [833, 30] on span "Getaways" at bounding box center [841, 25] width 54 height 13
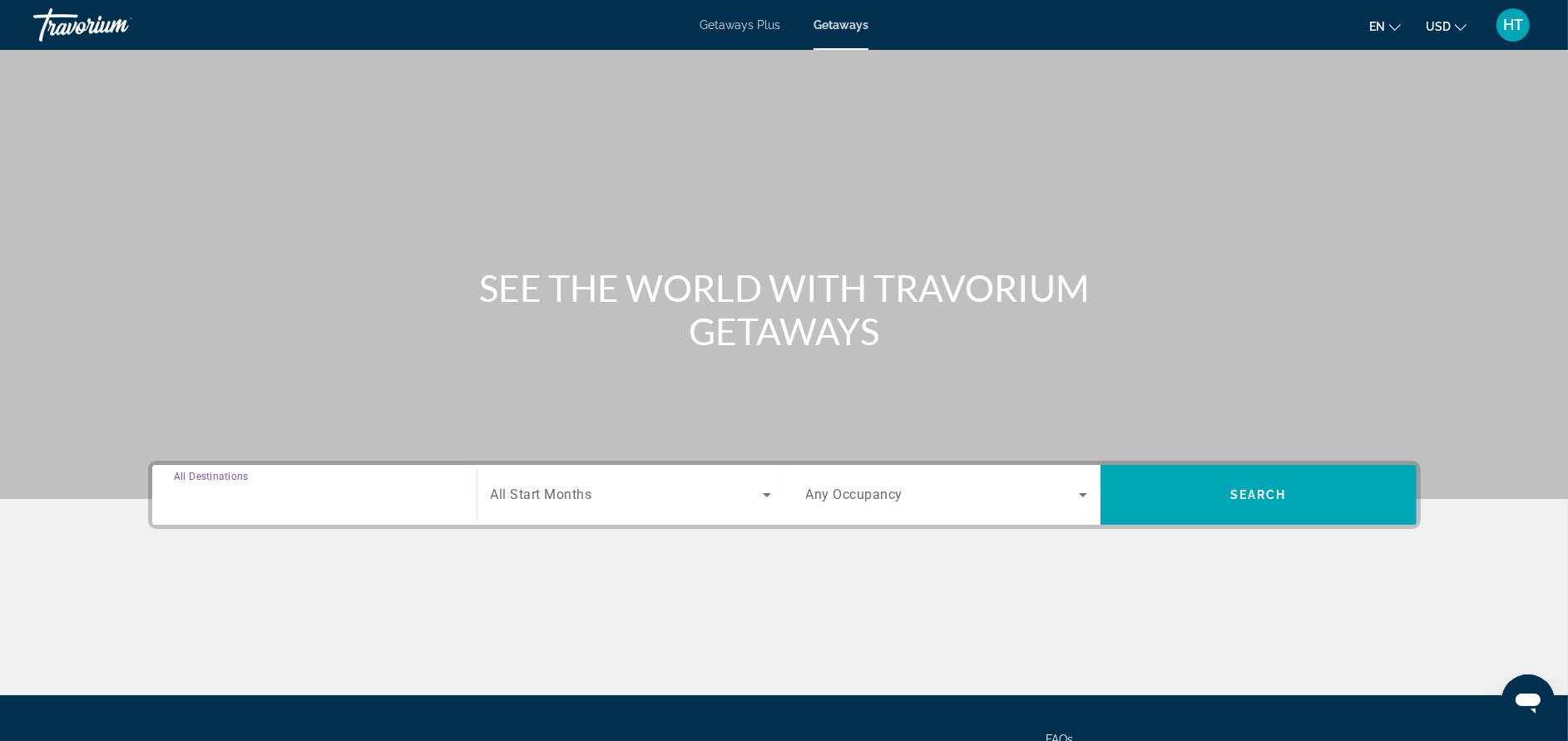
click at [302, 504] on input "Destination All Destinations" at bounding box center [314, 495] width 282 height 20
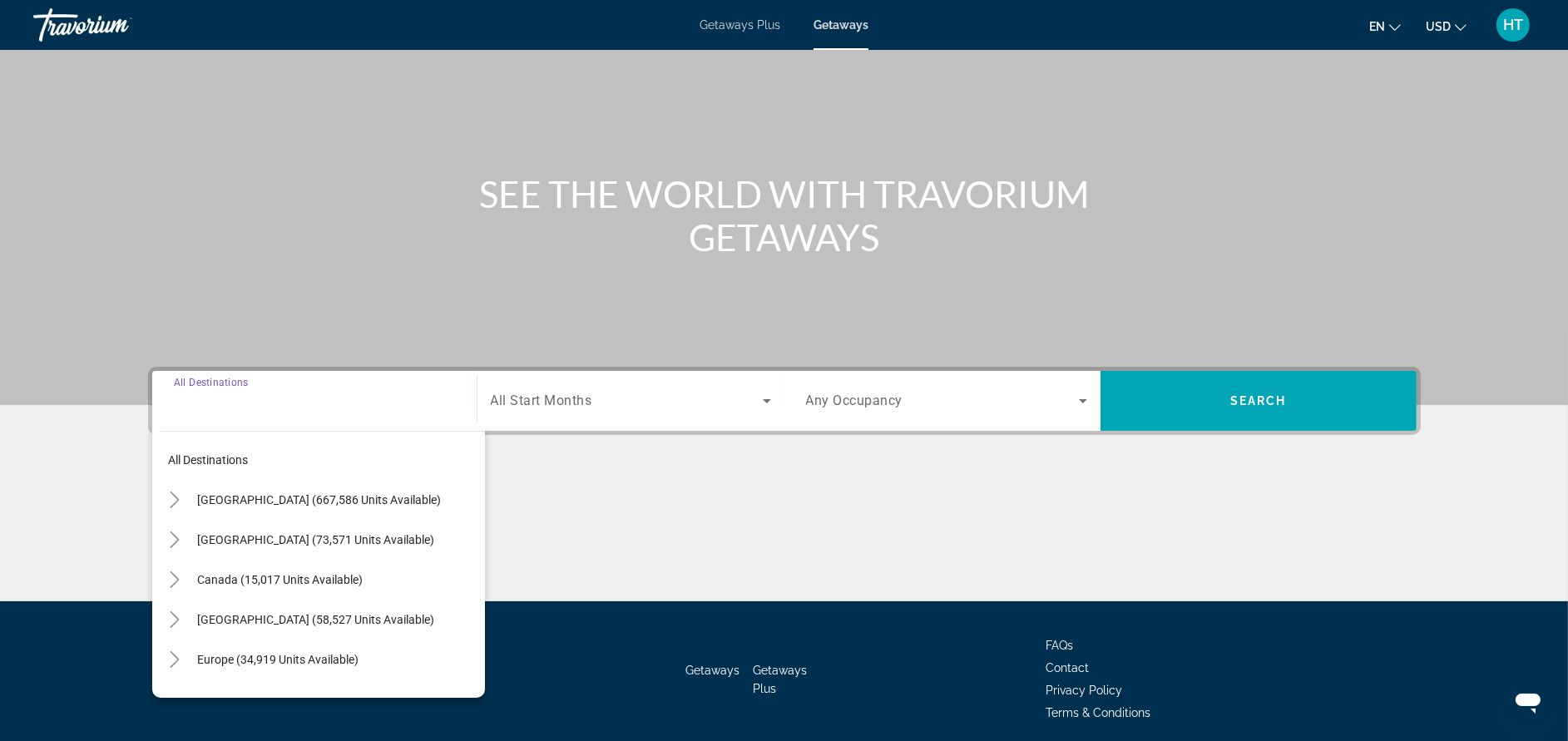
scroll to position [157, 0]
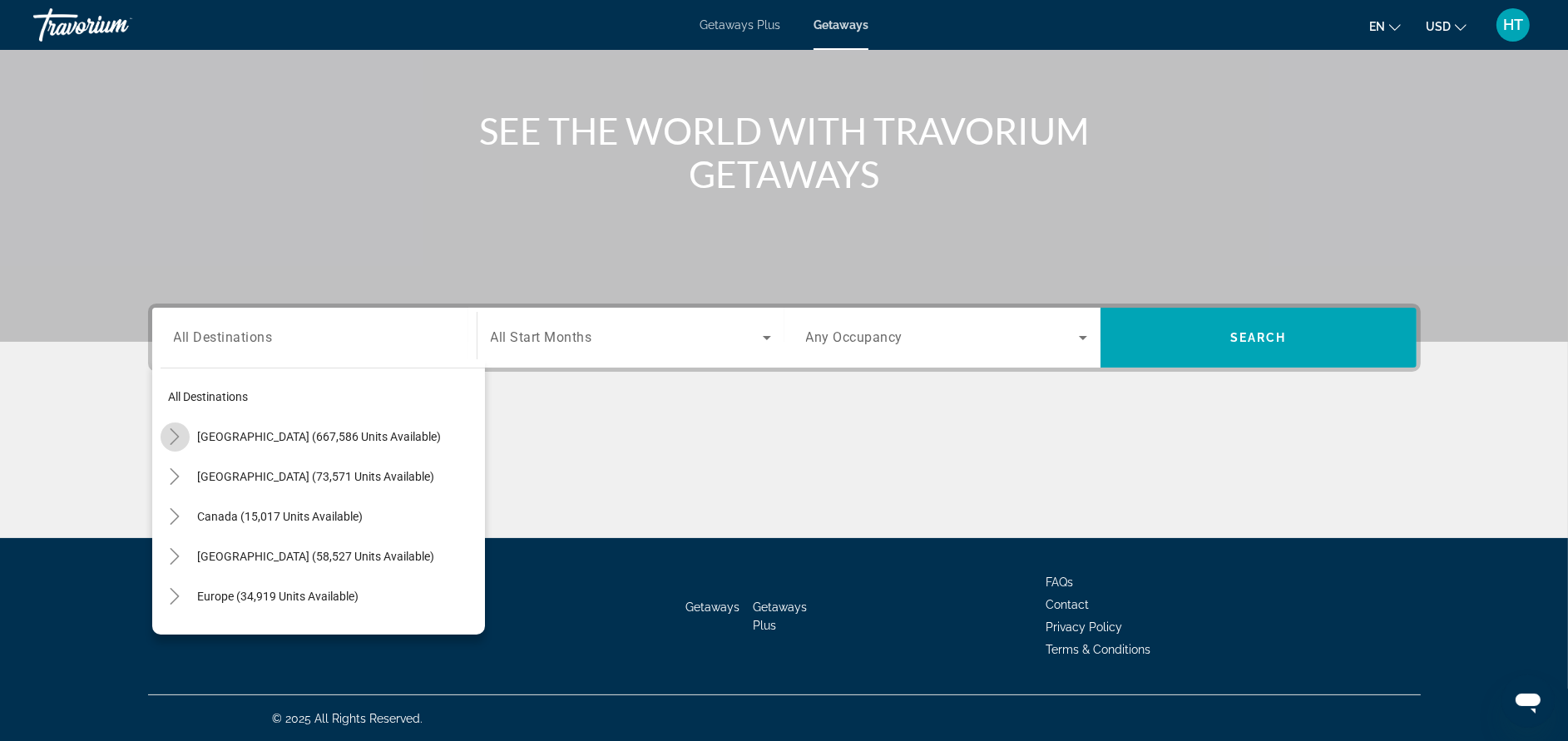
click at [170, 441] on icon "Toggle United States (667,586 units available)" at bounding box center [175, 437] width 17 height 17
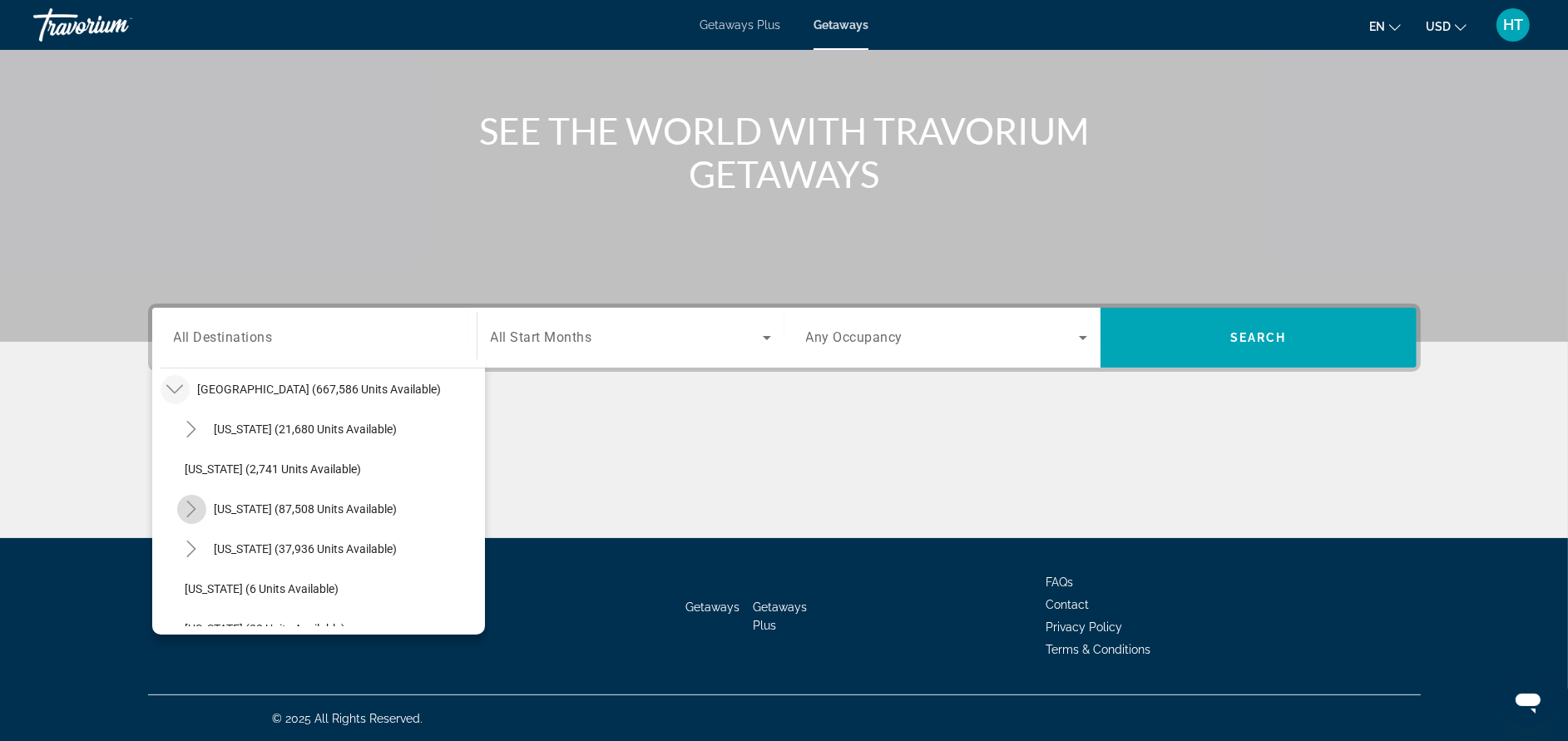
click at [178, 500] on mat-icon "Toggle California (87,508 units available)" at bounding box center [191, 509] width 29 height 29
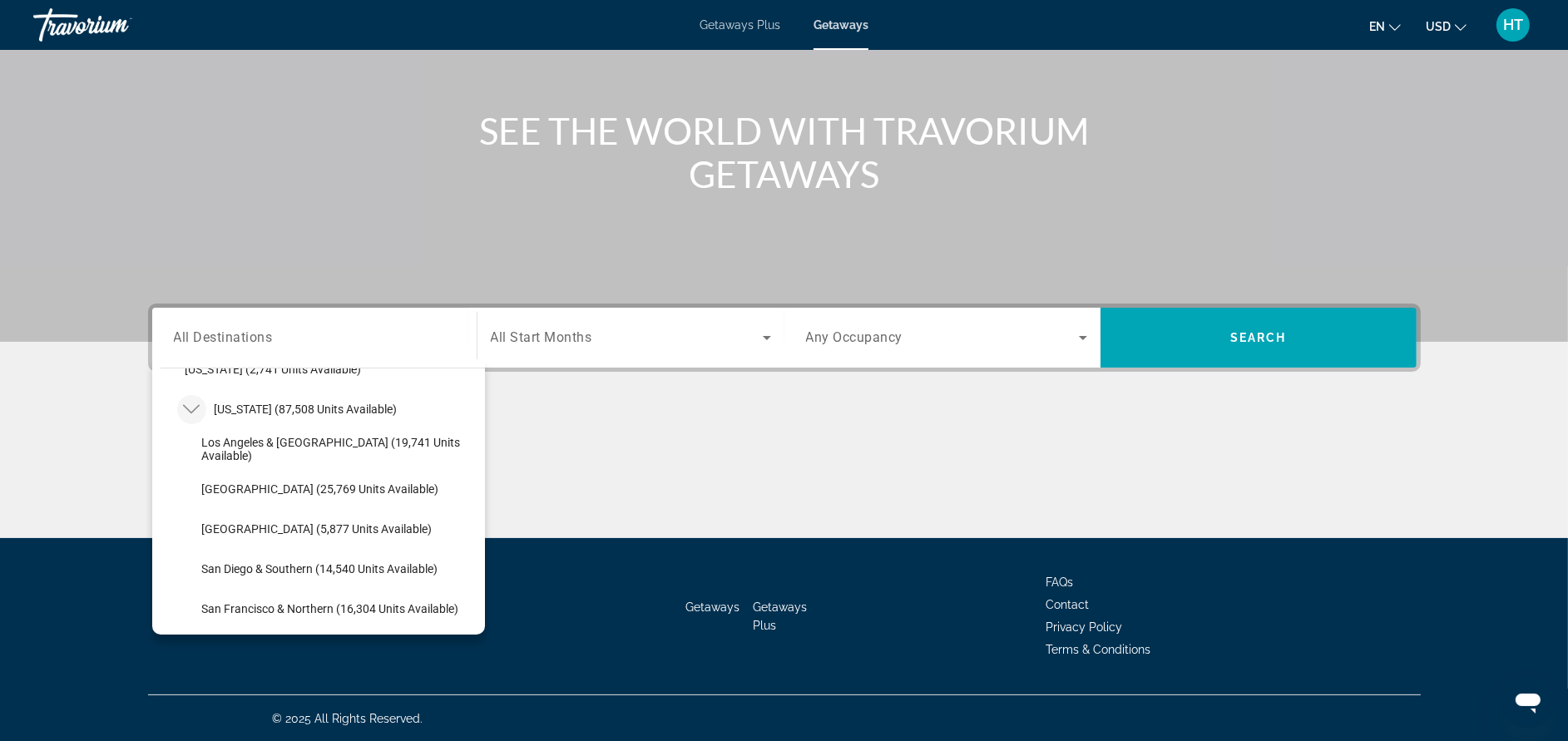
scroll to position [197, 0]
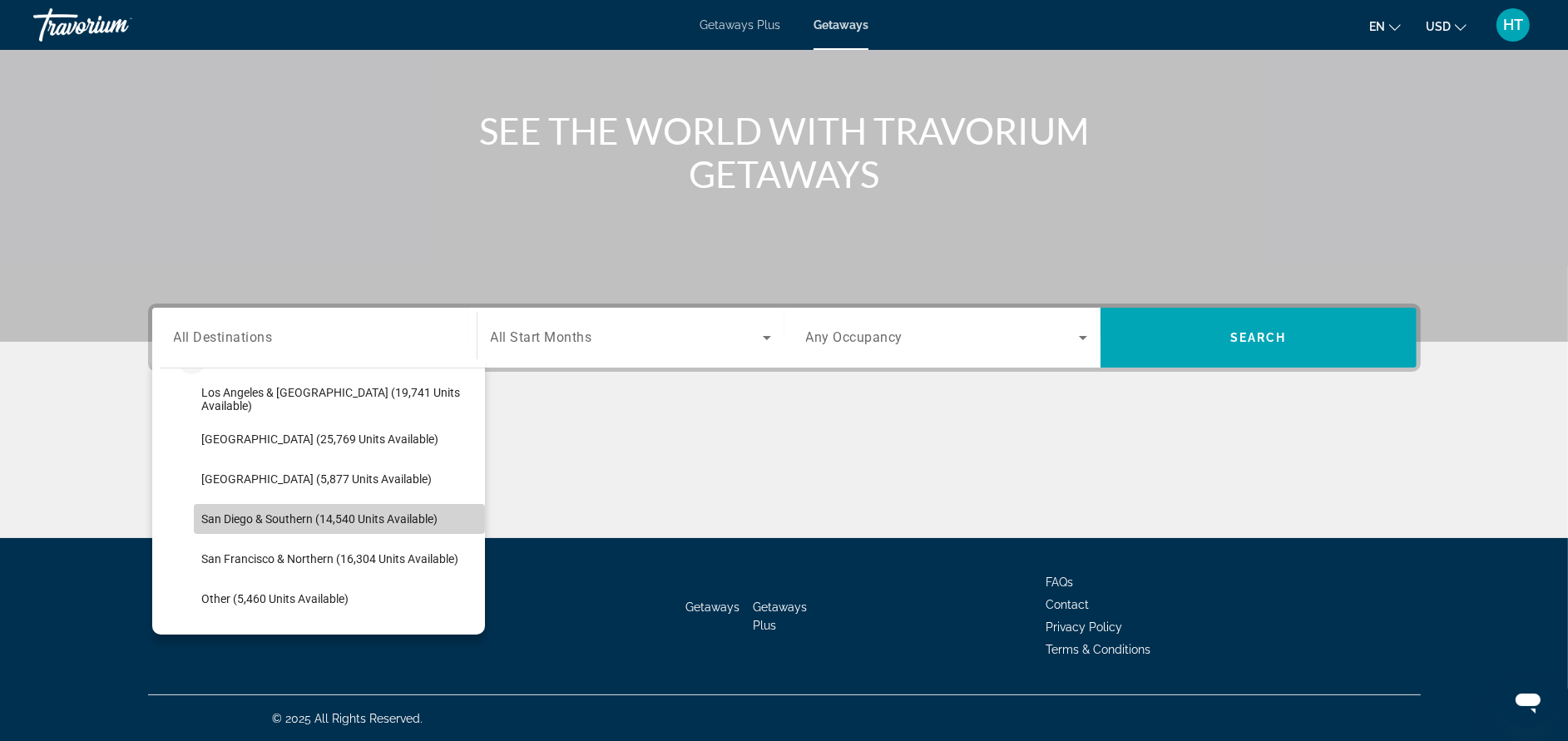
click at [434, 512] on span "San Diego & Southern (14,540 units available)" at bounding box center [320, 519] width 236 height 13
type input "**********"
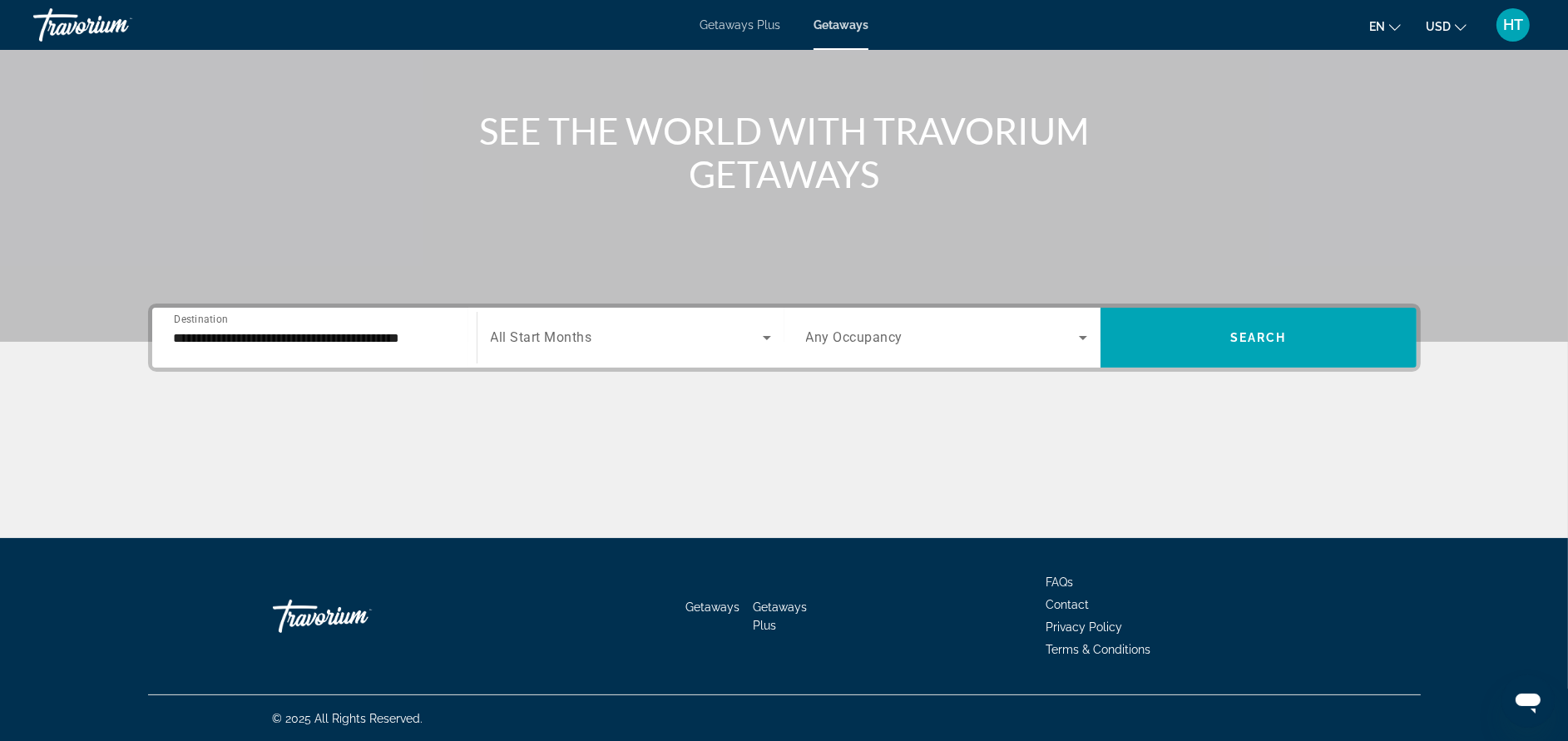
click at [570, 335] on span "All Start Months" at bounding box center [540, 338] width 101 height 16
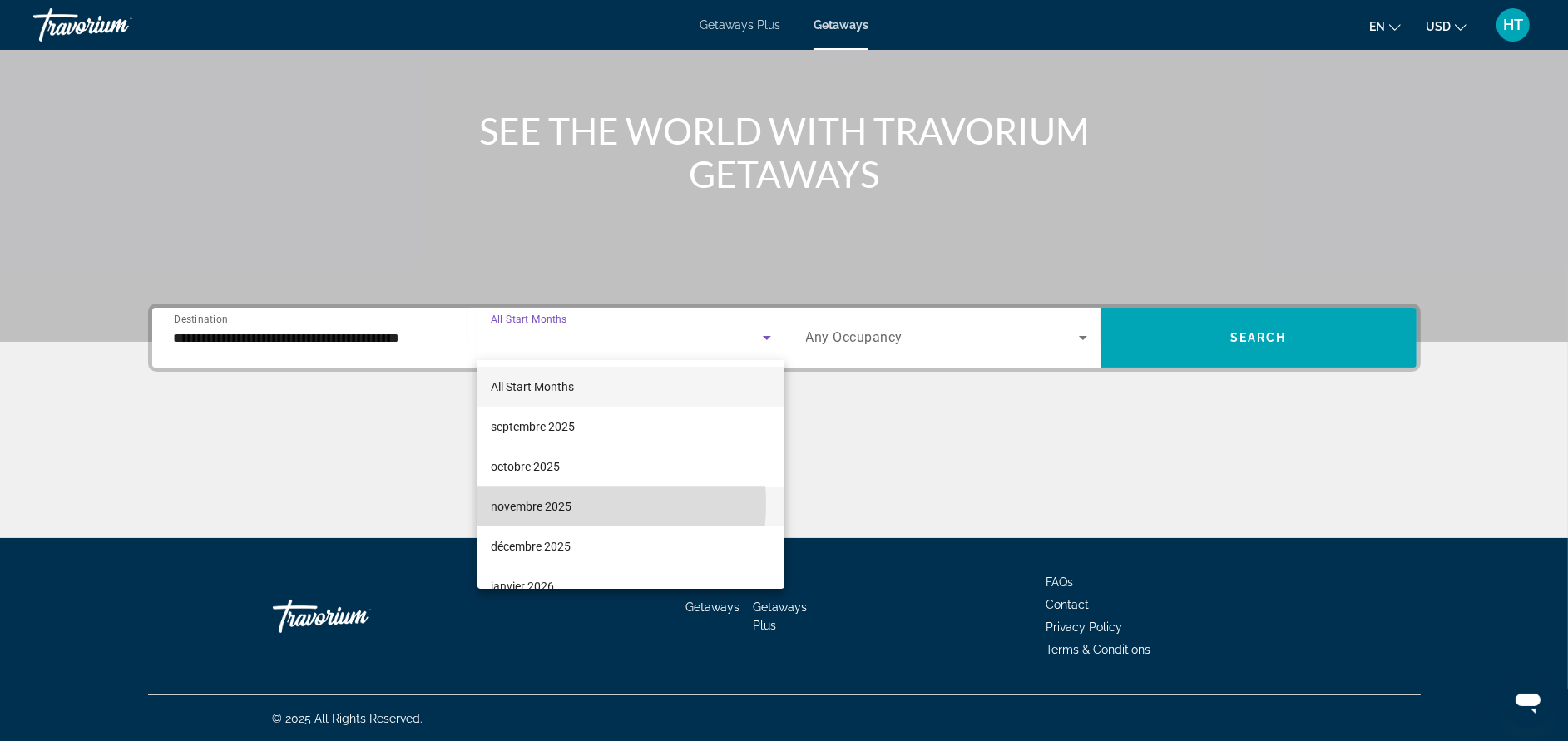
click at [535, 503] on span "novembre 2025" at bounding box center [530, 506] width 81 height 20
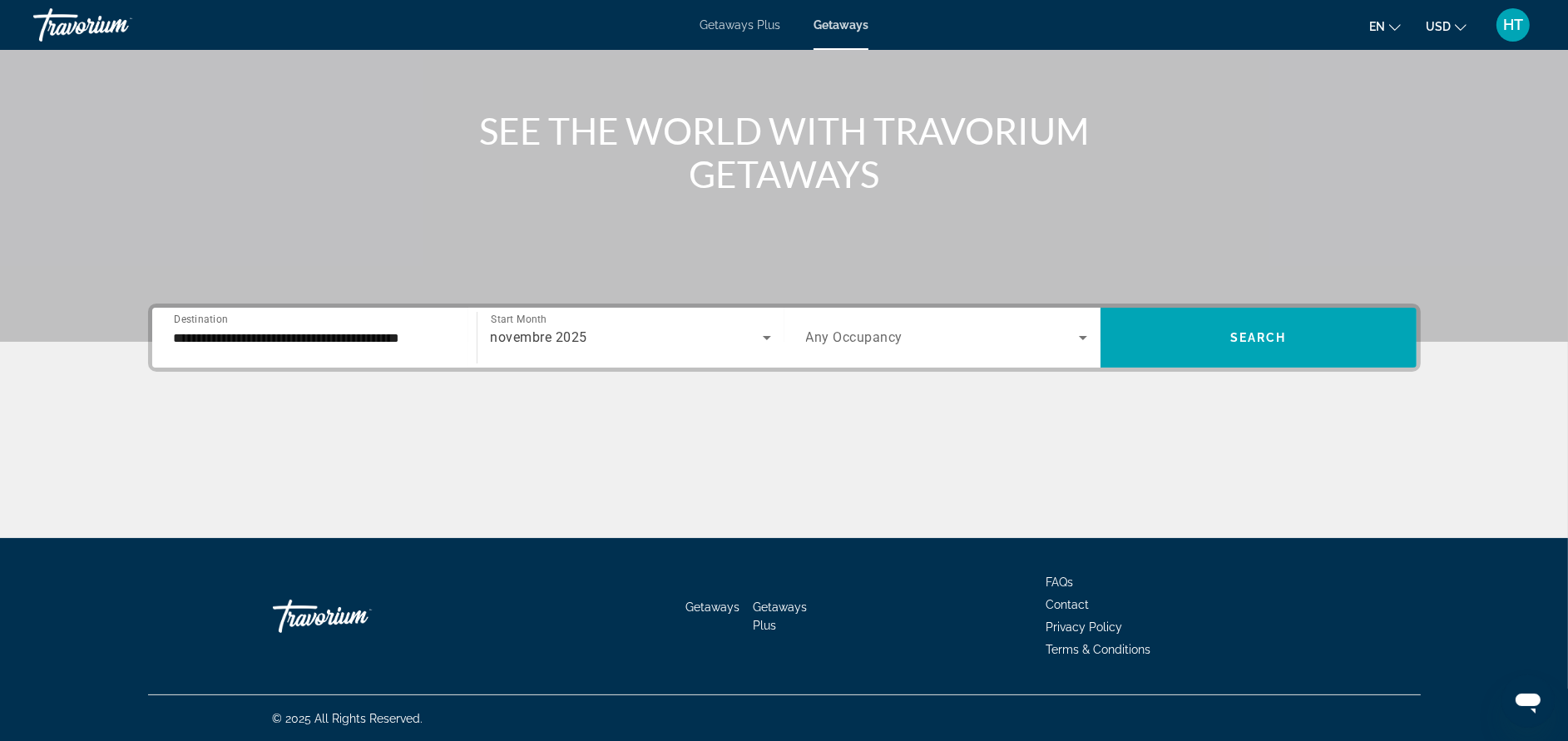
click at [865, 341] on span "Any Occupancy" at bounding box center [855, 338] width 97 height 16
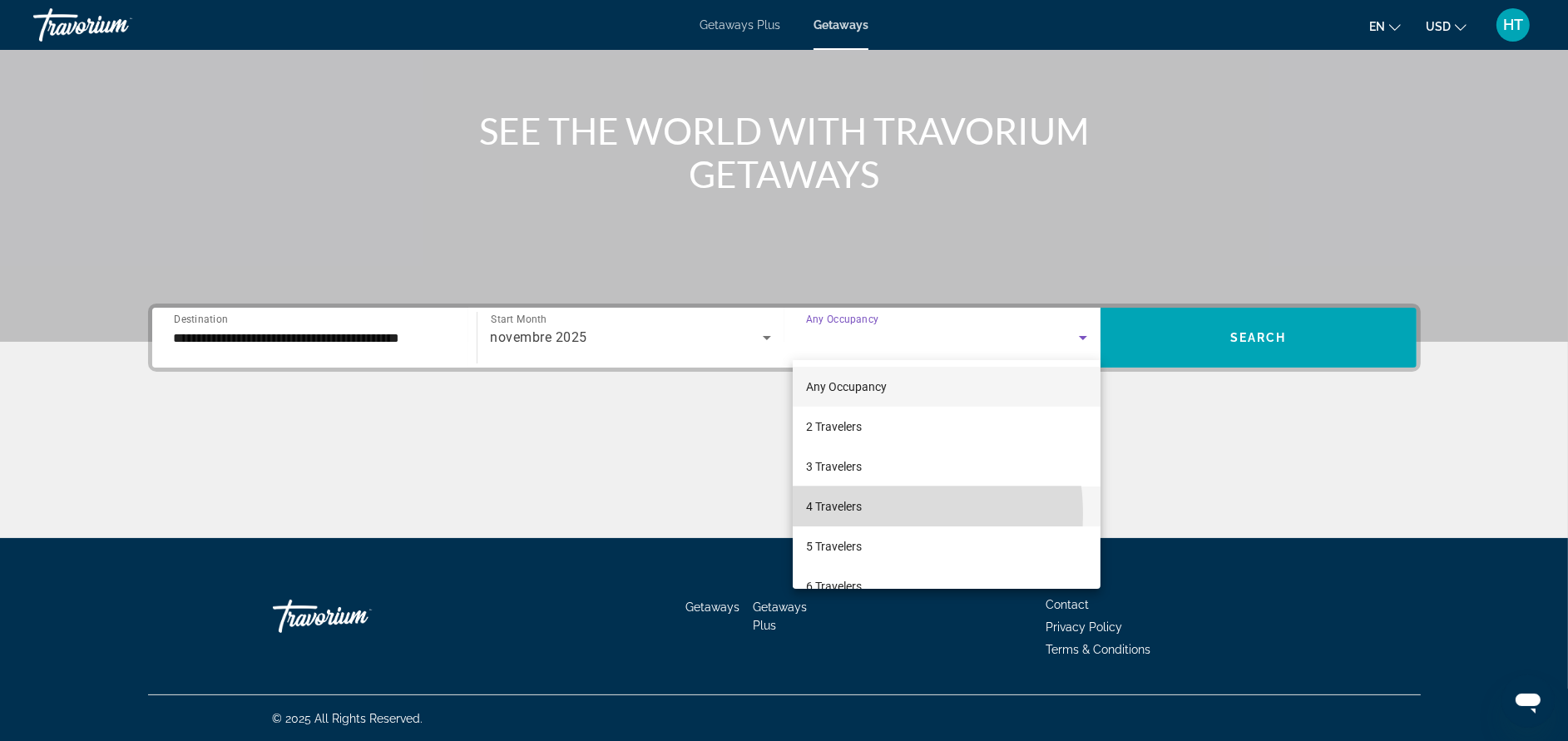
click at [852, 514] on span "4 Travelers" at bounding box center [834, 506] width 56 height 20
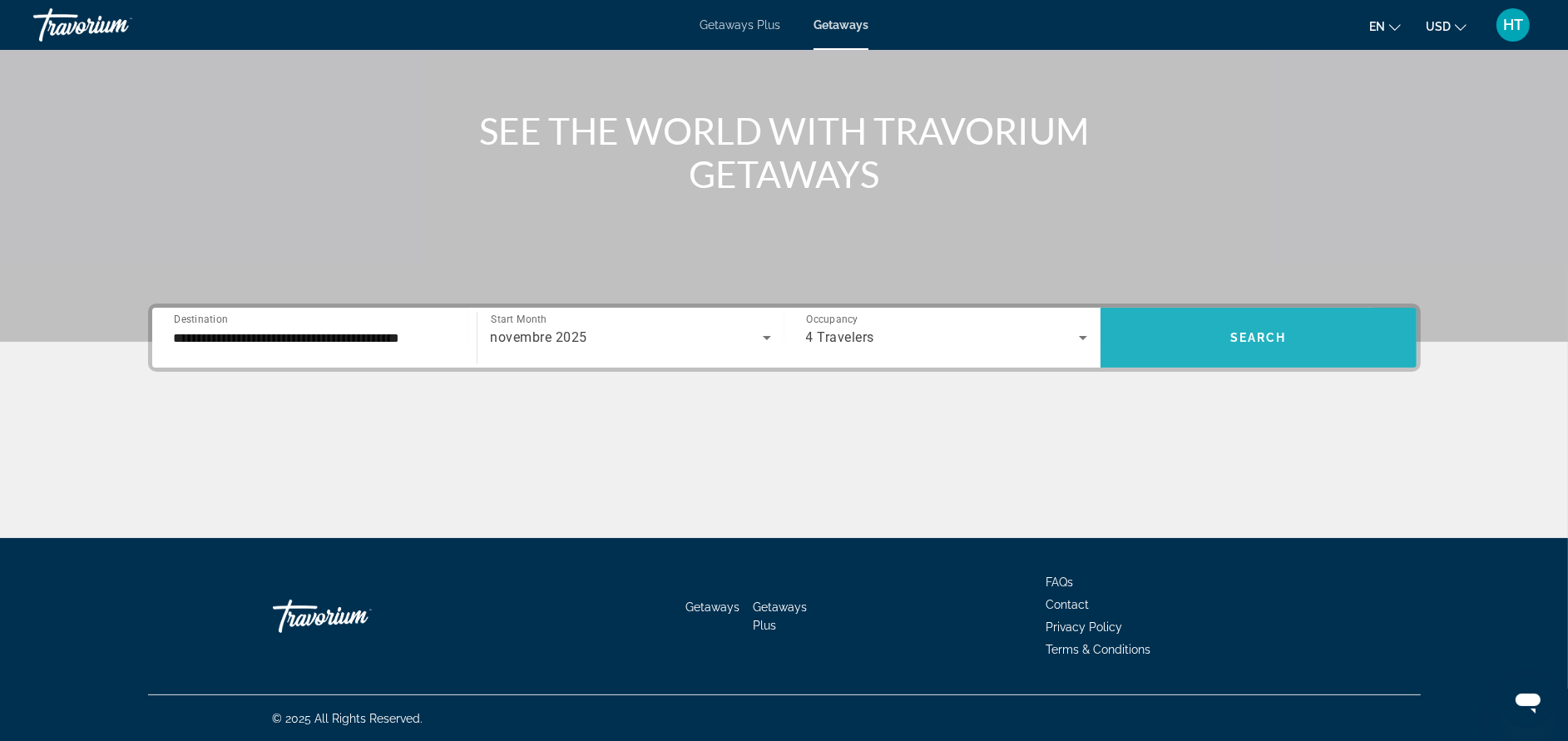
click at [1185, 324] on span "Search widget" at bounding box center [1258, 338] width 316 height 40
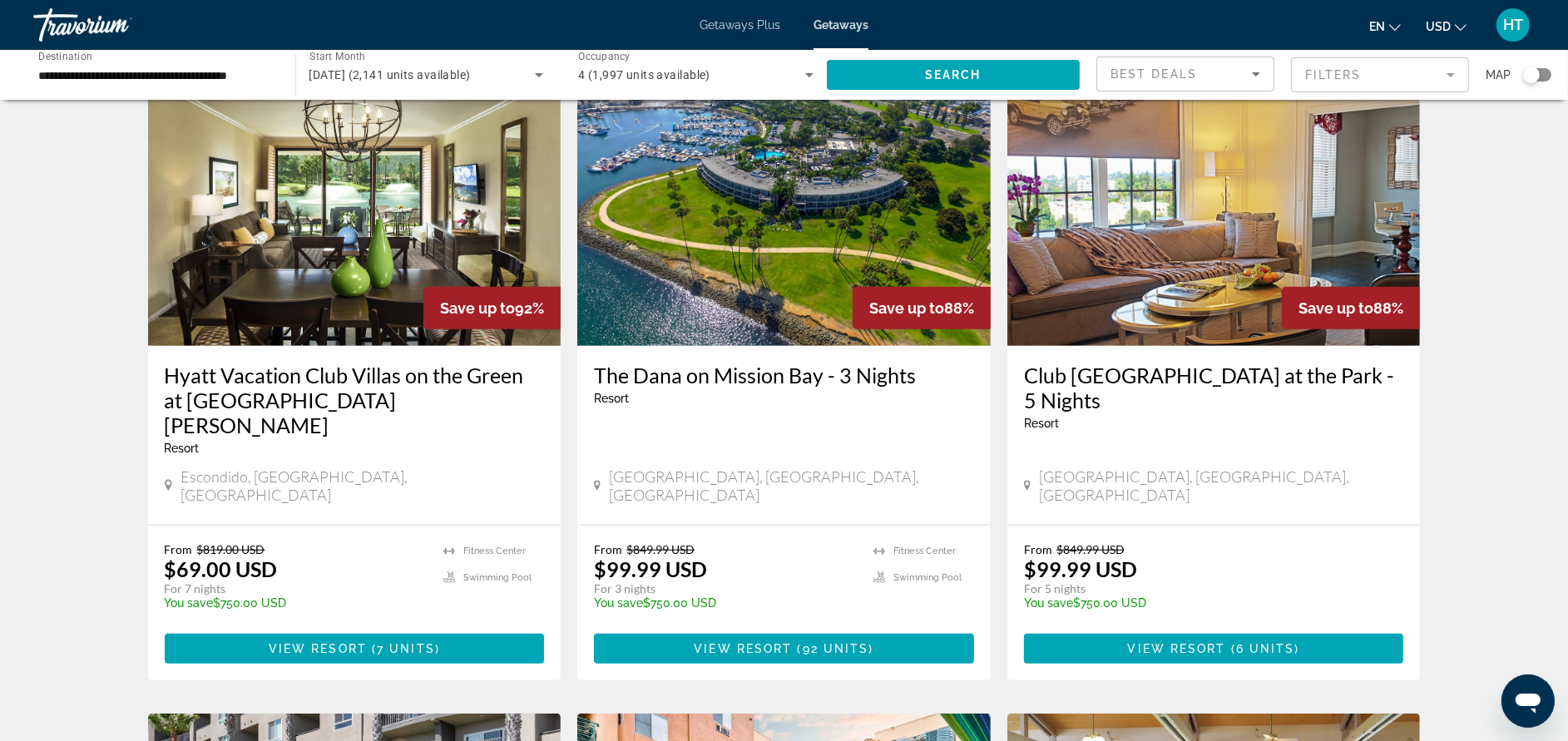
scroll to position [1297, 0]
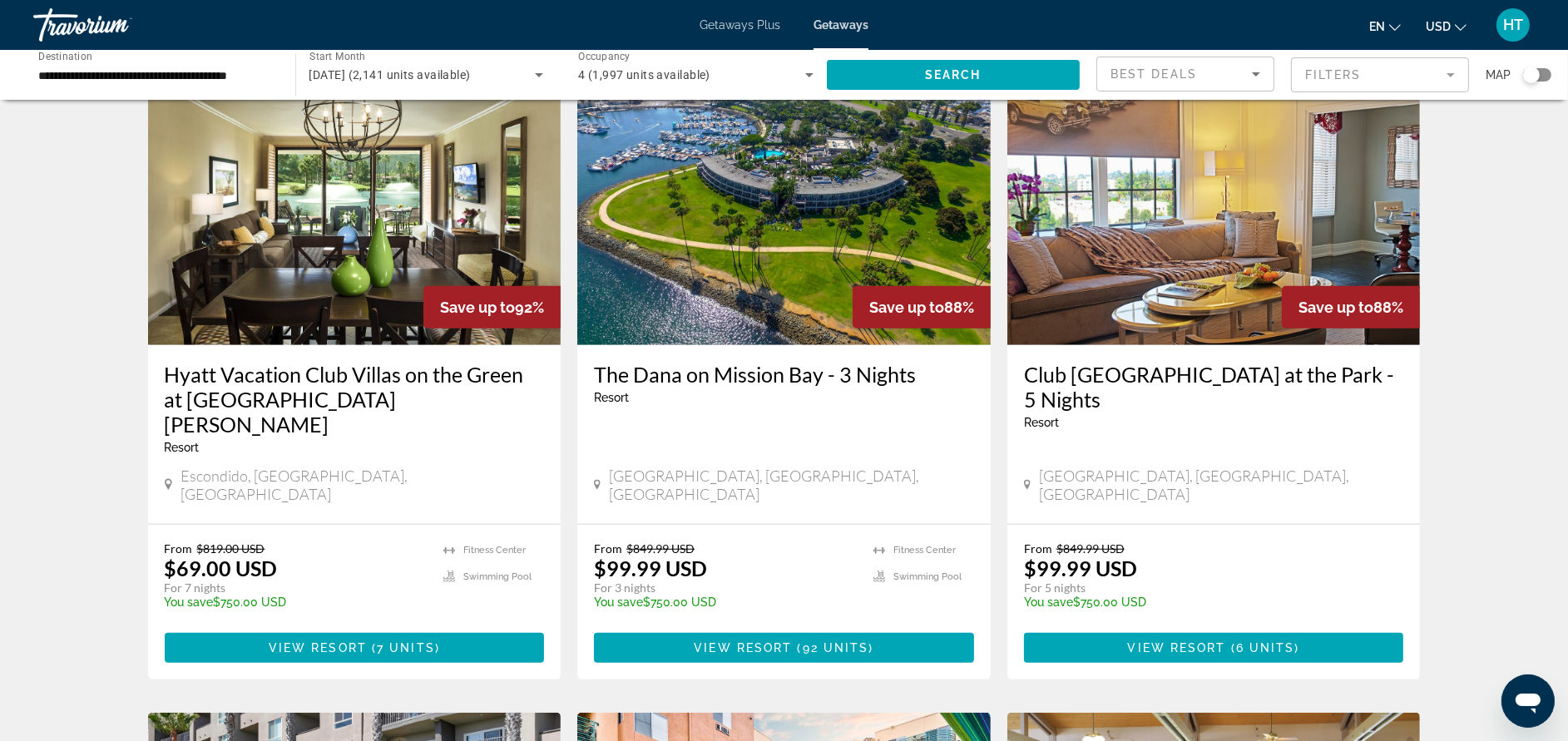
click at [491, 362] on h3 "Hyatt Vacation Club Villas on the Green at [GEOGRAPHIC_DATA][PERSON_NAME]" at bounding box center [354, 399] width 380 height 75
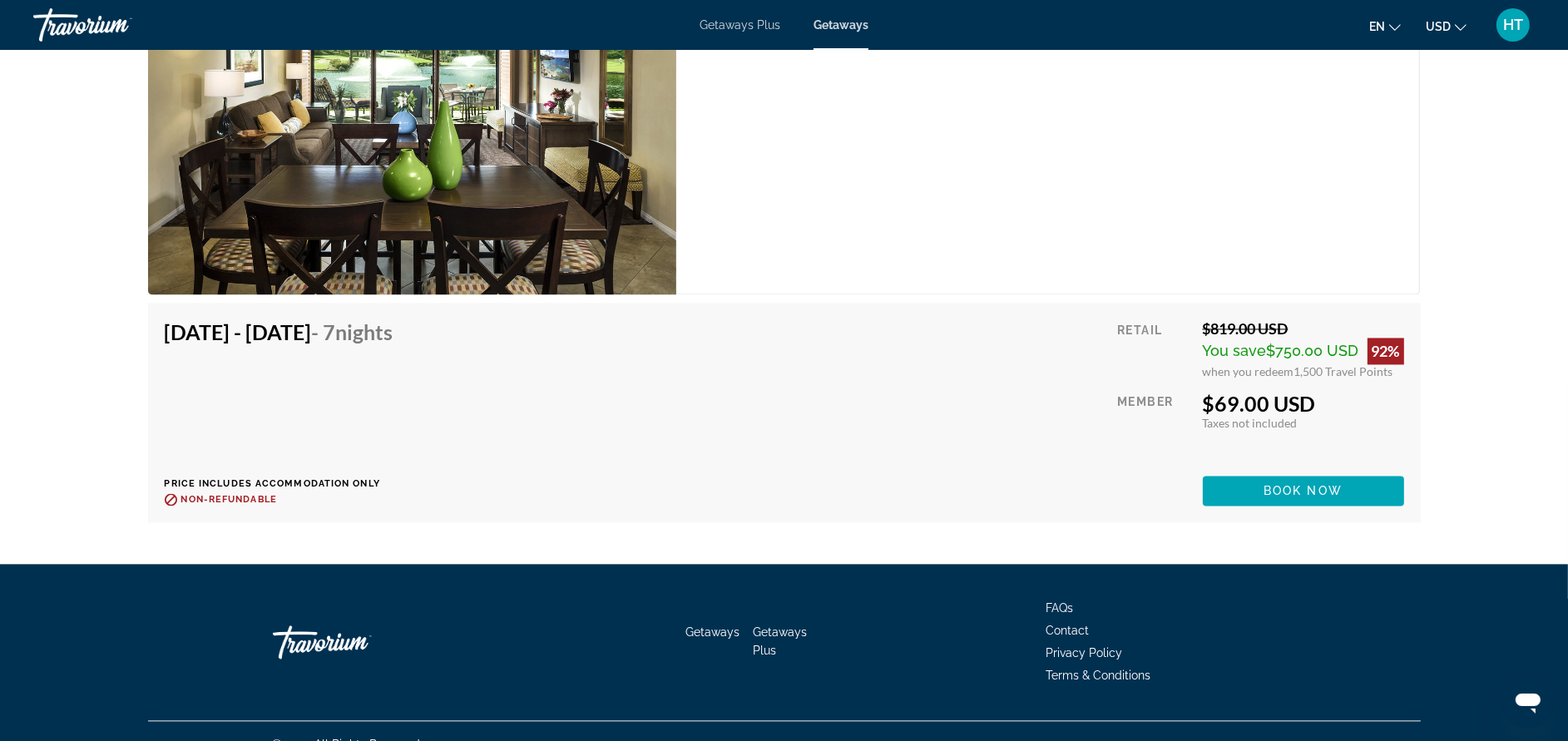
scroll to position [4073, 0]
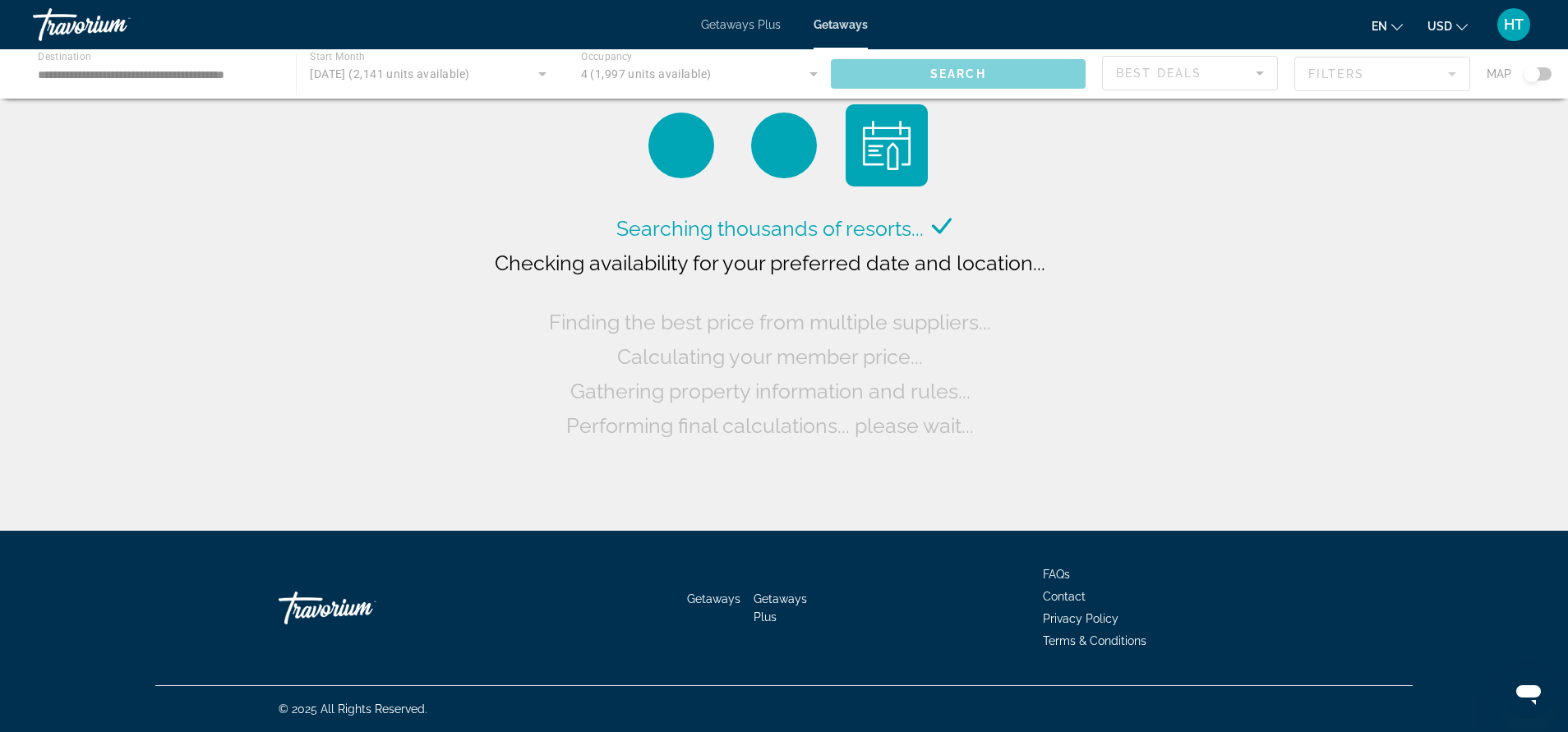
click at [739, 24] on span "Getaways Plus" at bounding box center [740, 25] width 80 height 13
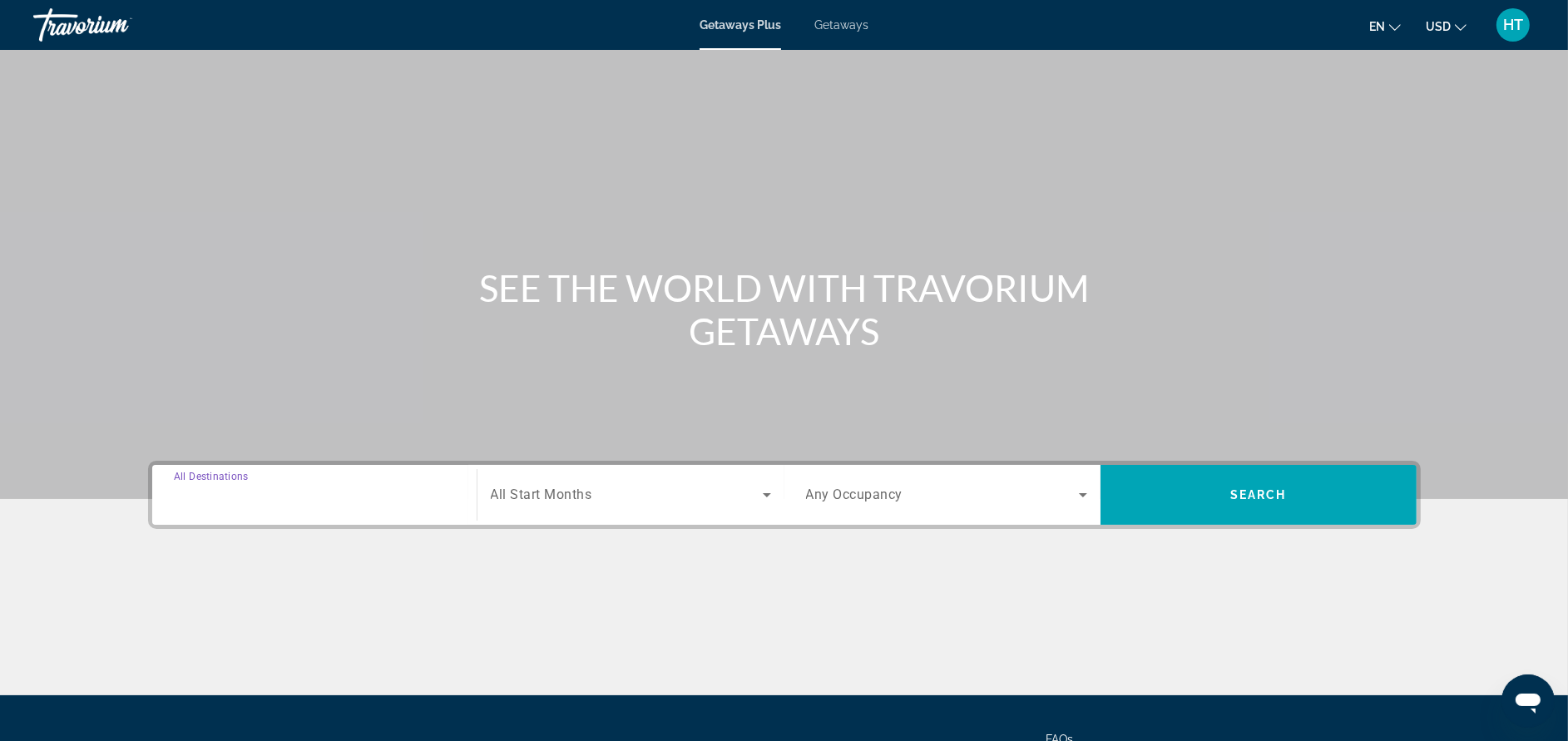
click at [390, 494] on input "Destination All Destinations" at bounding box center [314, 495] width 282 height 20
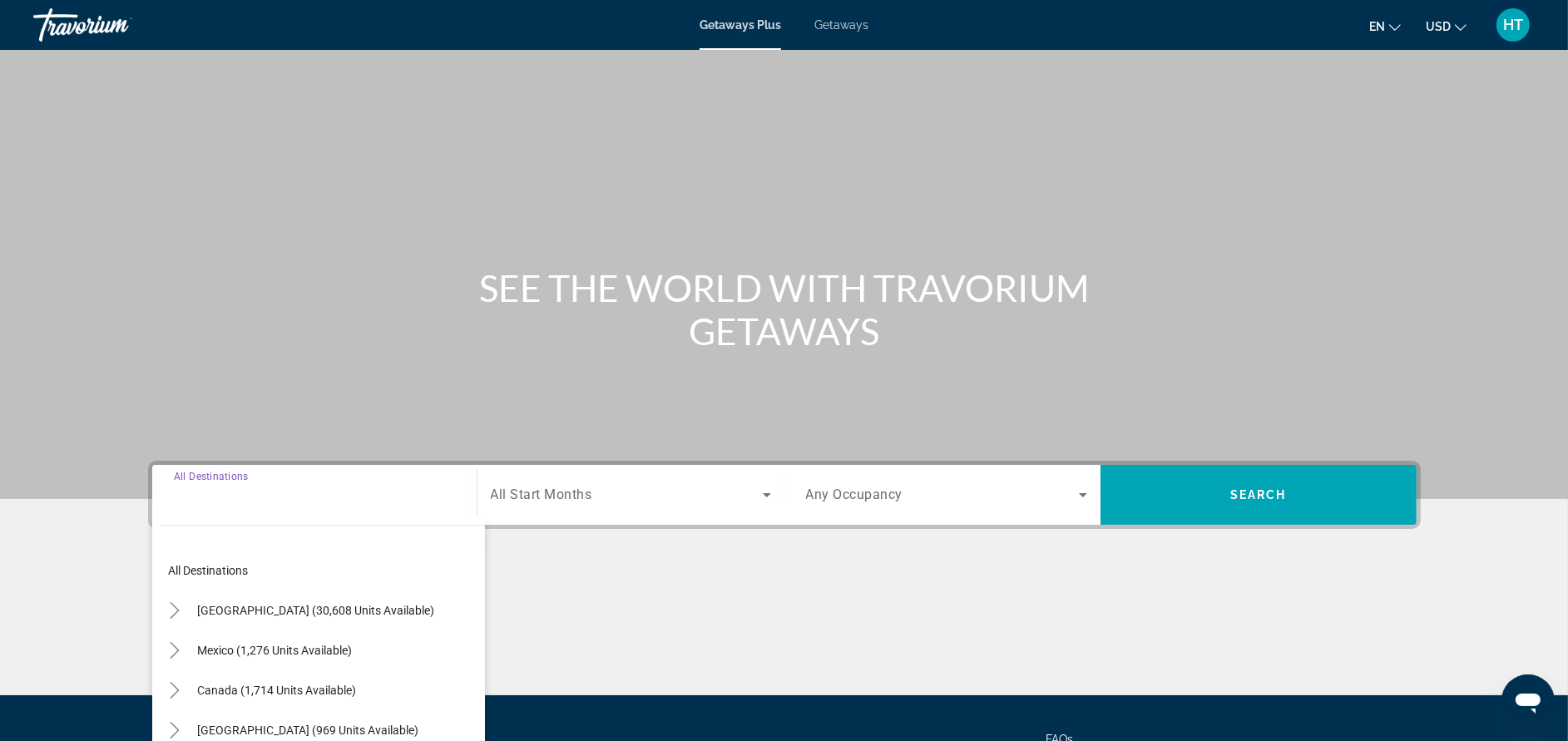
scroll to position [157, 0]
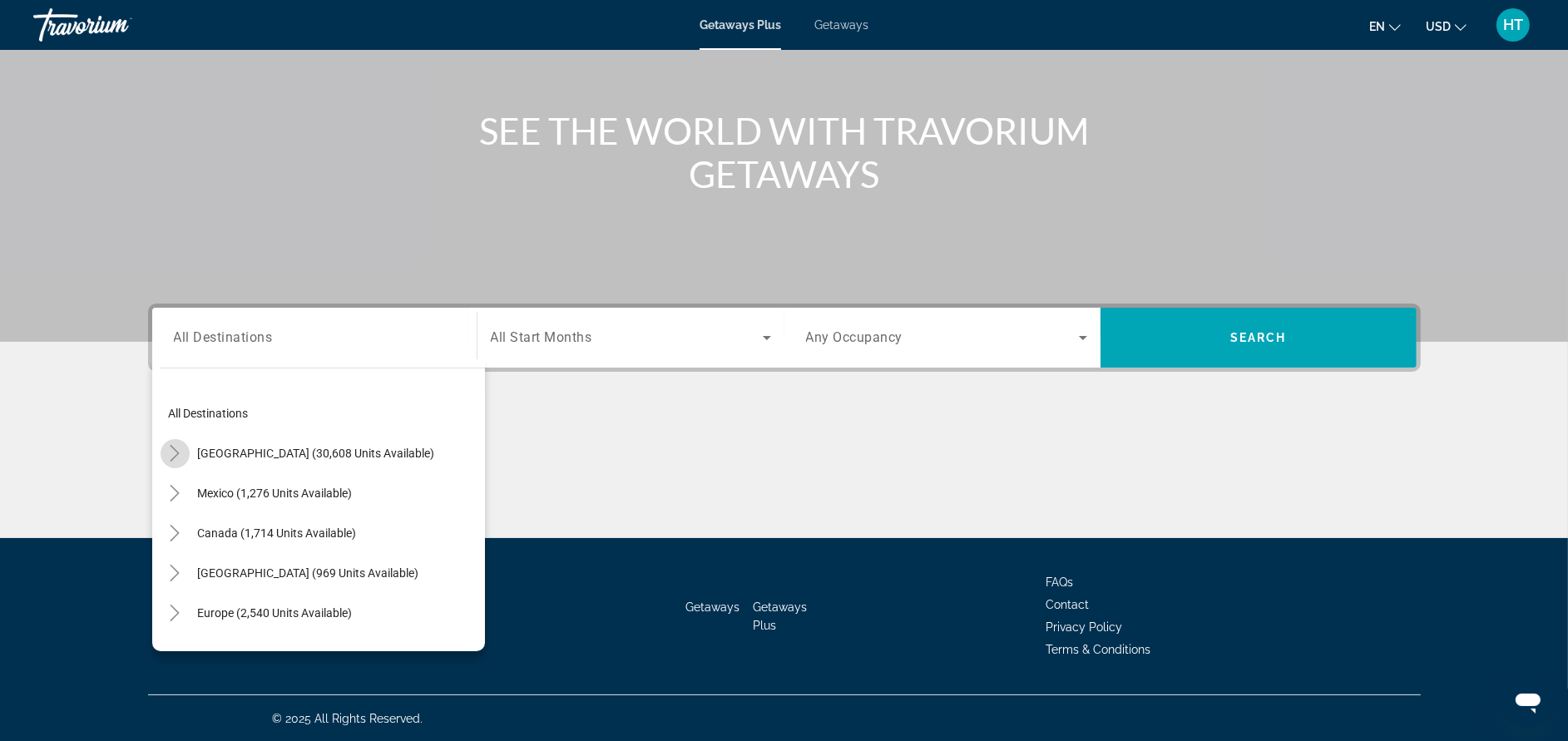
click at [180, 454] on icon "Toggle United States (30,608 units available)" at bounding box center [175, 454] width 17 height 17
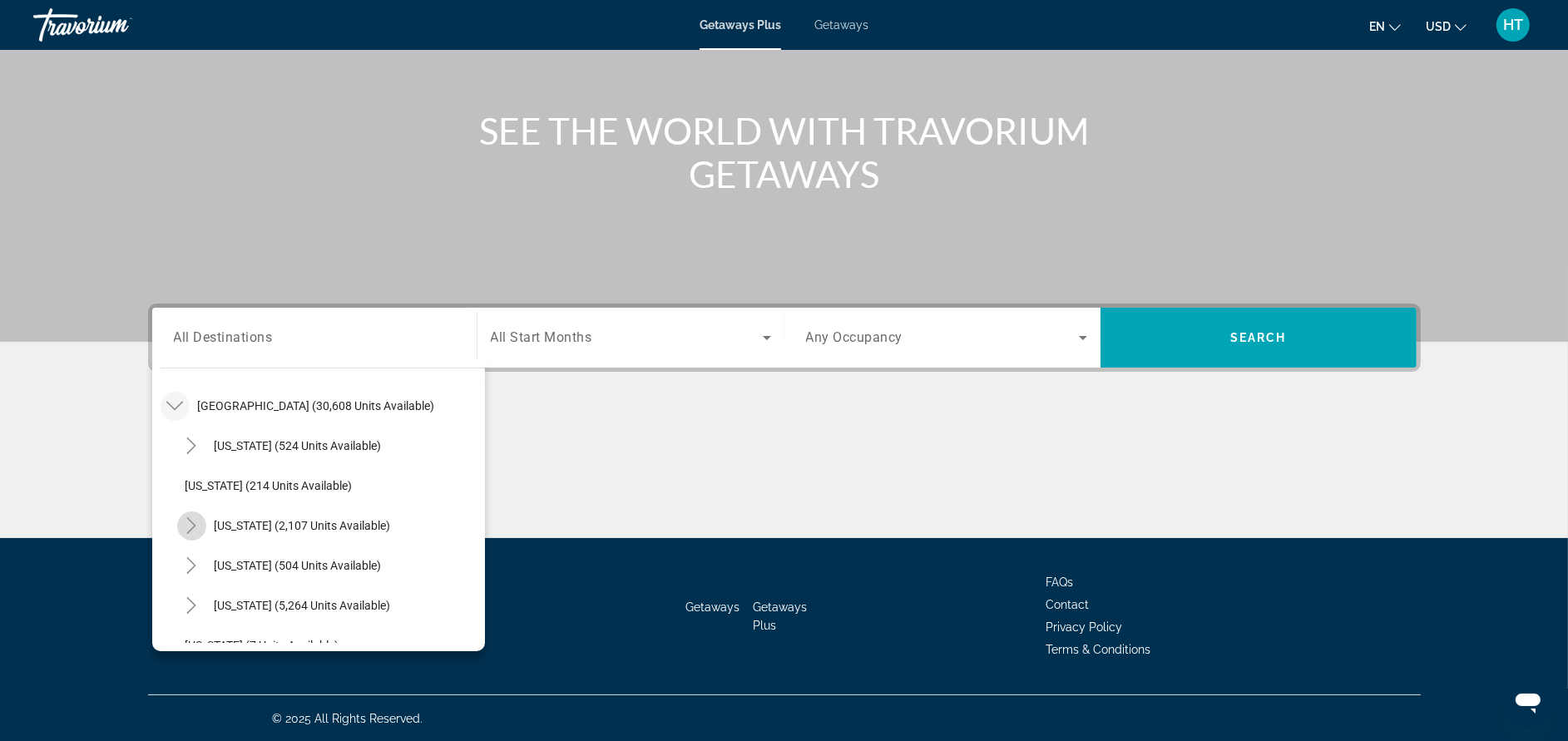
click at [181, 524] on mat-icon "Toggle California (2,107 units available)" at bounding box center [191, 525] width 29 height 29
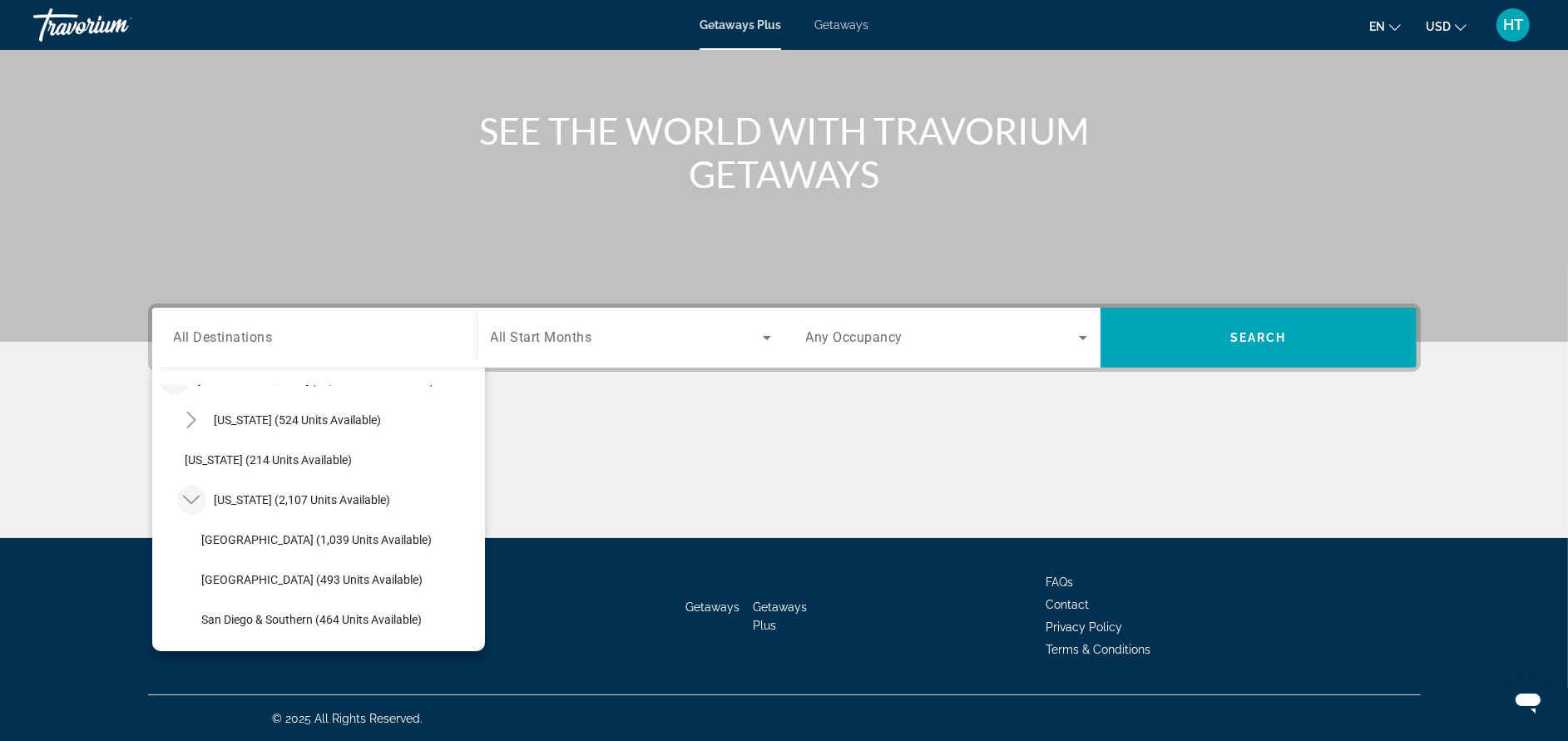
scroll to position [97, 0]
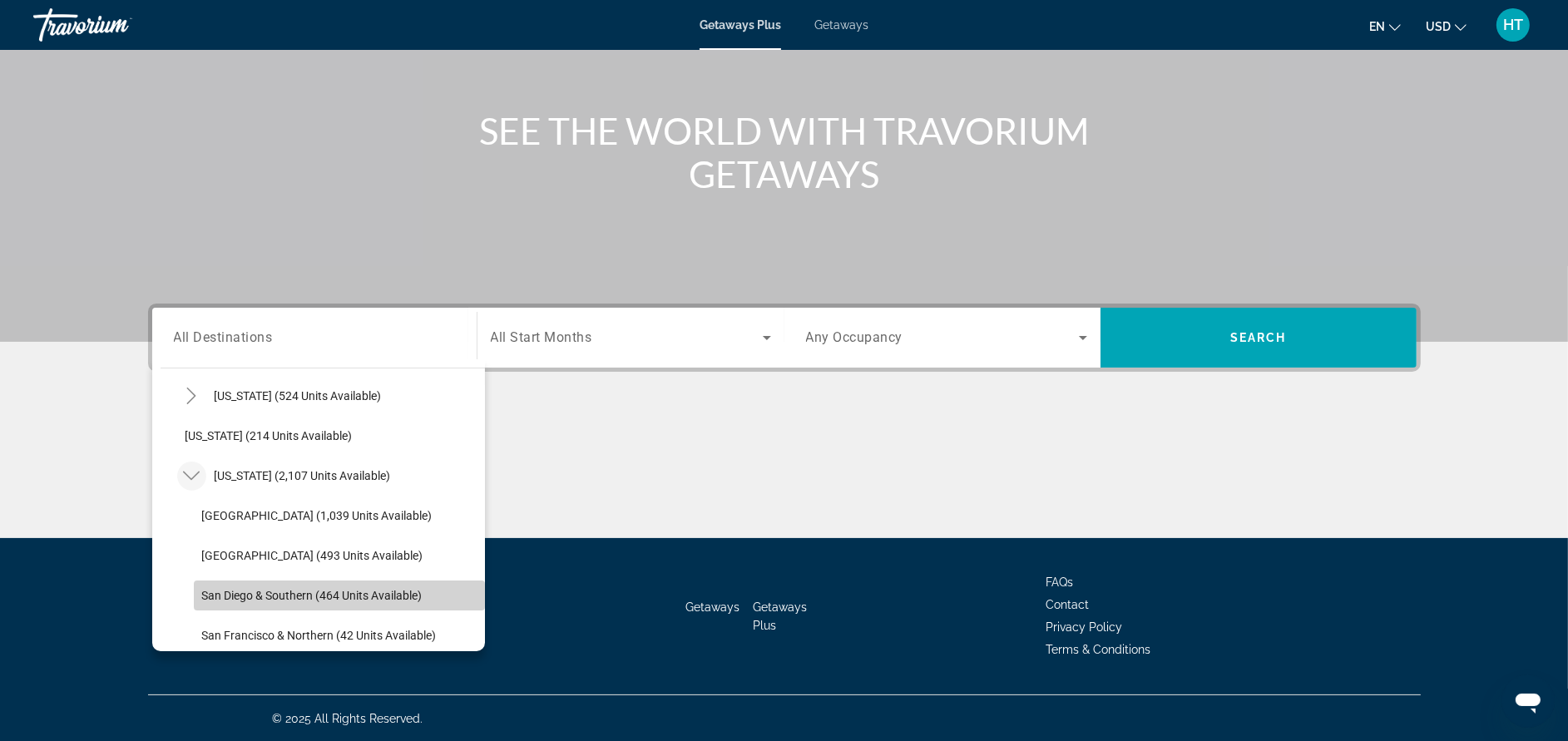
click at [413, 607] on span "Search widget" at bounding box center [339, 596] width 291 height 40
type input "**********"
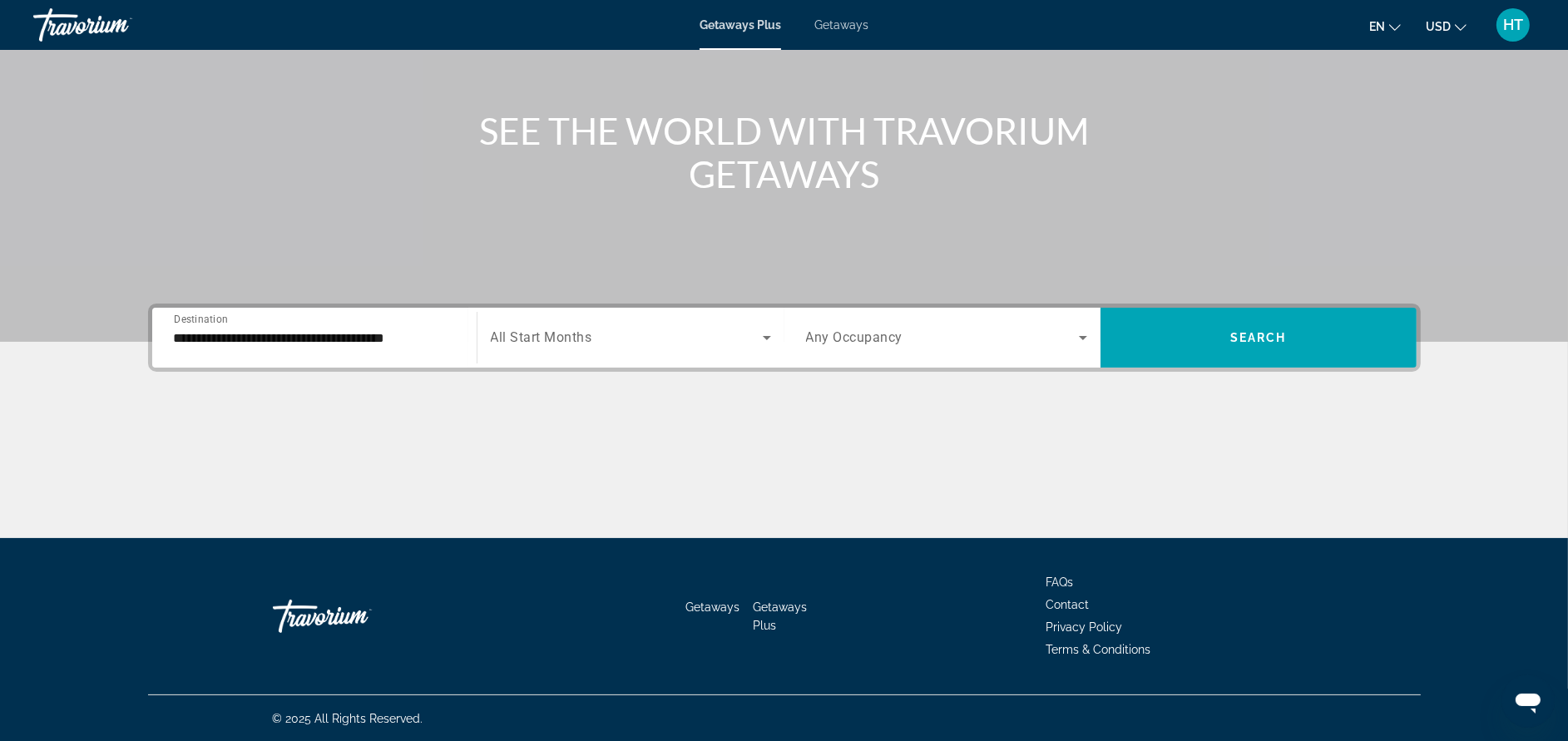
click at [561, 343] on span "All Start Months" at bounding box center [540, 338] width 101 height 16
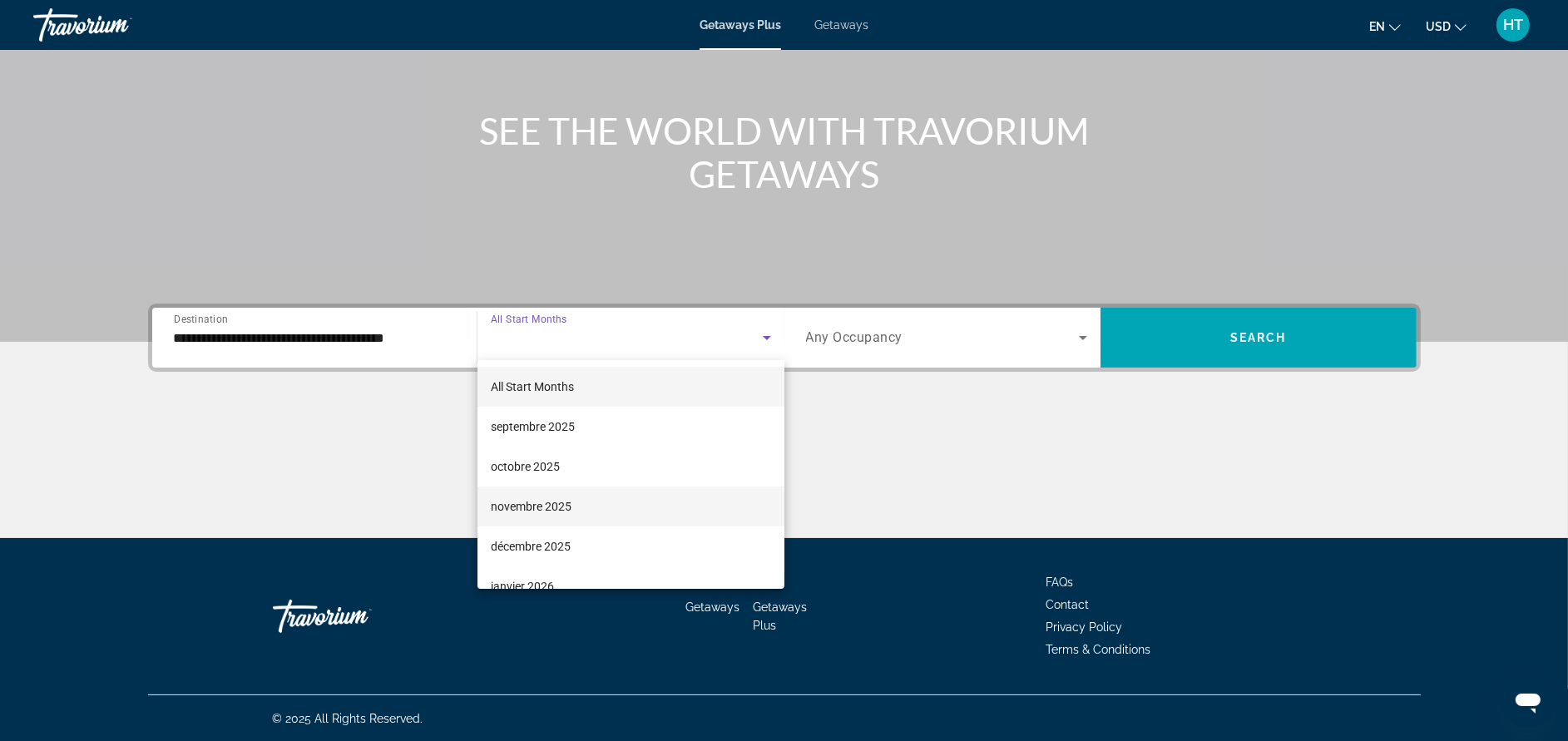
click at [543, 505] on span "novembre 2025" at bounding box center [530, 506] width 81 height 20
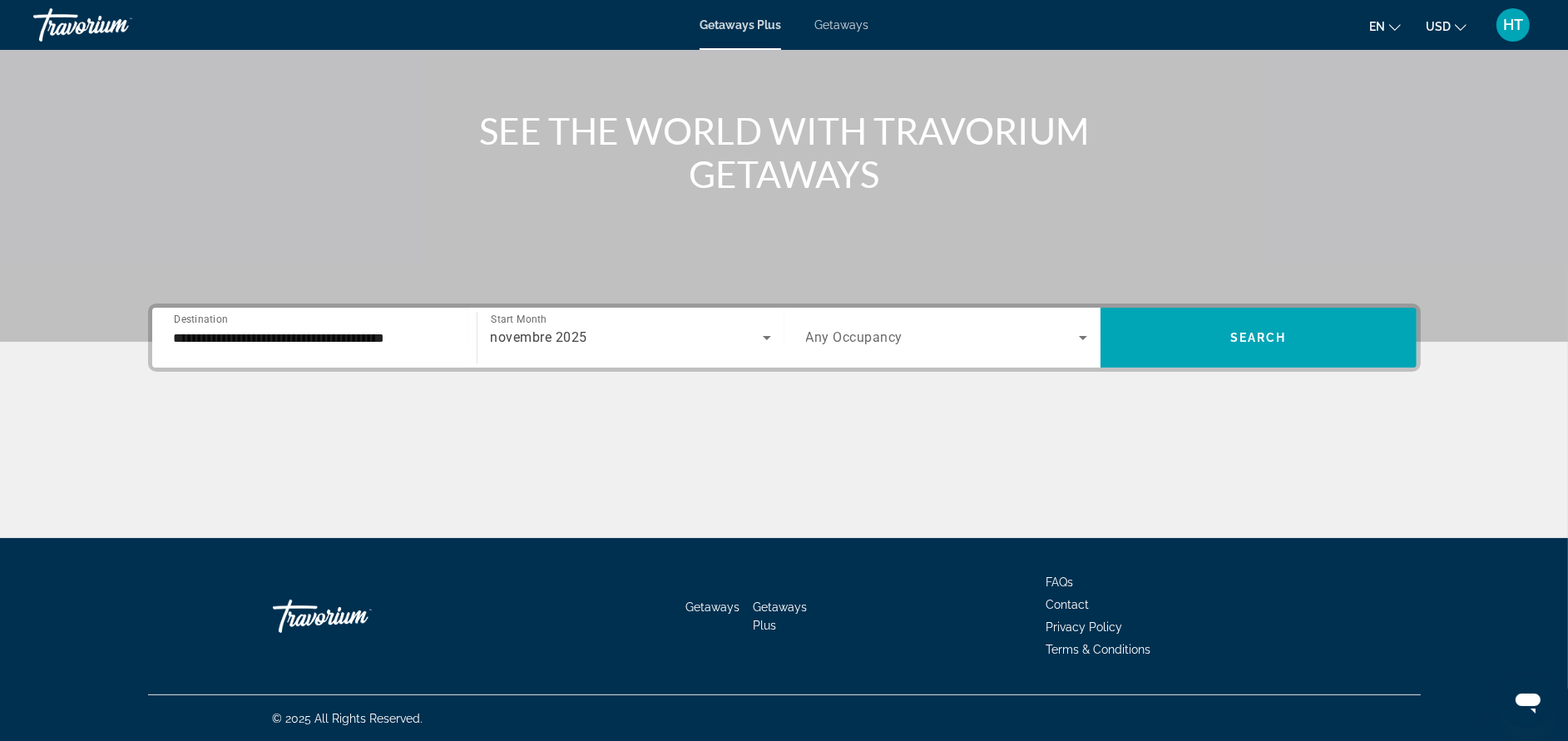
click at [843, 330] on span "Any Occupancy" at bounding box center [855, 338] width 97 height 16
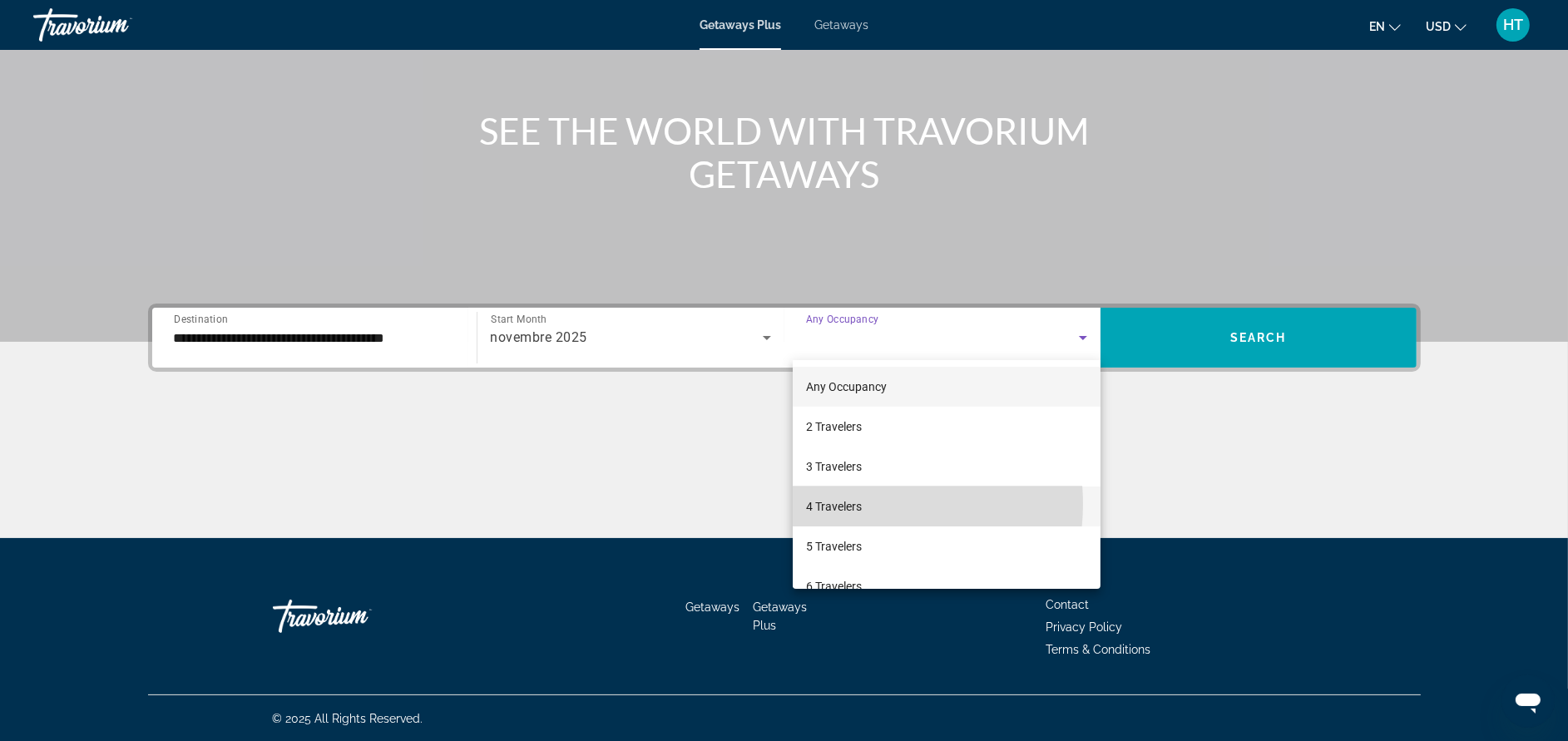
click at [854, 504] on span "4 Travelers" at bounding box center [834, 506] width 56 height 20
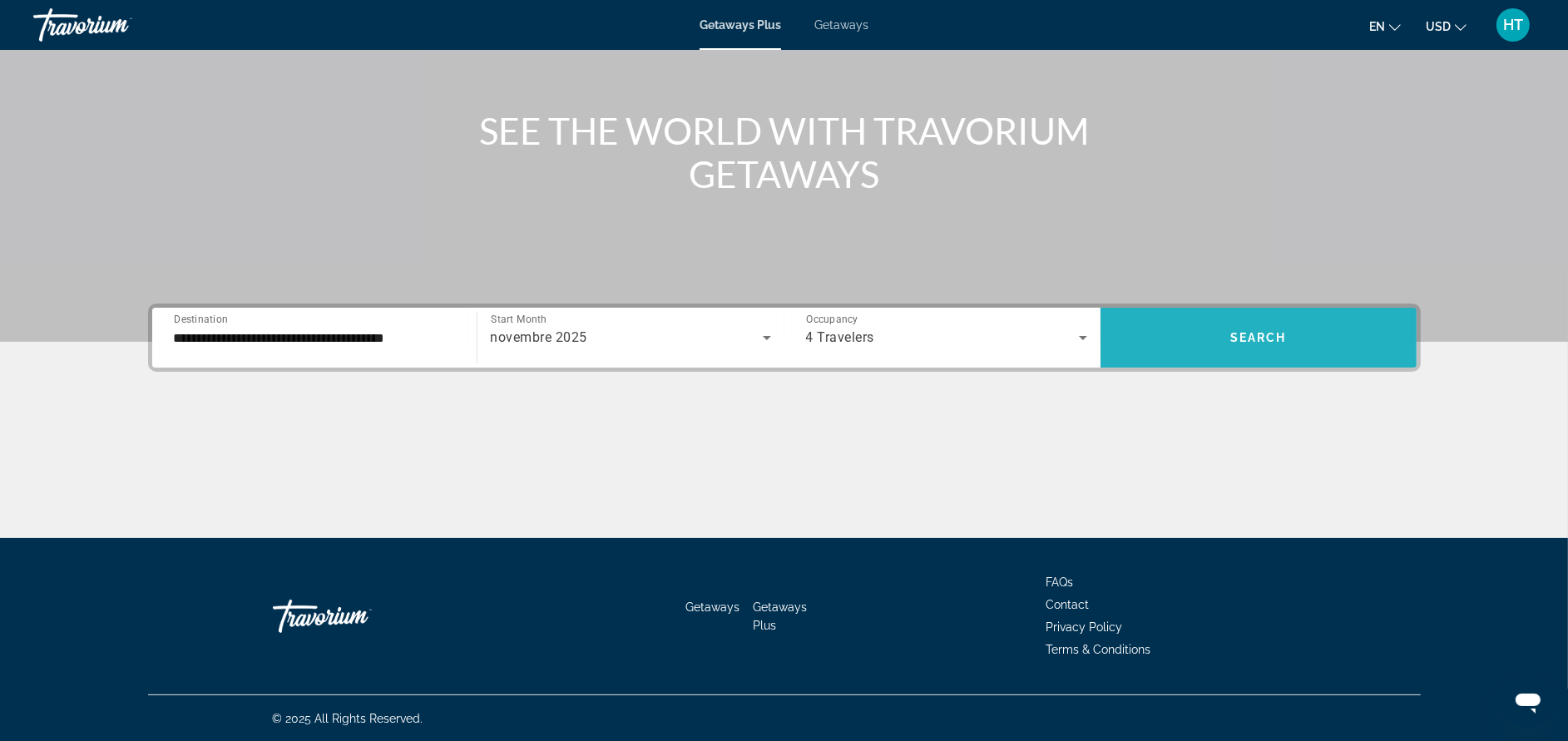
click at [1256, 335] on span "Search" at bounding box center [1259, 338] width 57 height 13
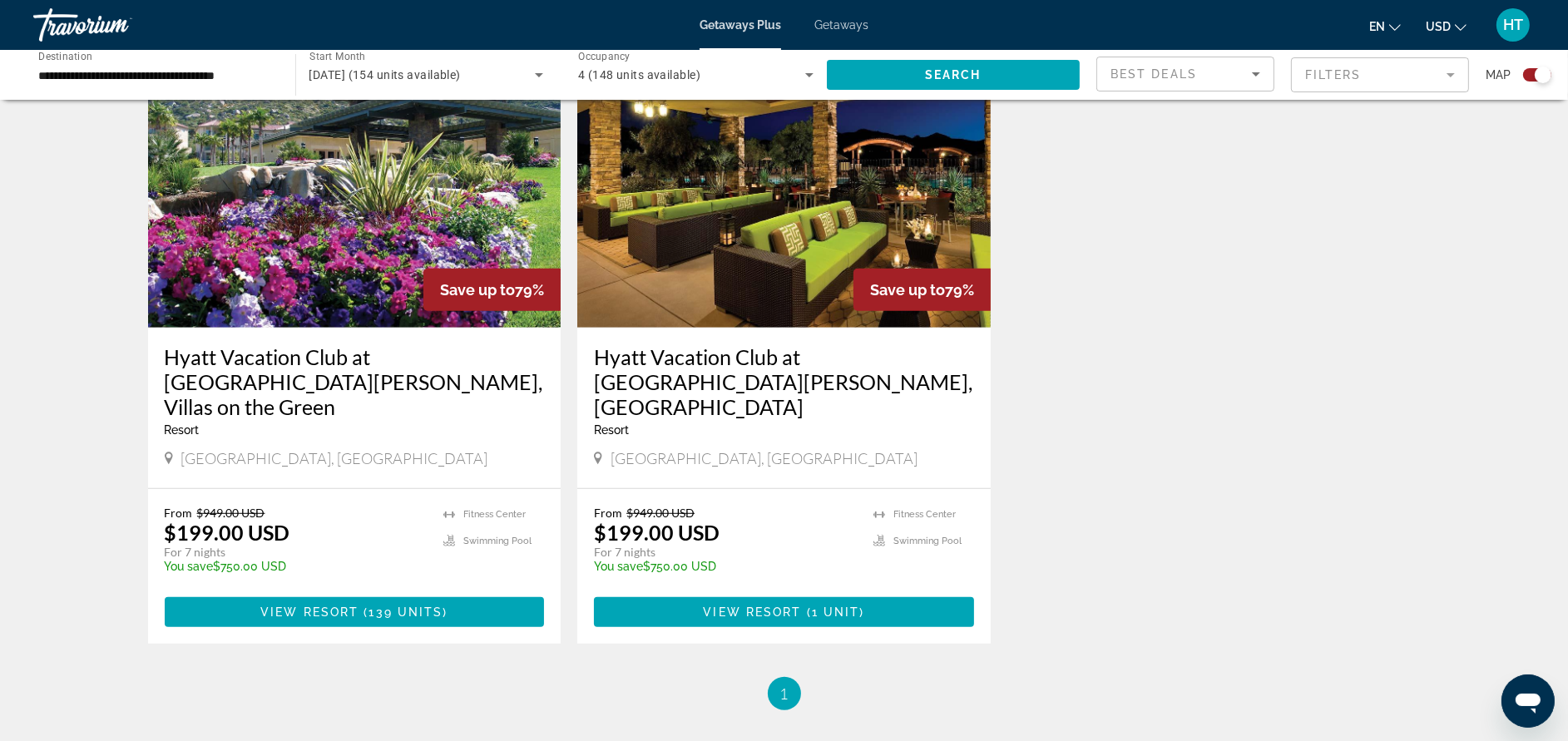
scroll to position [1246, 0]
click at [706, 343] on h3 "Hyatt Vacation Club at [GEOGRAPHIC_DATA][PERSON_NAME], [GEOGRAPHIC_DATA]" at bounding box center [784, 381] width 380 height 75
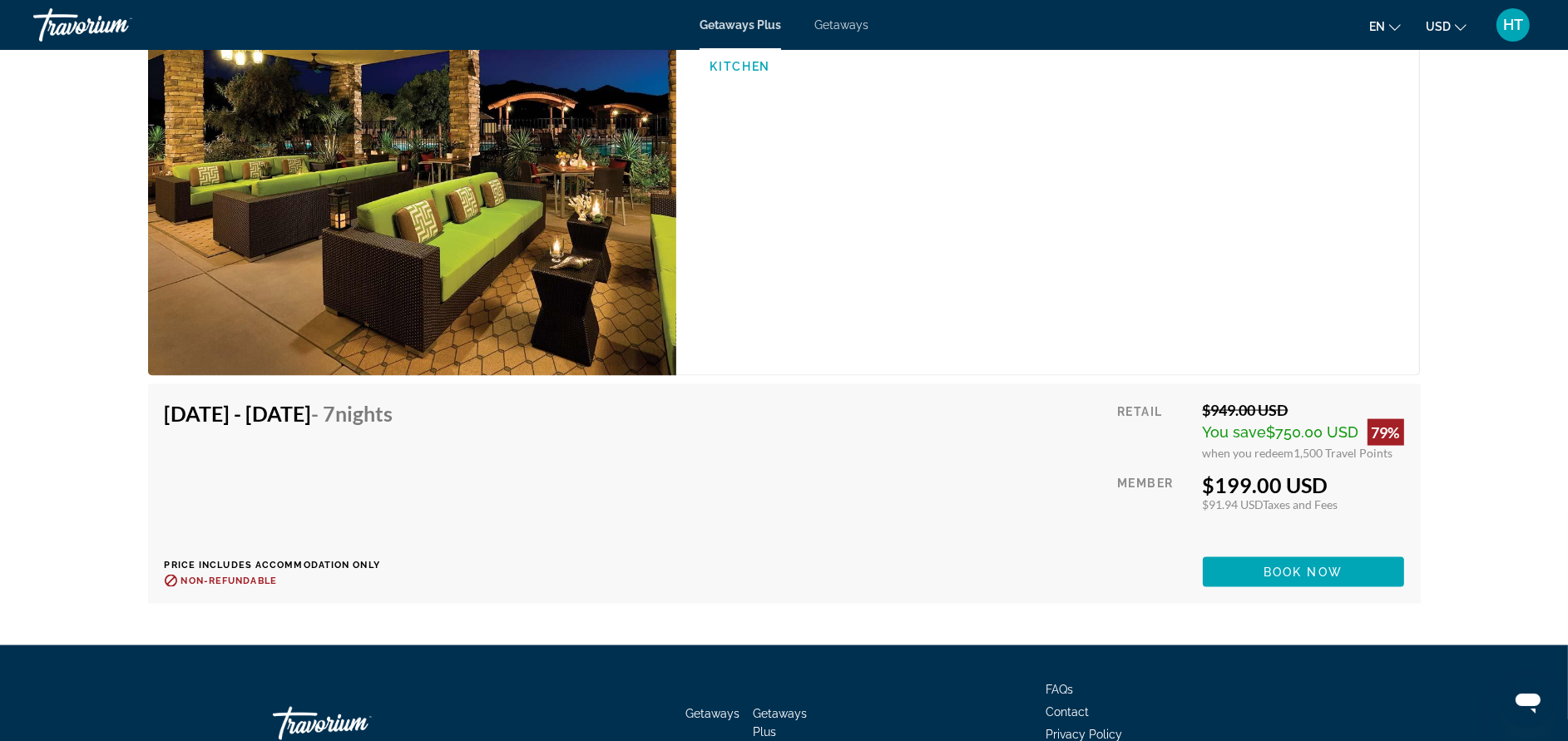
scroll to position [2966, 0]
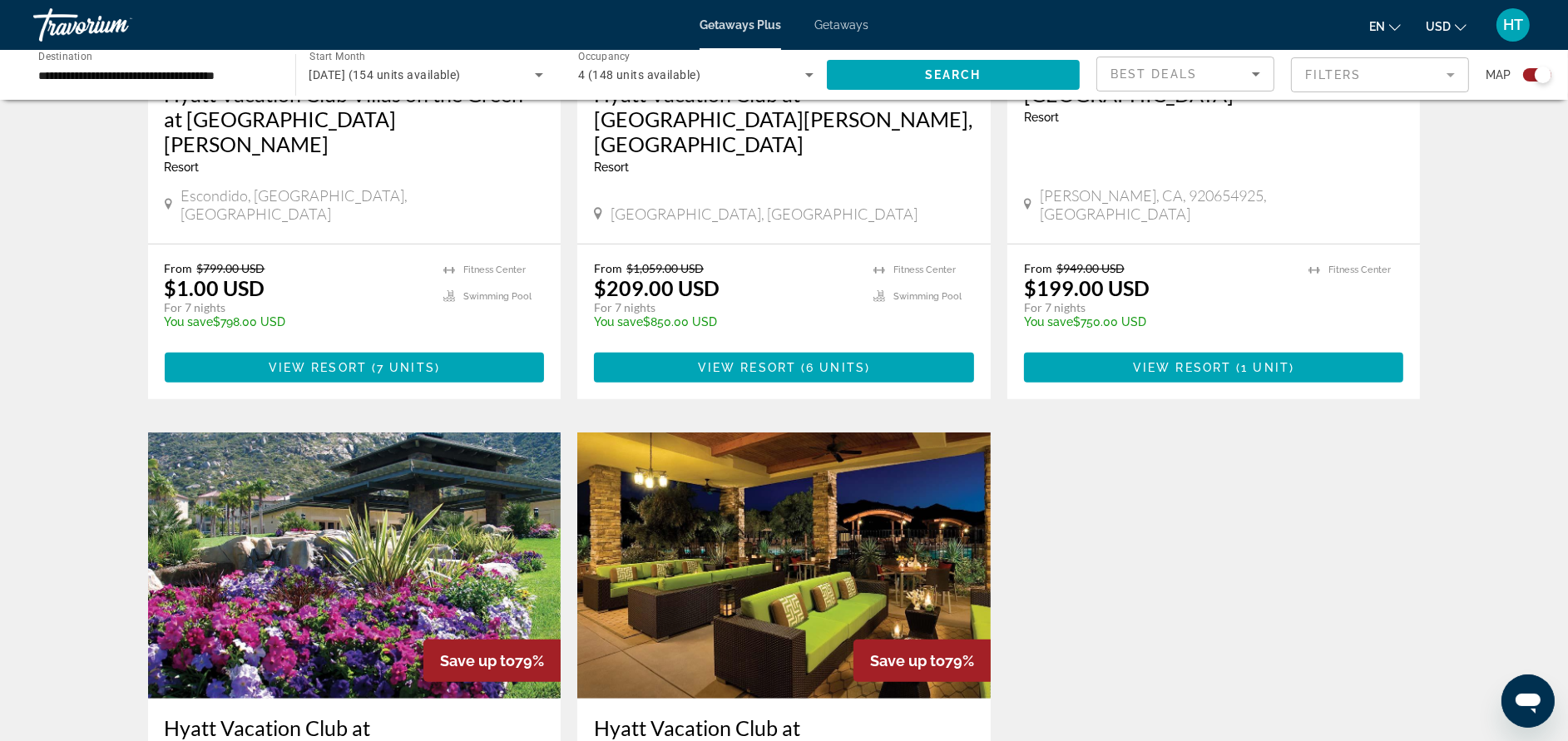
scroll to position [898, 0]
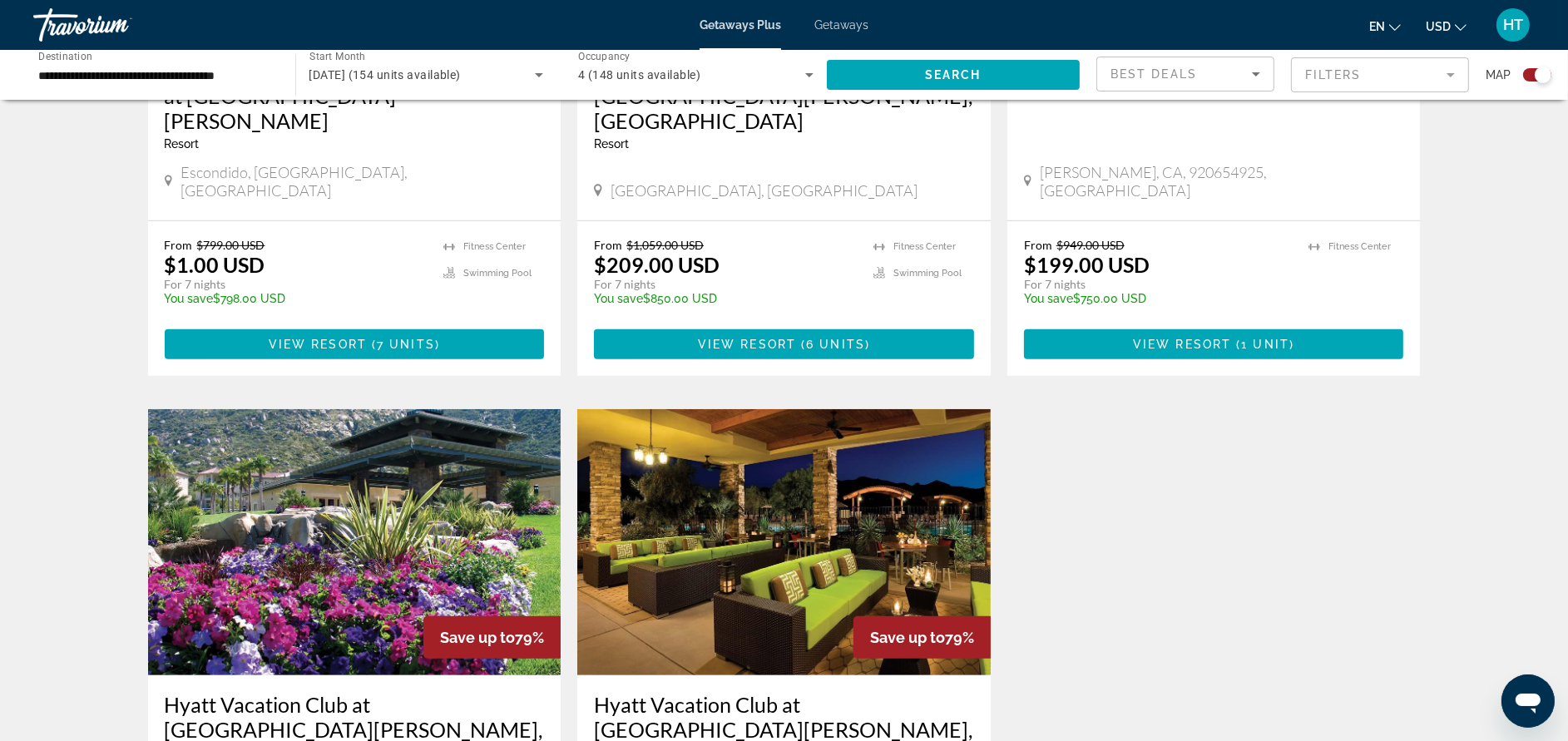
click at [412, 503] on img "Main content" at bounding box center [354, 542] width 414 height 266
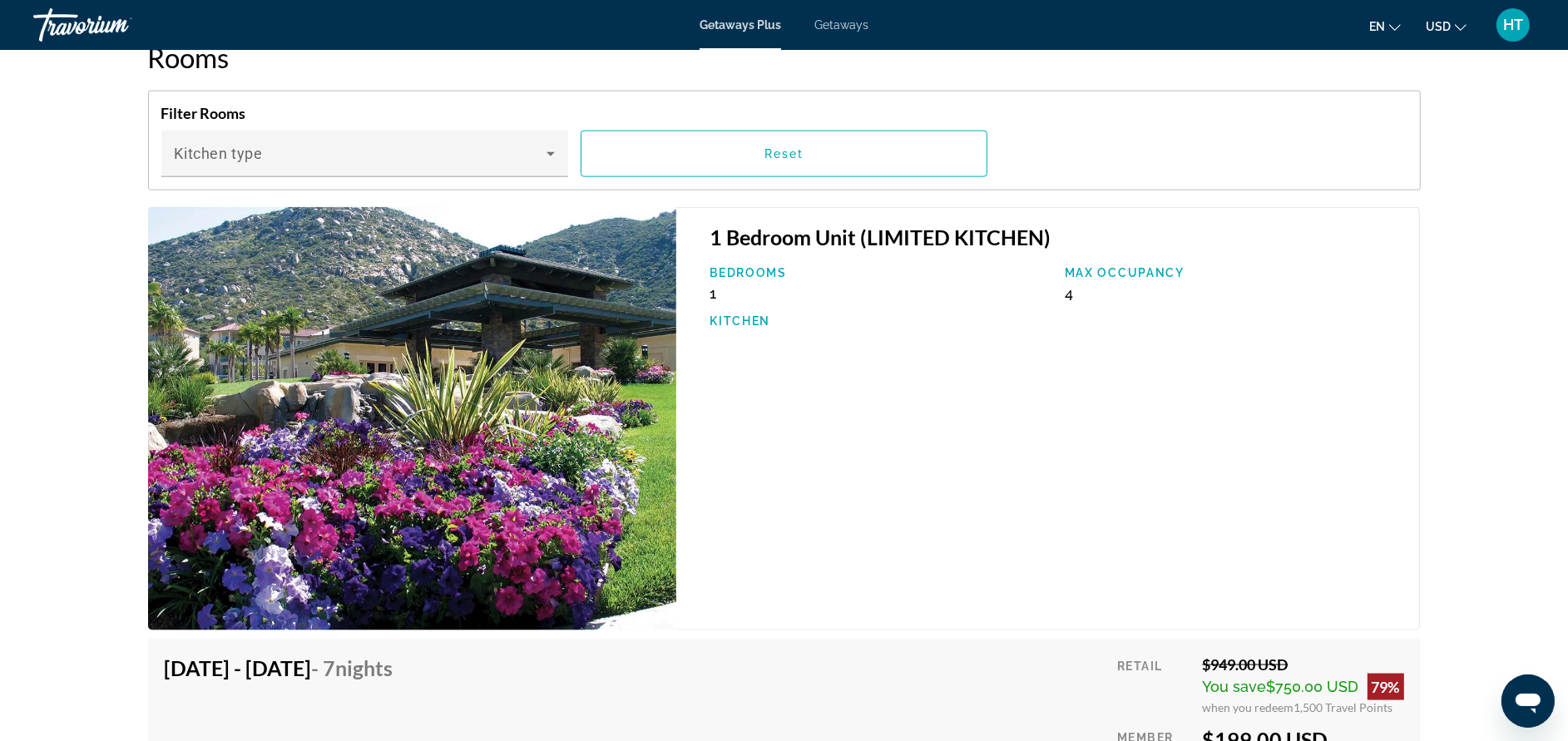
scroll to position [2694, 0]
